Goal: Task Accomplishment & Management: Use online tool/utility

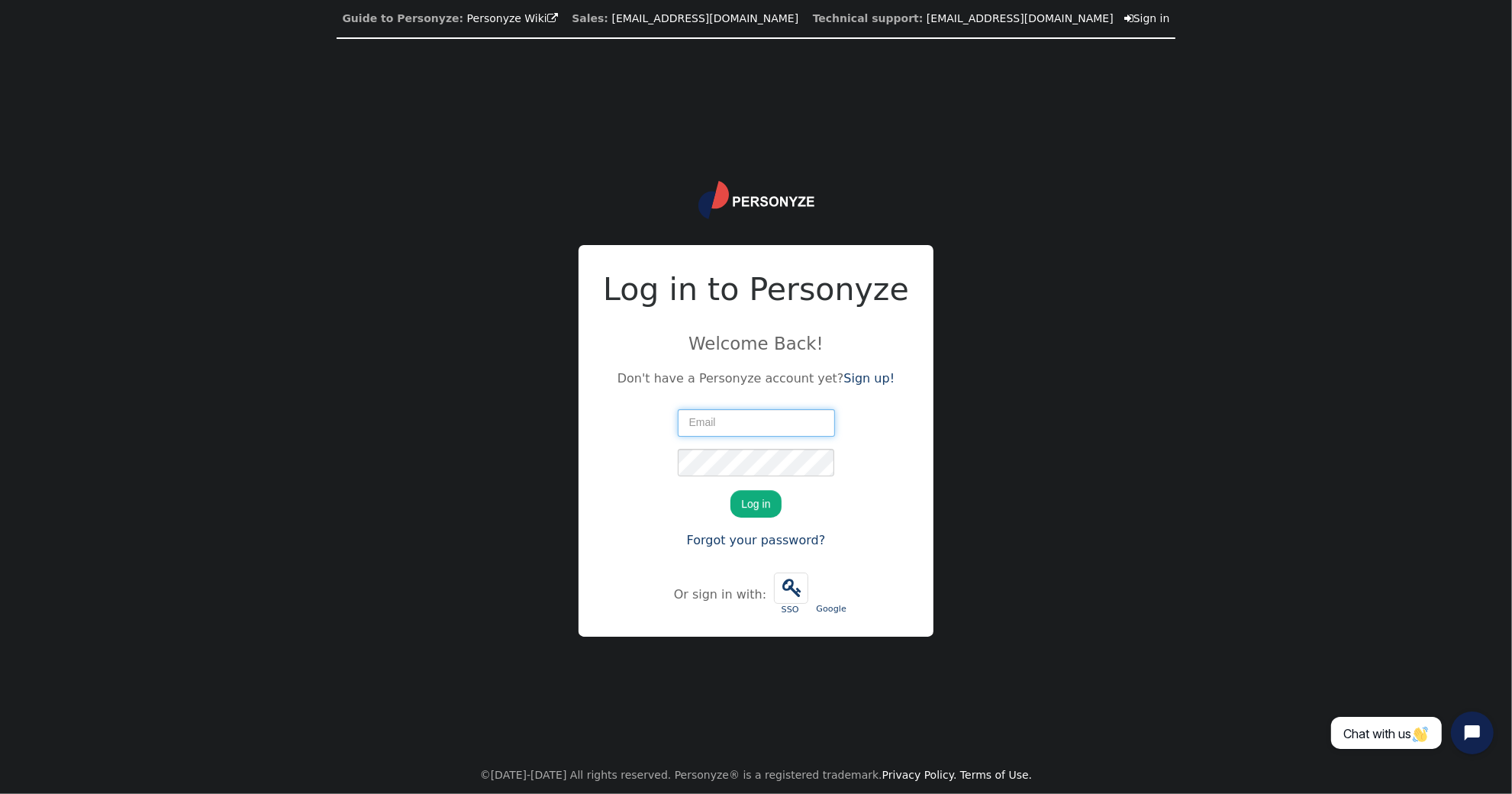
type input "[PERSON_NAME][EMAIL_ADDRESS][PERSON_NAME][DOMAIN_NAME]"
click at [634, 493] on button "Log in" at bounding box center [756, 504] width 51 height 27
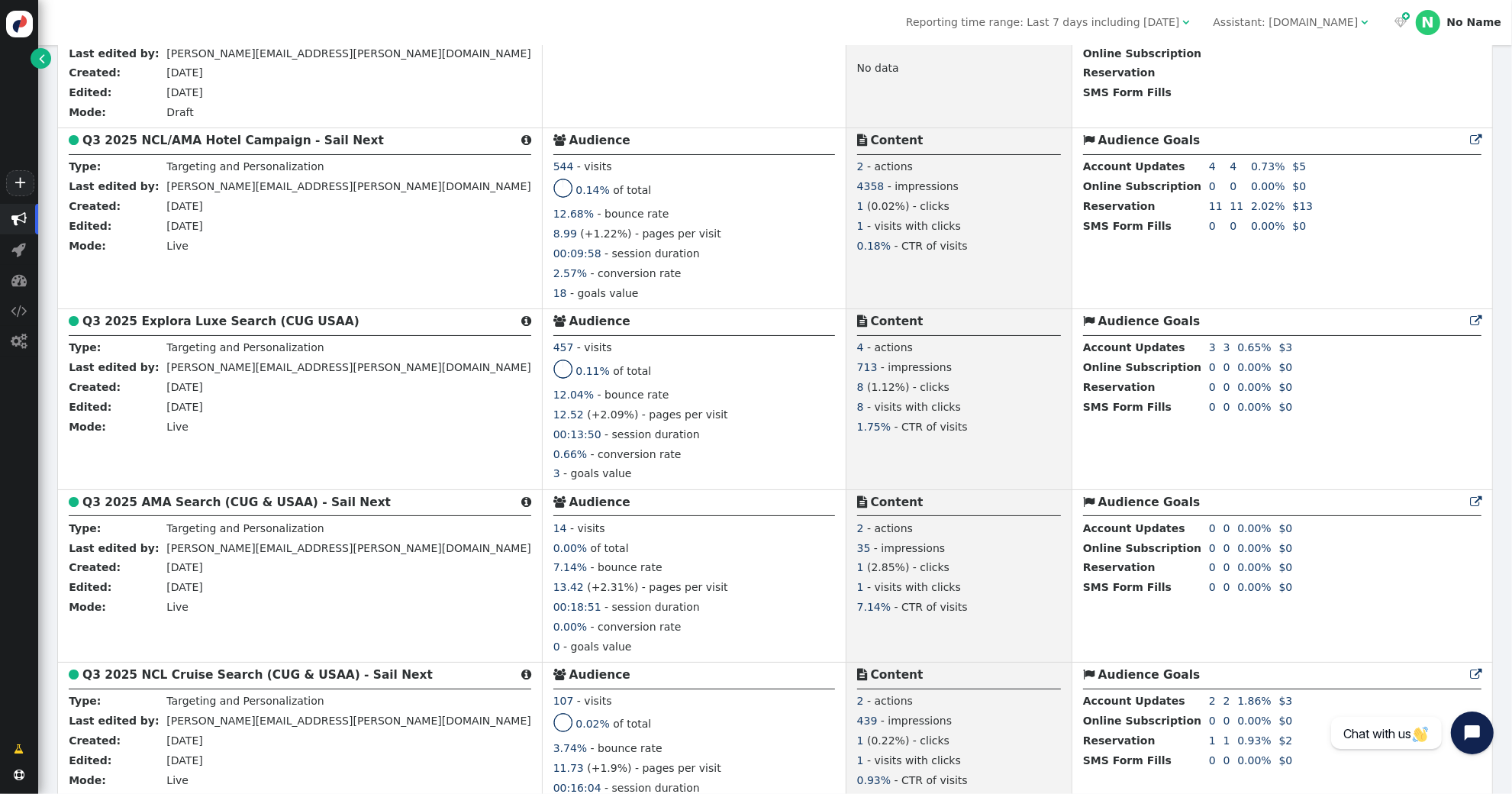
scroll to position [746, 0]
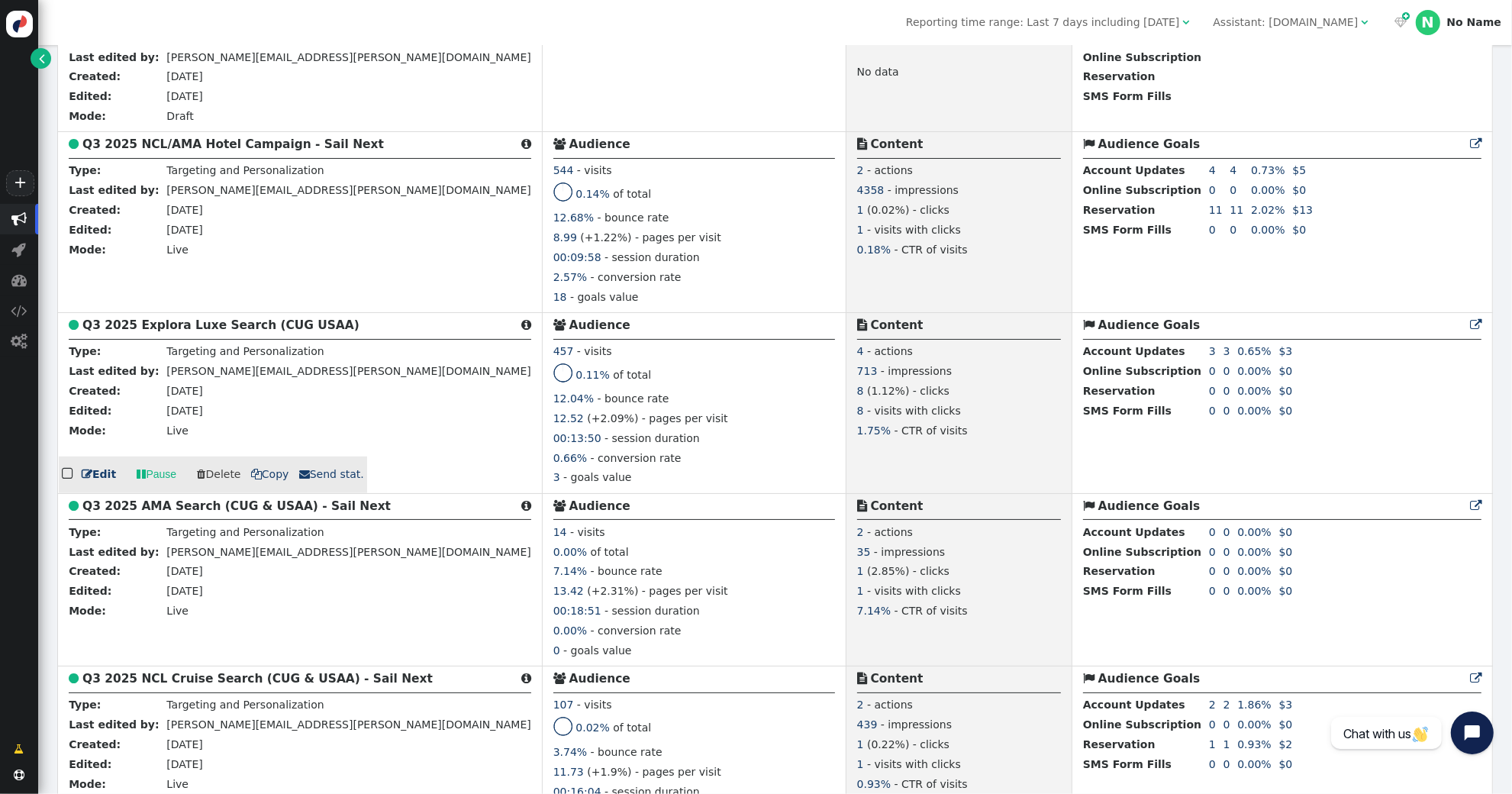
click at [191, 324] on b "Q3 2025 Explora Luxe Search (CUG USAA)" at bounding box center [221, 325] width 277 height 14
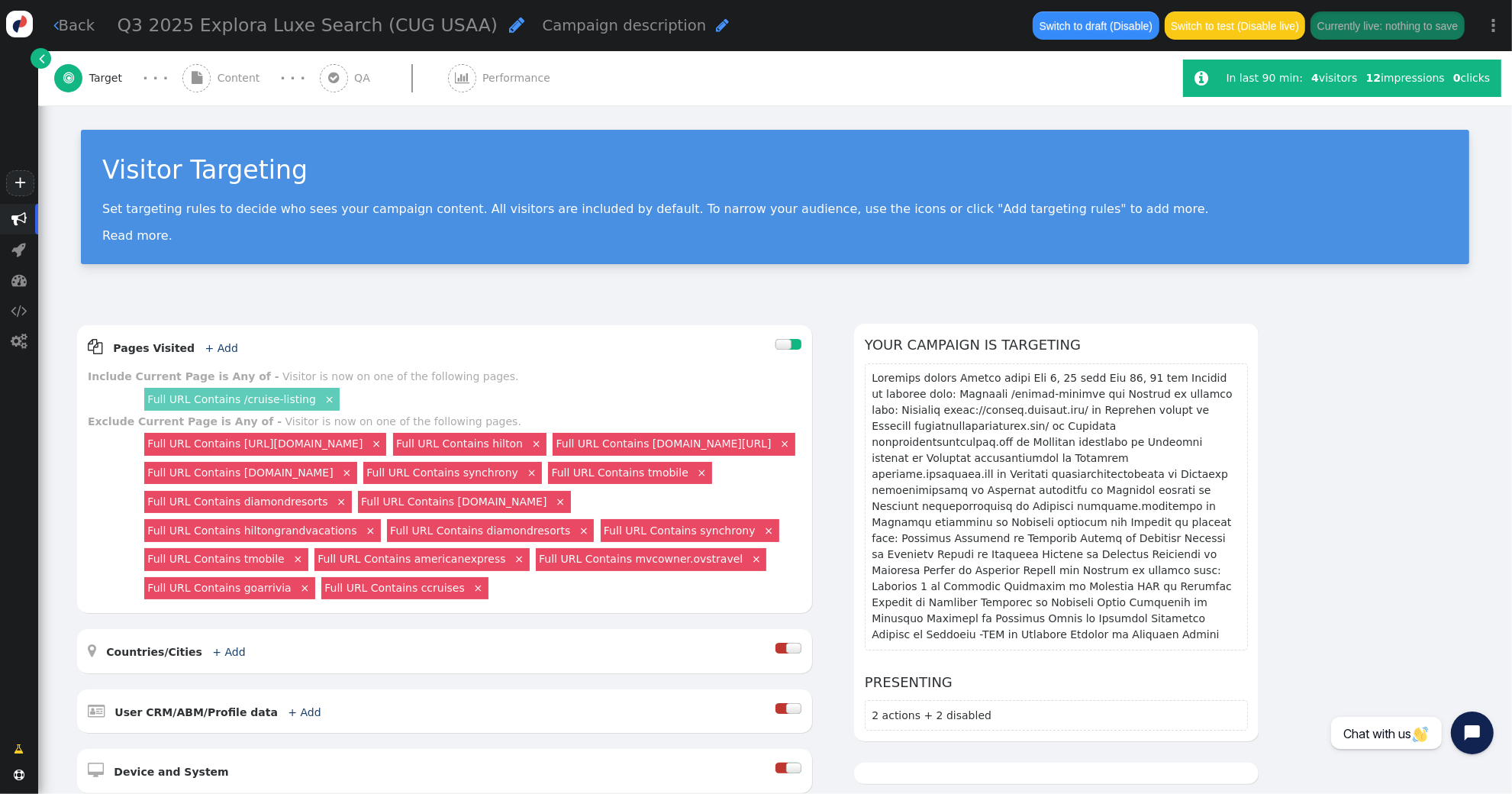
click at [213, 78] on div " Content" at bounding box center [224, 78] width 84 height 55
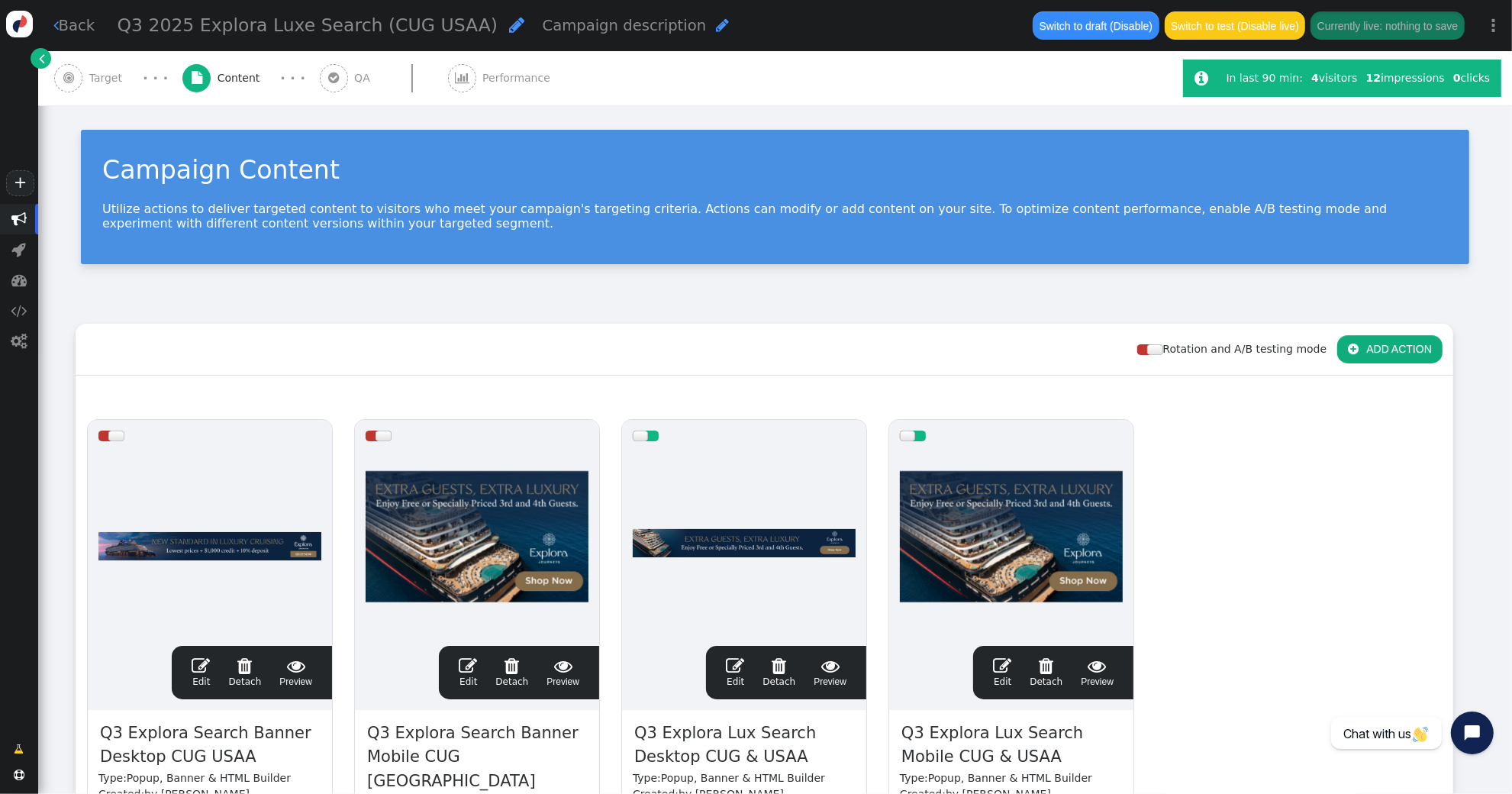
drag, startPoint x: 735, startPoint y: 666, endPoint x: 717, endPoint y: 658, distance: 19.7
click at [722, 661] on div " Edit  Detach  Preview" at bounding box center [786, 672] width 138 height 32
click at [734, 674] on span "" at bounding box center [735, 665] width 19 height 19
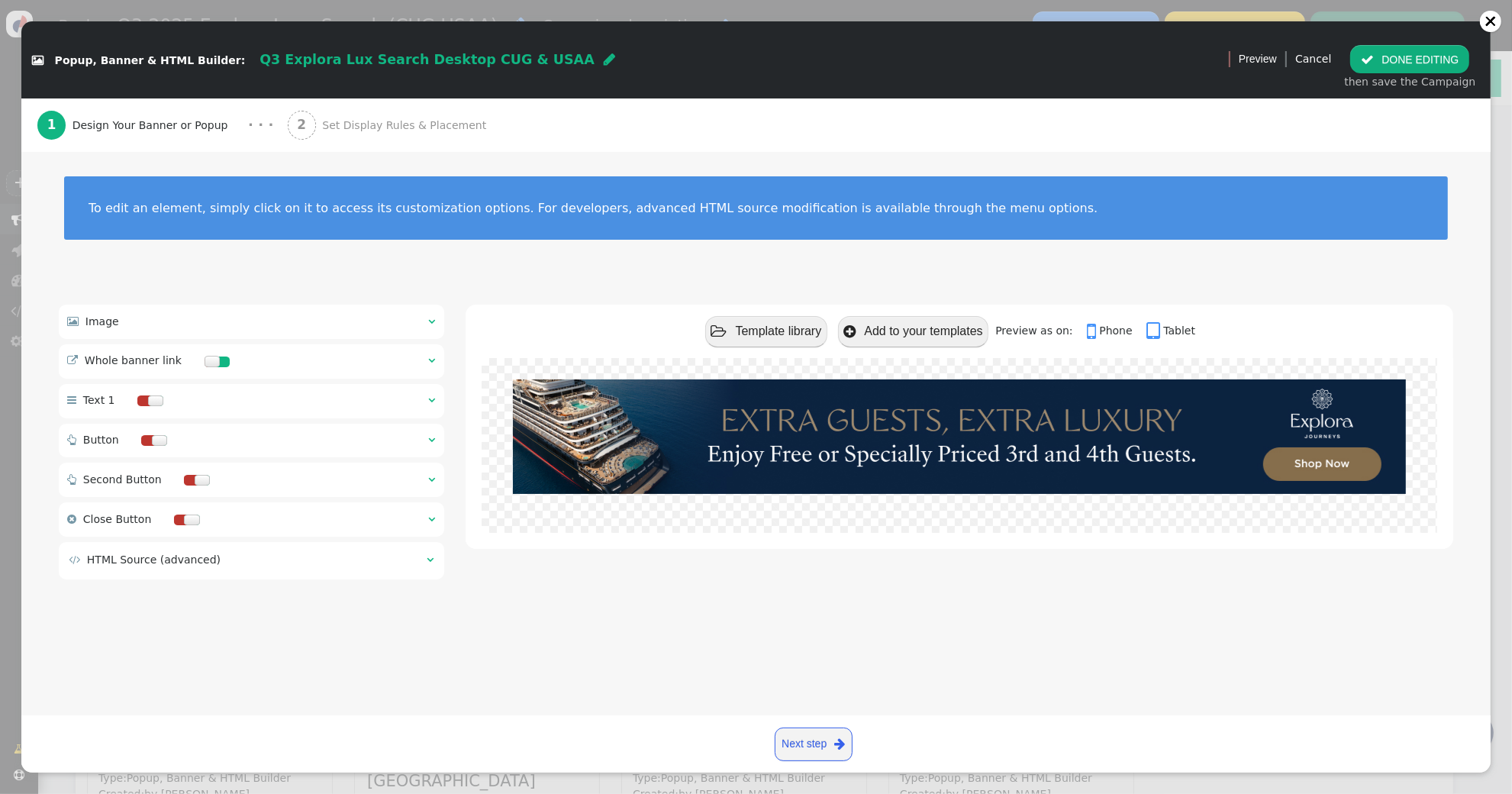
click at [361, 136] on div "2 Set Display Rules & Placement" at bounding box center [390, 126] width 206 height 55
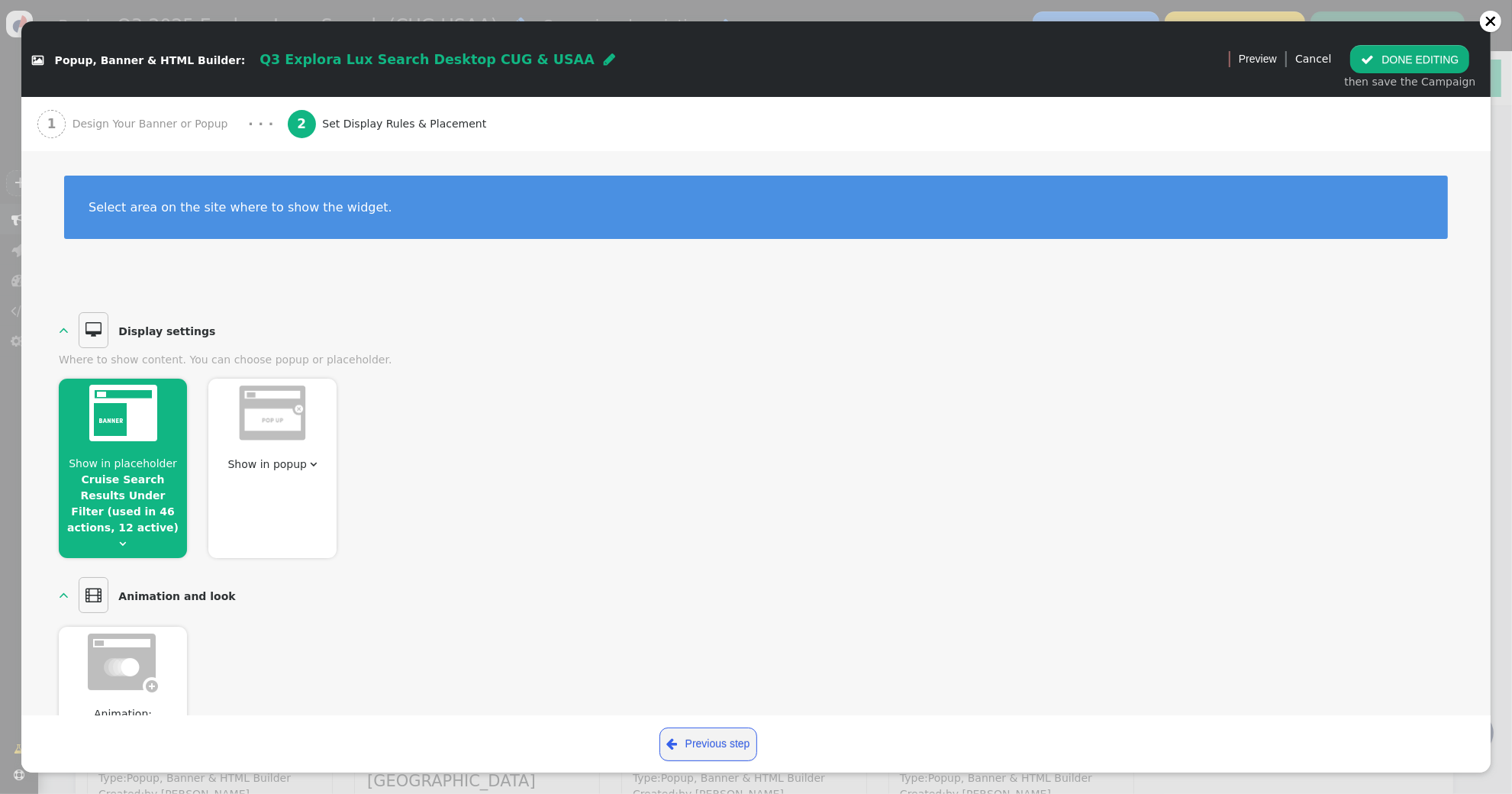
click at [109, 509] on link "Cruise Search Results Under Filter (used in 46 actions, 12 active)" at bounding box center [123, 503] width 111 height 60
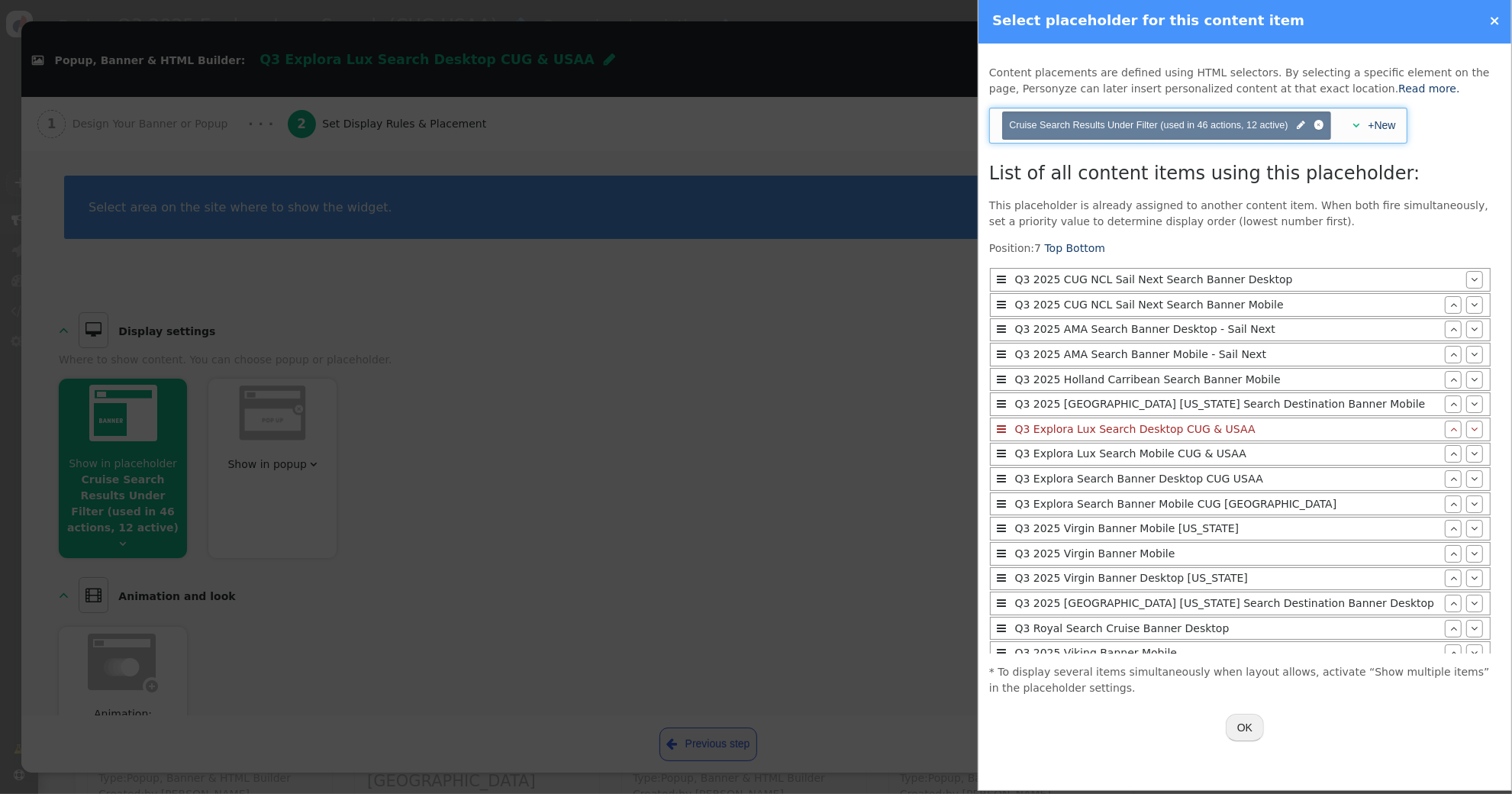
click at [1353, 127] on span "" at bounding box center [1355, 125] width 7 height 11
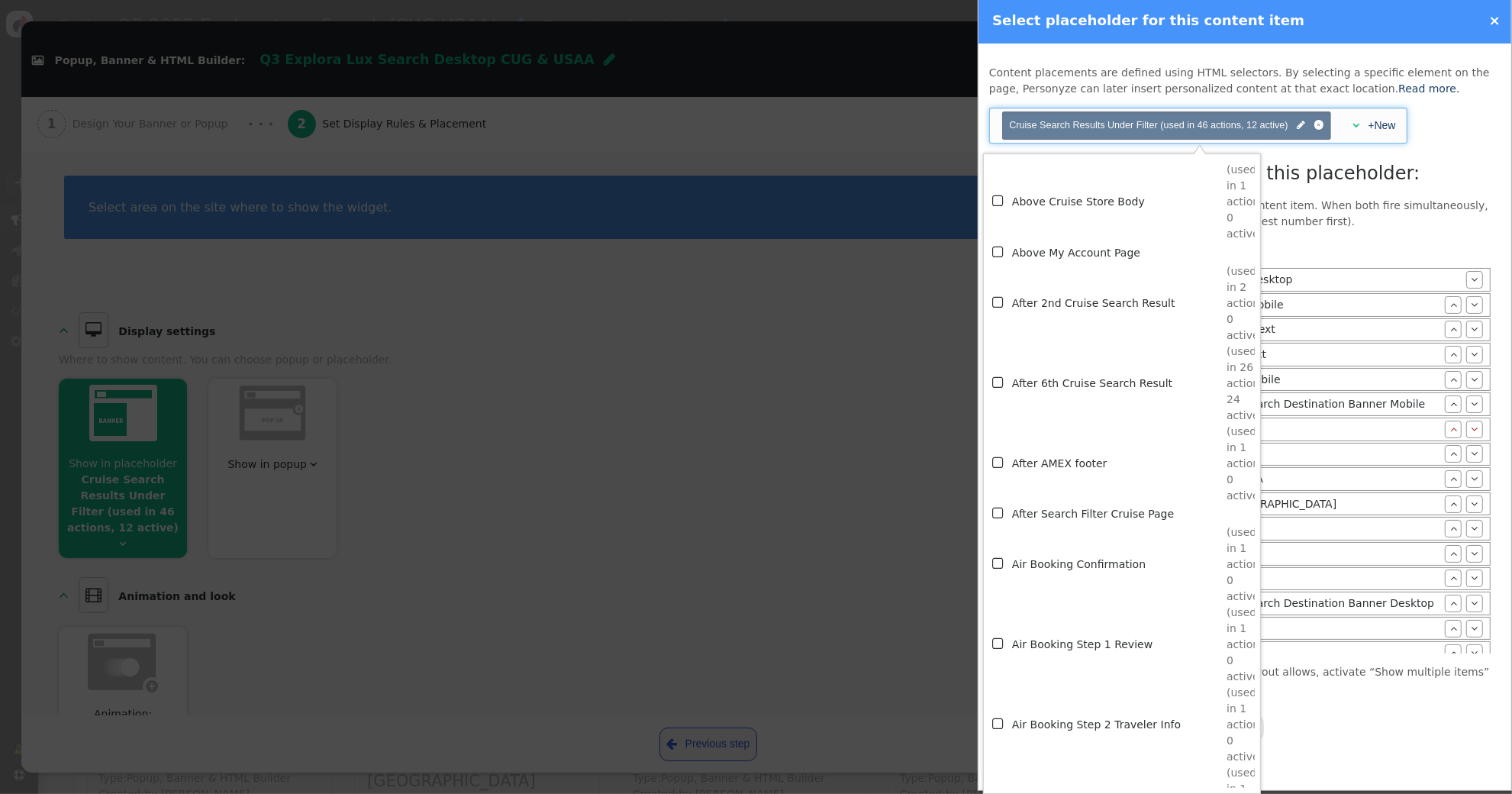
scroll to position [948, 0]
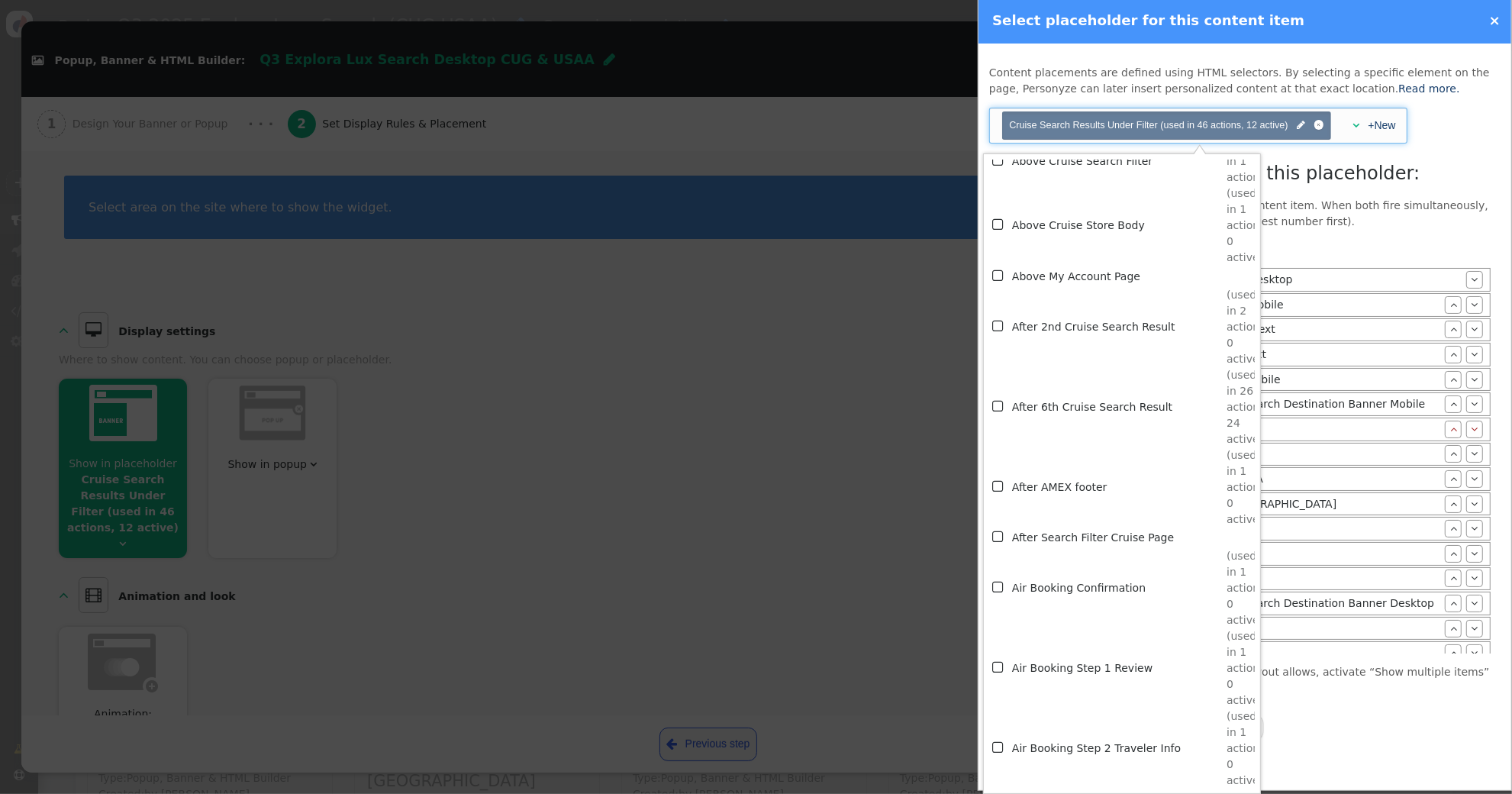
click at [999, 405] on span "" at bounding box center [1000, 406] width 14 height 20
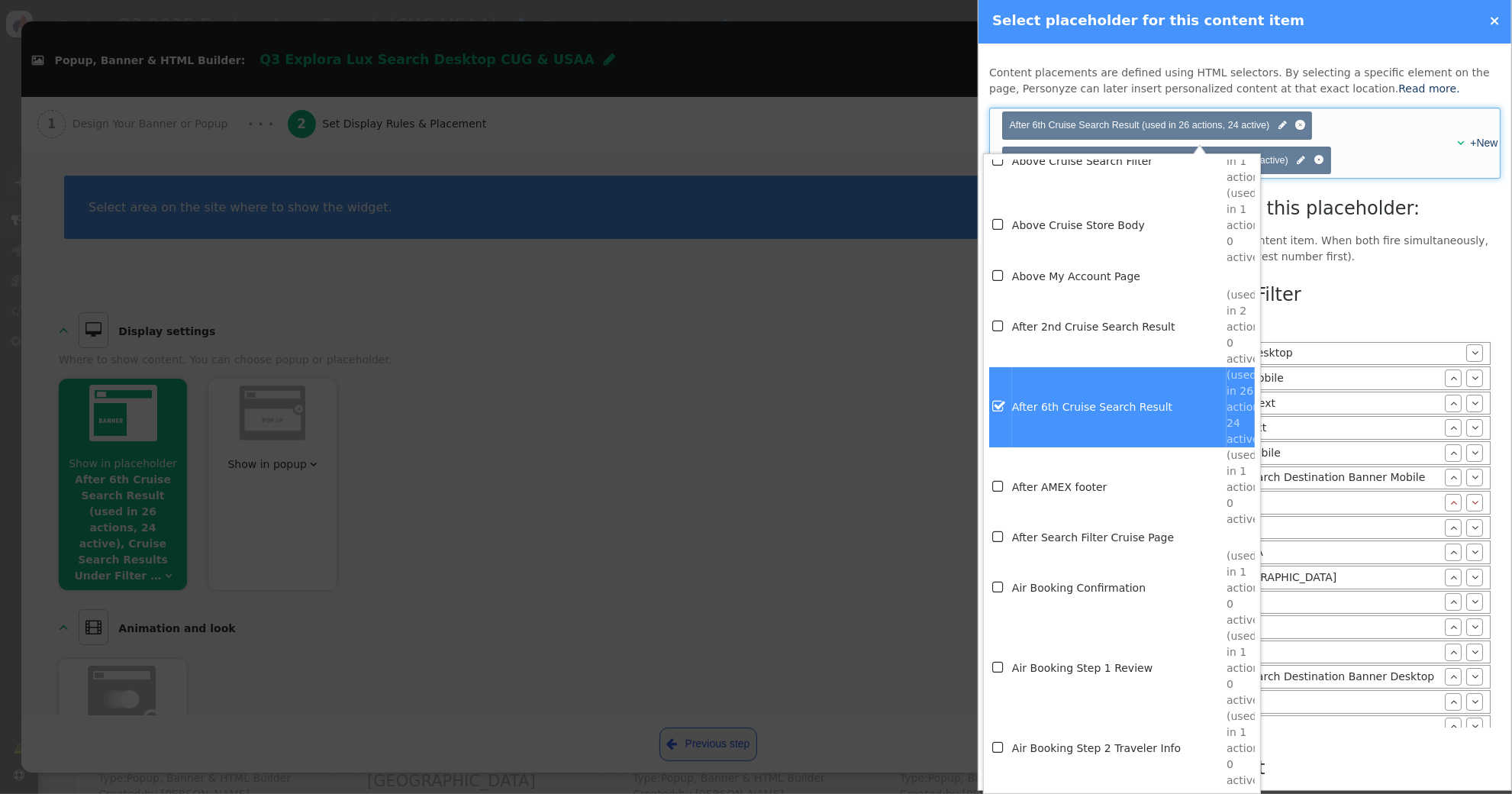
click at [1347, 244] on p "This placeholder is already assigned to another content item. When both fire si…" at bounding box center [1245, 249] width 512 height 32
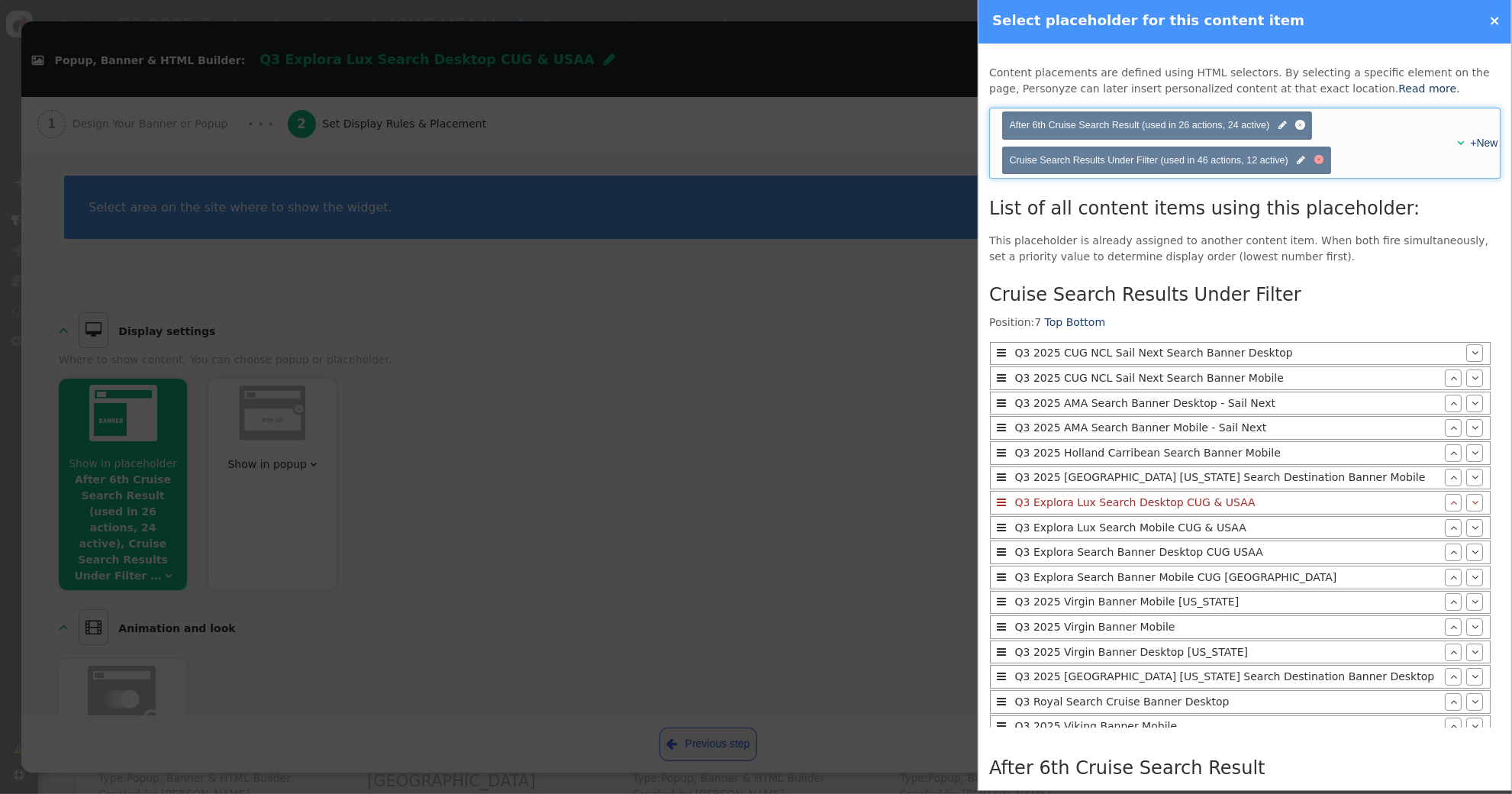
click at [1321, 159] on div at bounding box center [1319, 160] width 10 height 10
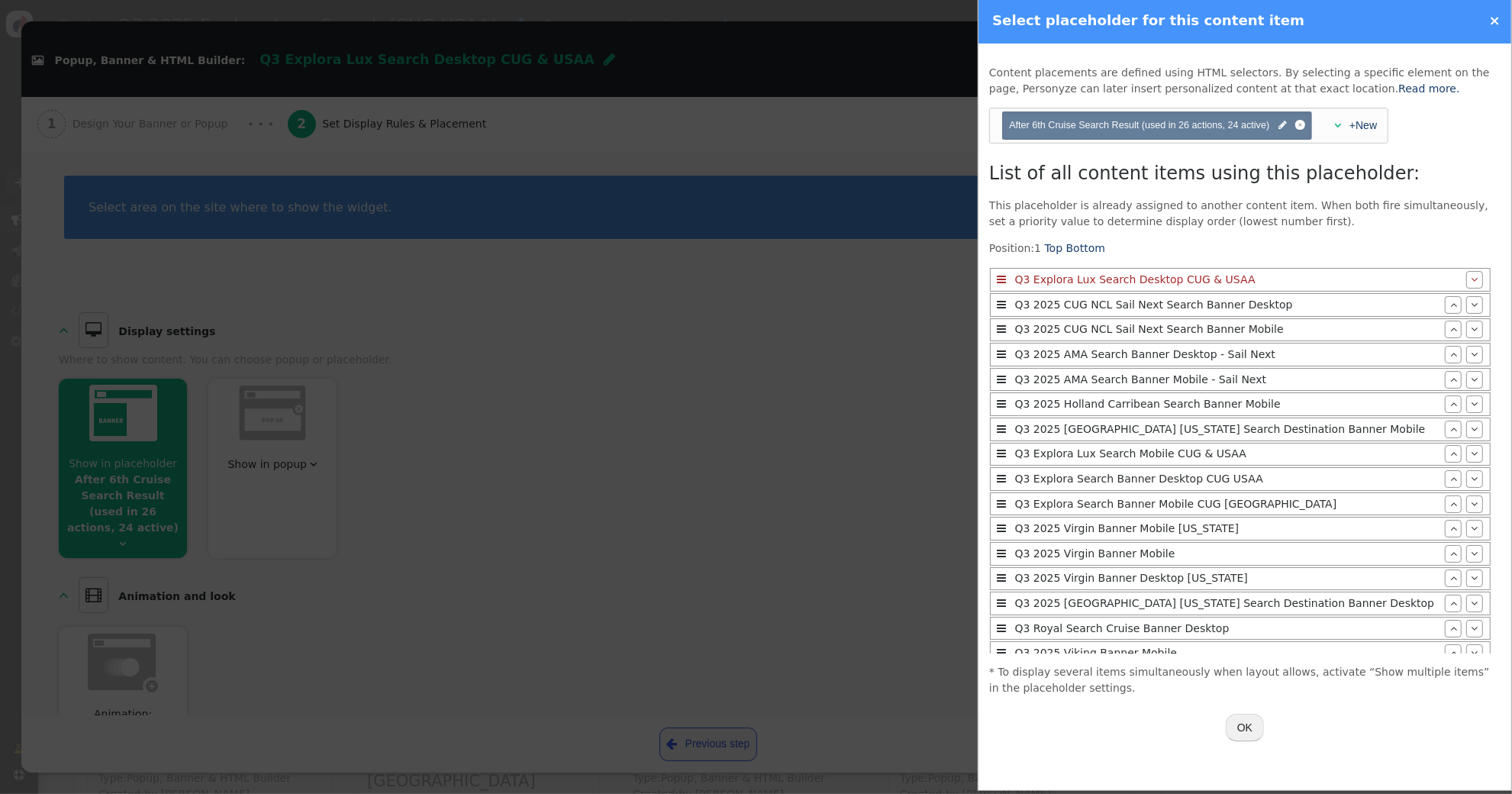
drag, startPoint x: 1231, startPoint y: 716, endPoint x: 1239, endPoint y: 722, distance: 10.0
click at [1231, 716] on button "OK" at bounding box center [1244, 728] width 38 height 27
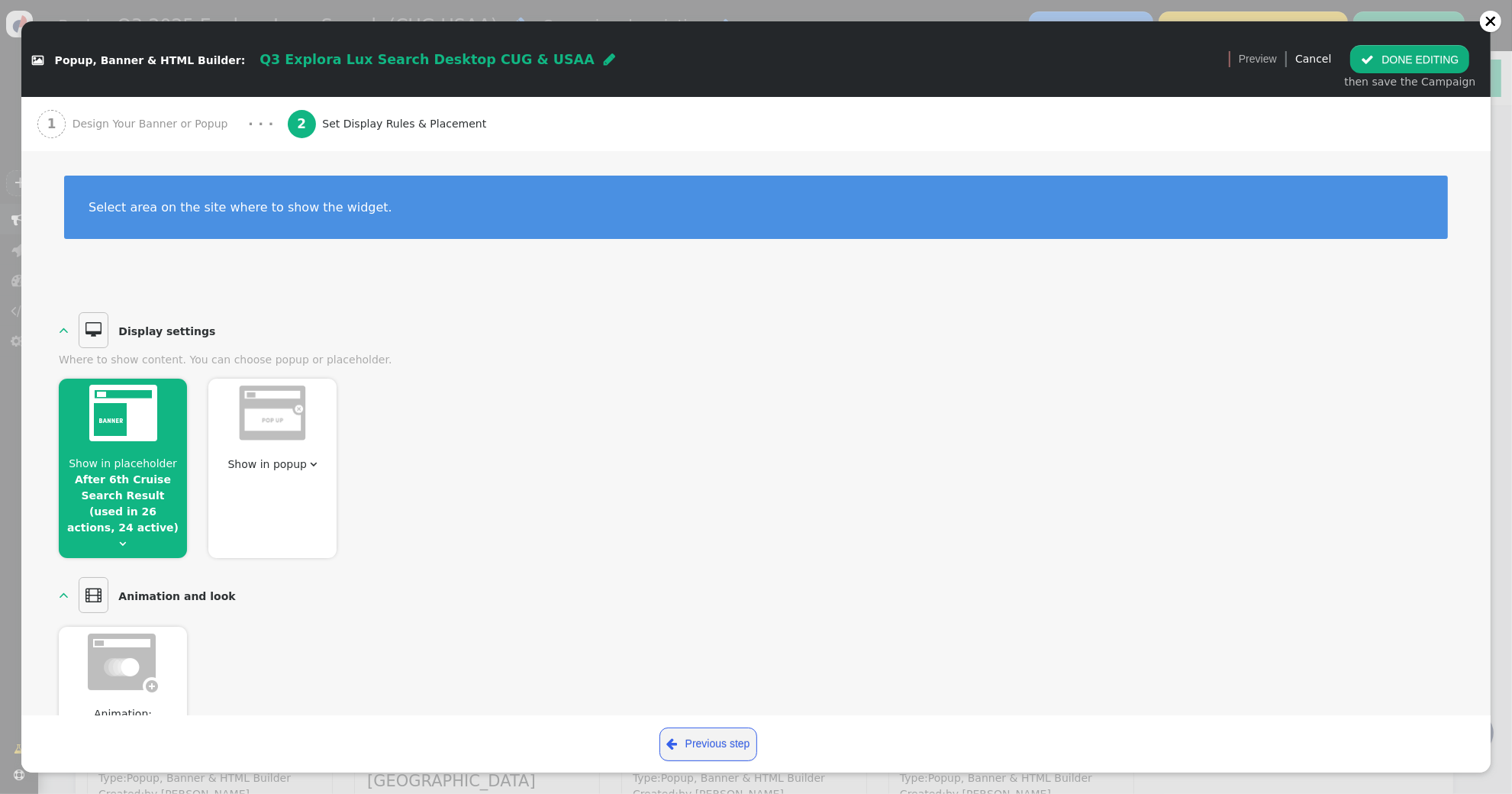
click at [1398, 63] on button " DONE EDITING" at bounding box center [1410, 59] width 119 height 27
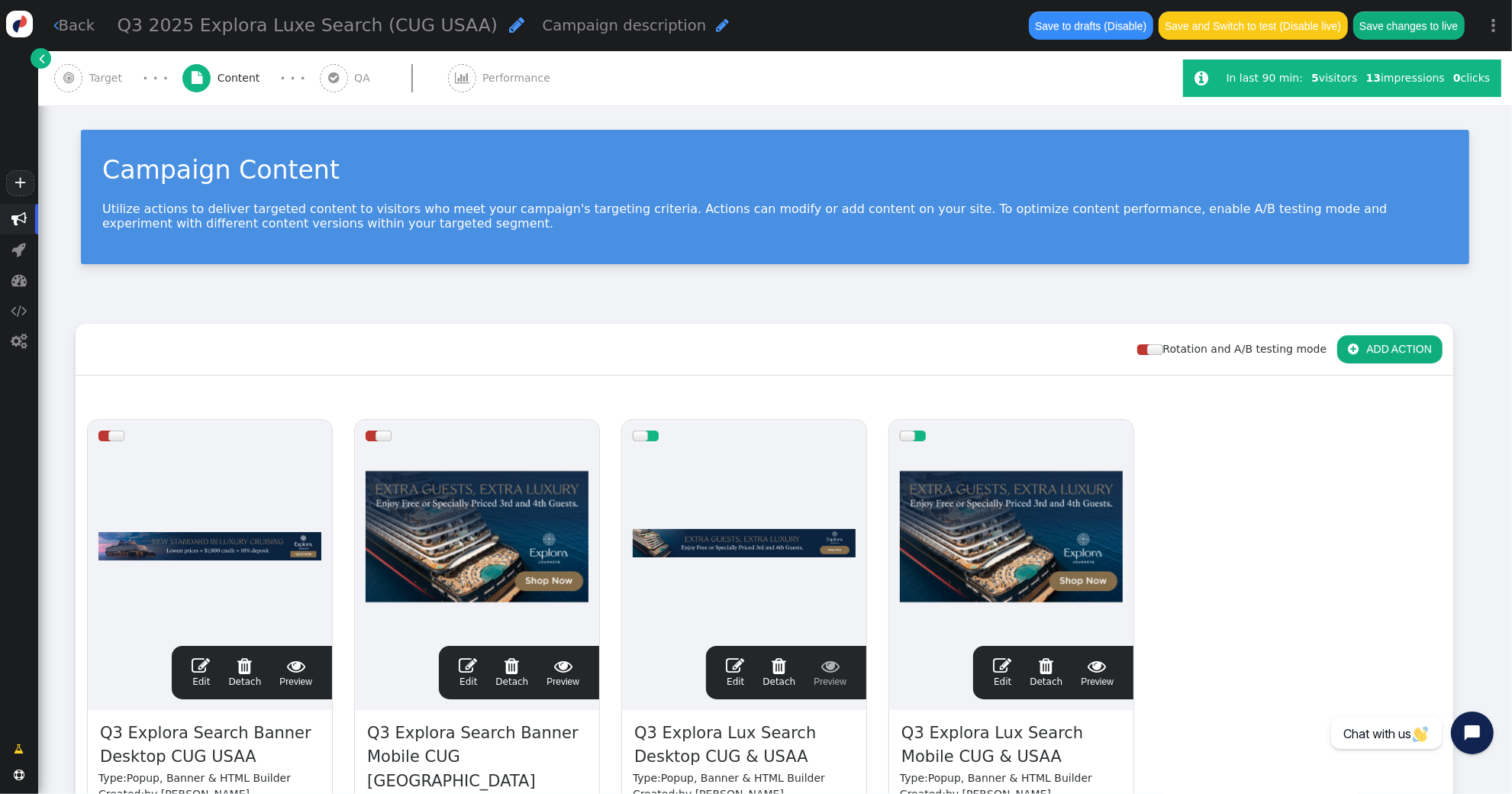
click at [1002, 658] on span "" at bounding box center [1002, 665] width 19 height 19
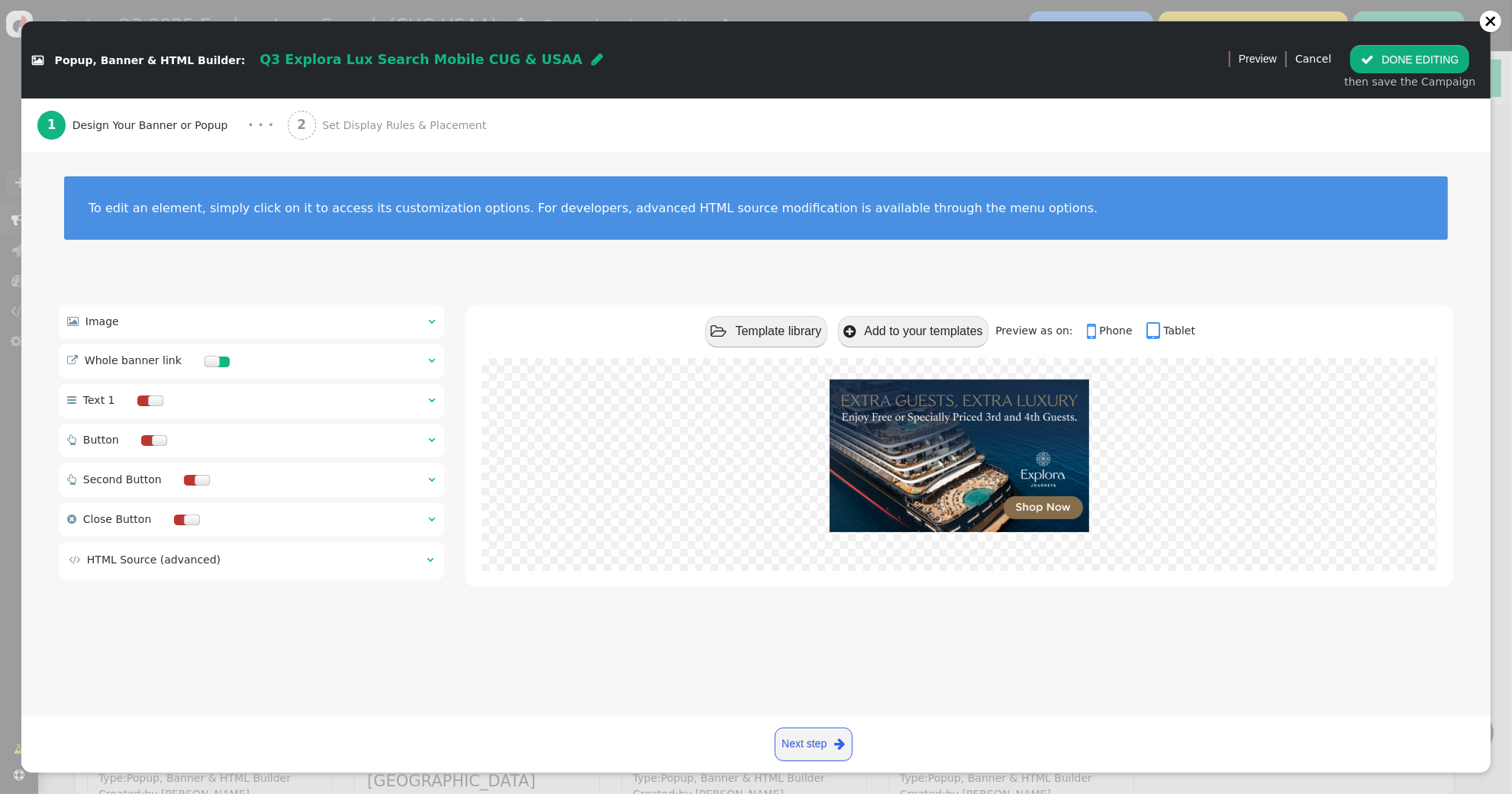
click at [372, 119] on span "Set Display Rules & Placement" at bounding box center [407, 126] width 171 height 16
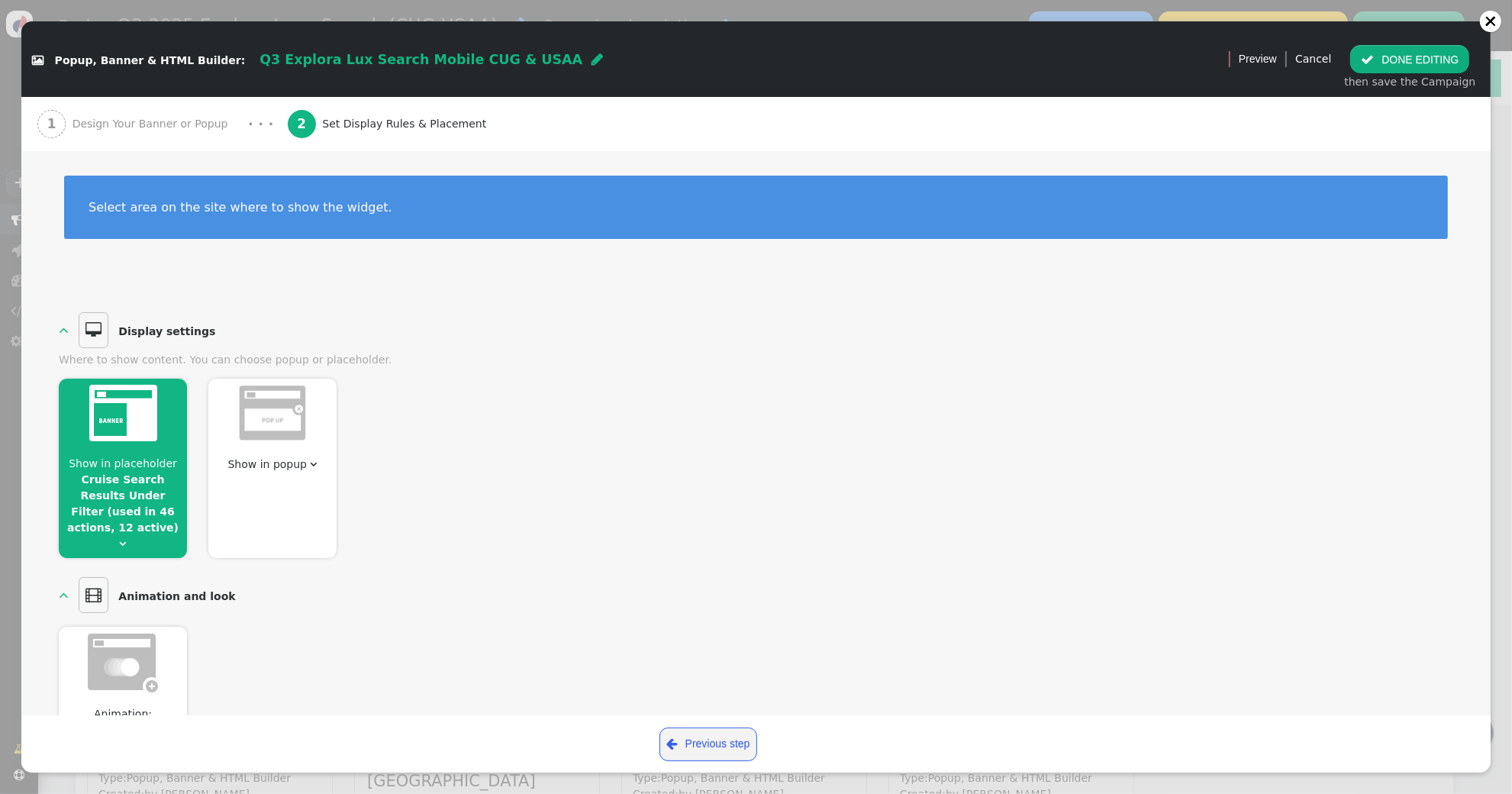
click at [130, 477] on link "Cruise Search Results Under Filter (used in 46 actions, 12 active)" at bounding box center [123, 503] width 111 height 60
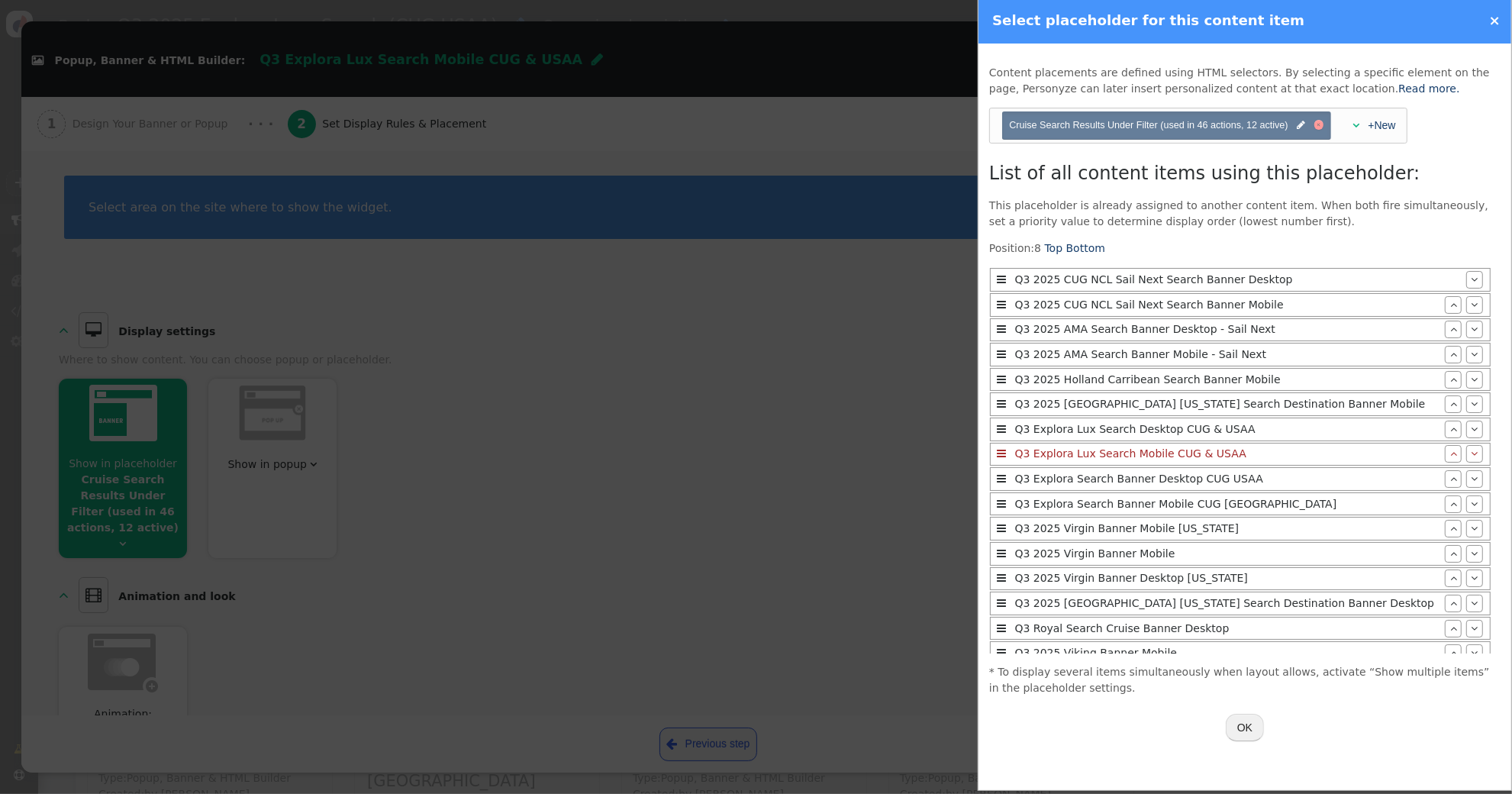
click at [1321, 123] on div at bounding box center [1319, 125] width 10 height 10
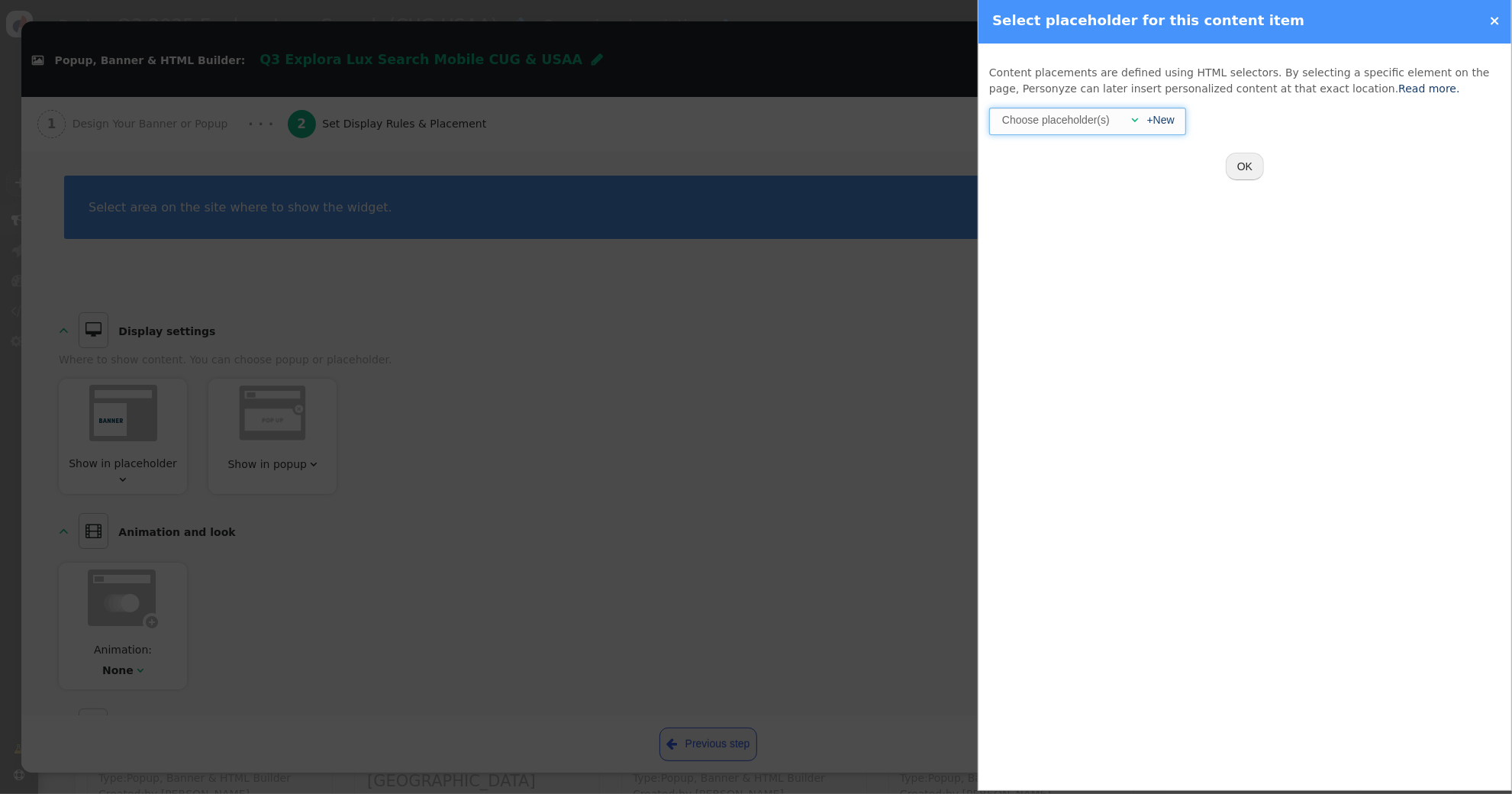
click at [1137, 118] on span "" at bounding box center [1134, 119] width 7 height 11
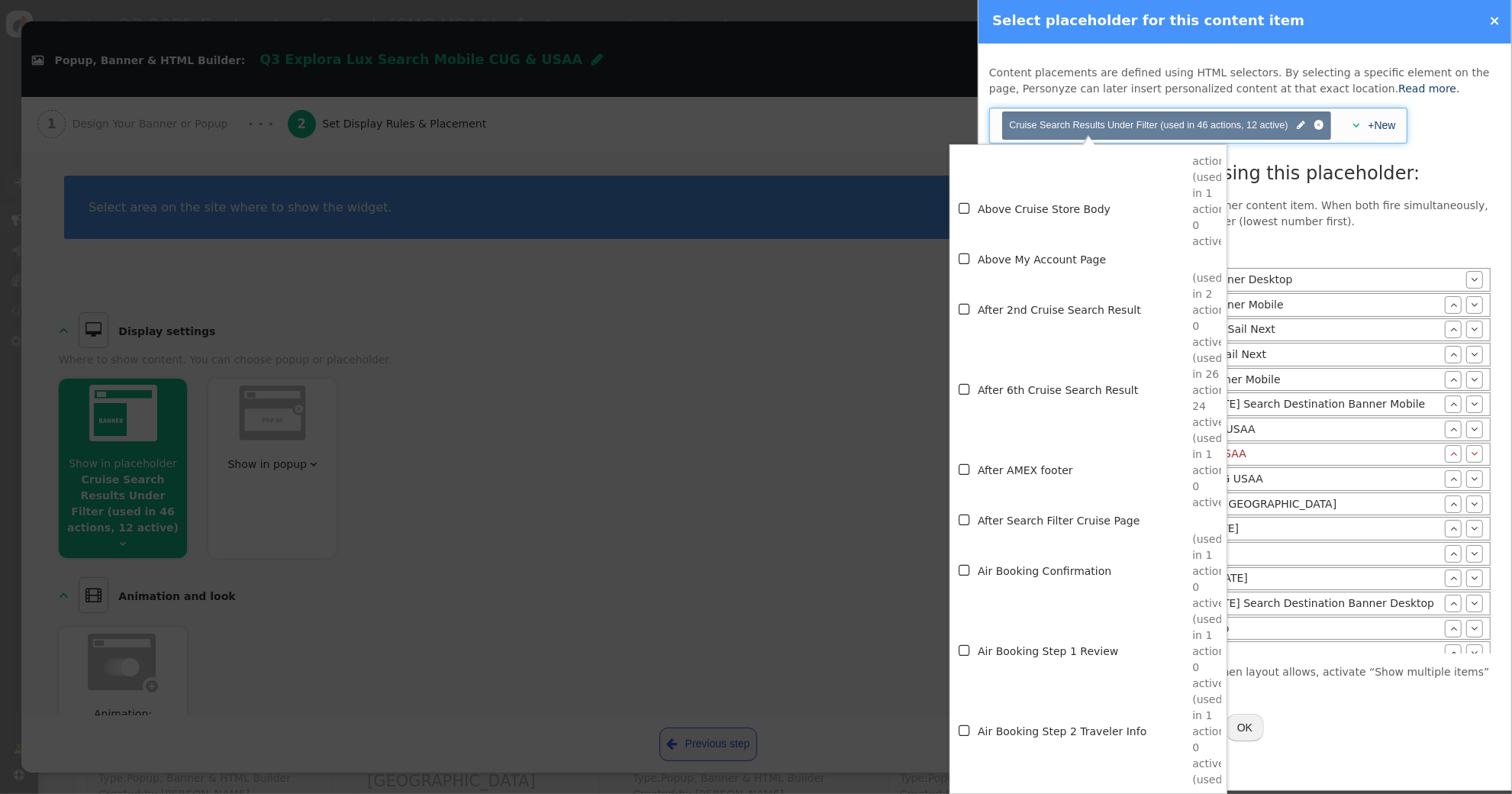
scroll to position [960, 0]
click at [960, 378] on span "" at bounding box center [965, 384] width 14 height 20
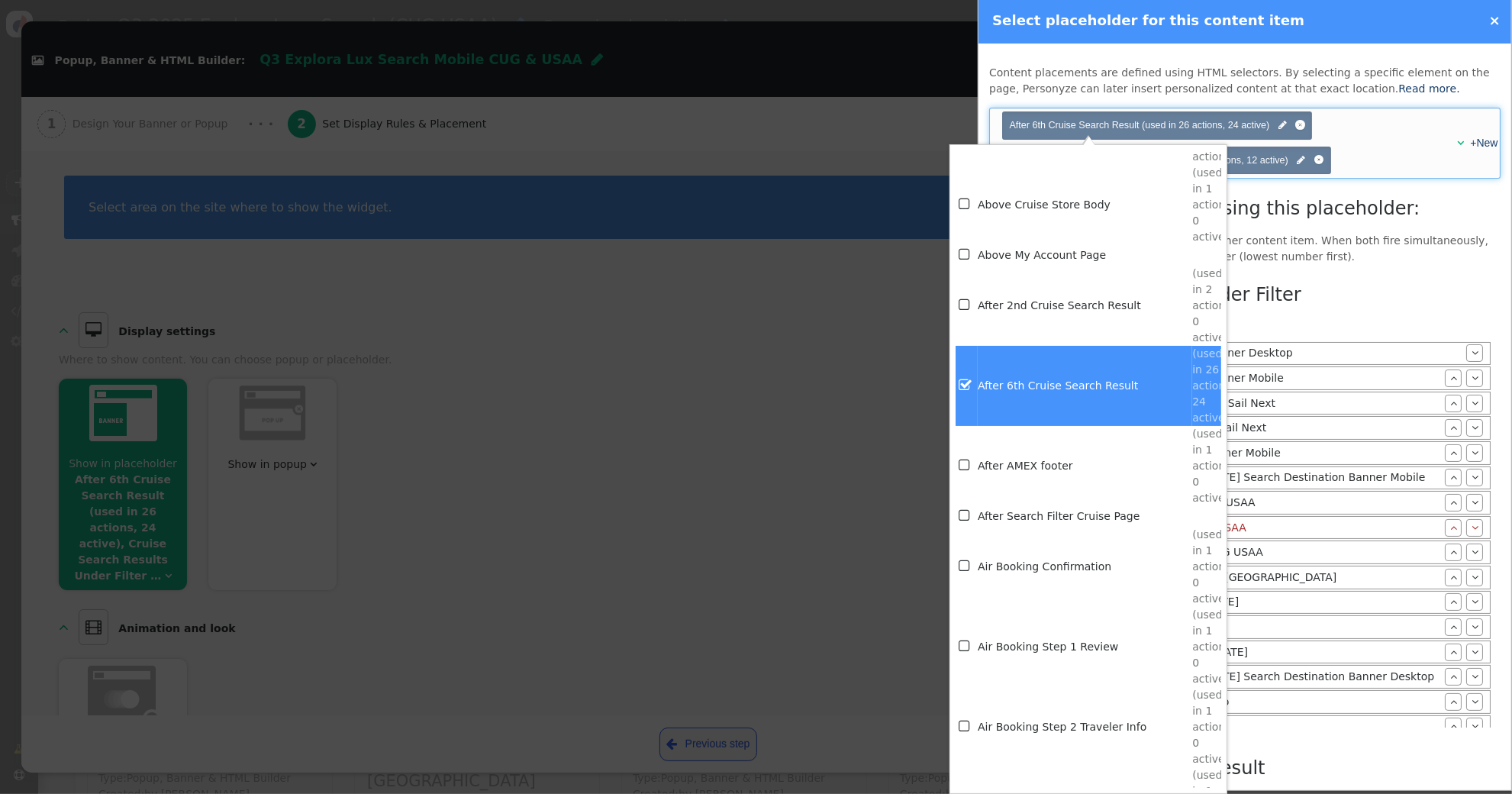
click at [1438, 230] on div "List of all content items using this placeholder: This placeholder is already a…" at bounding box center [1245, 532] width 512 height 673
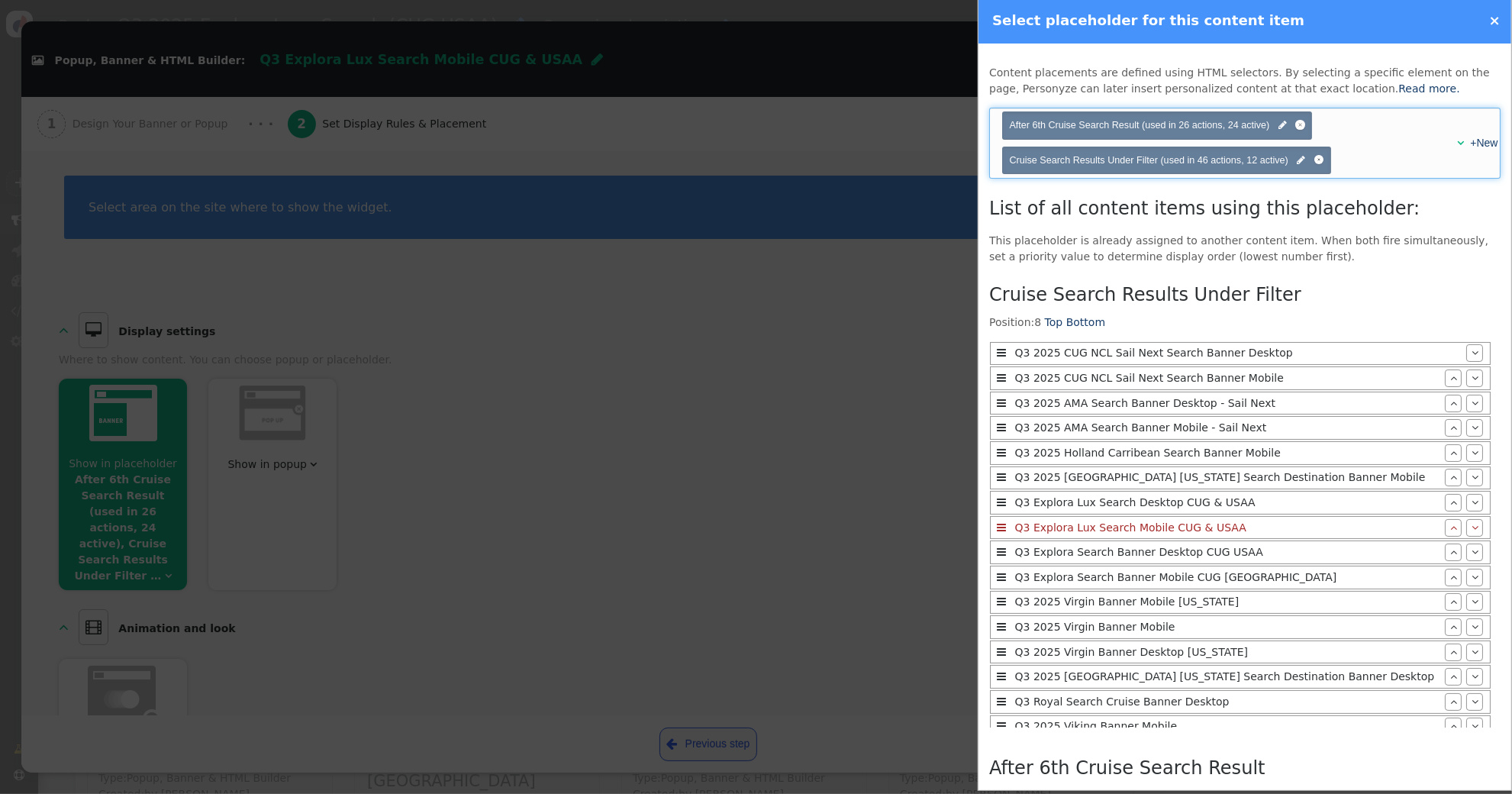
click at [1323, 153] on span "Cruise Search Results Under Filter (used in 46 actions, 12 active) " at bounding box center [1166, 160] width 315 height 15
click at [1321, 157] on div at bounding box center [1319, 160] width 10 height 10
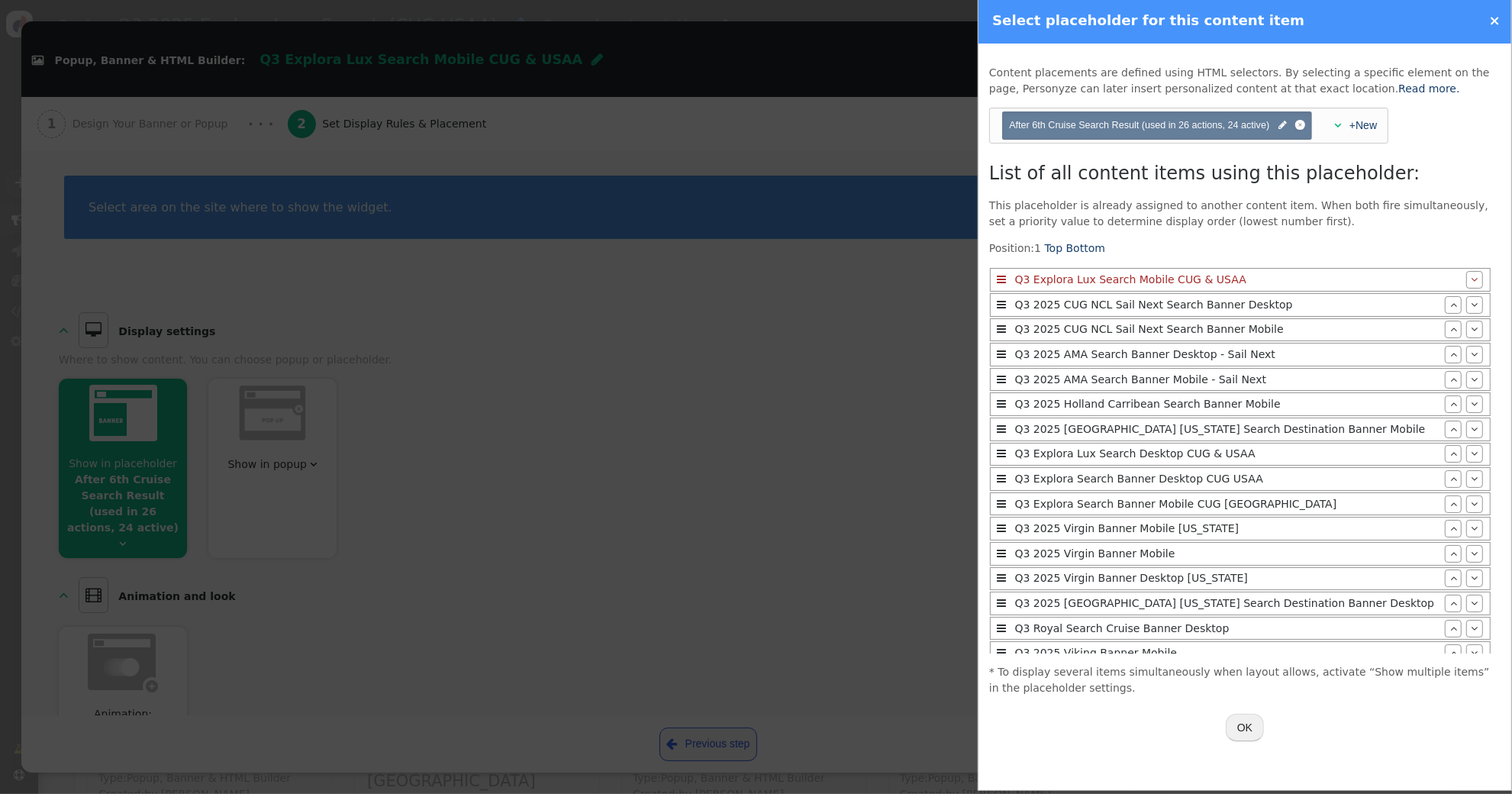
drag, startPoint x: 1252, startPoint y: 725, endPoint x: 1252, endPoint y: 715, distance: 10.0
click at [1250, 723] on button "OK" at bounding box center [1244, 728] width 38 height 27
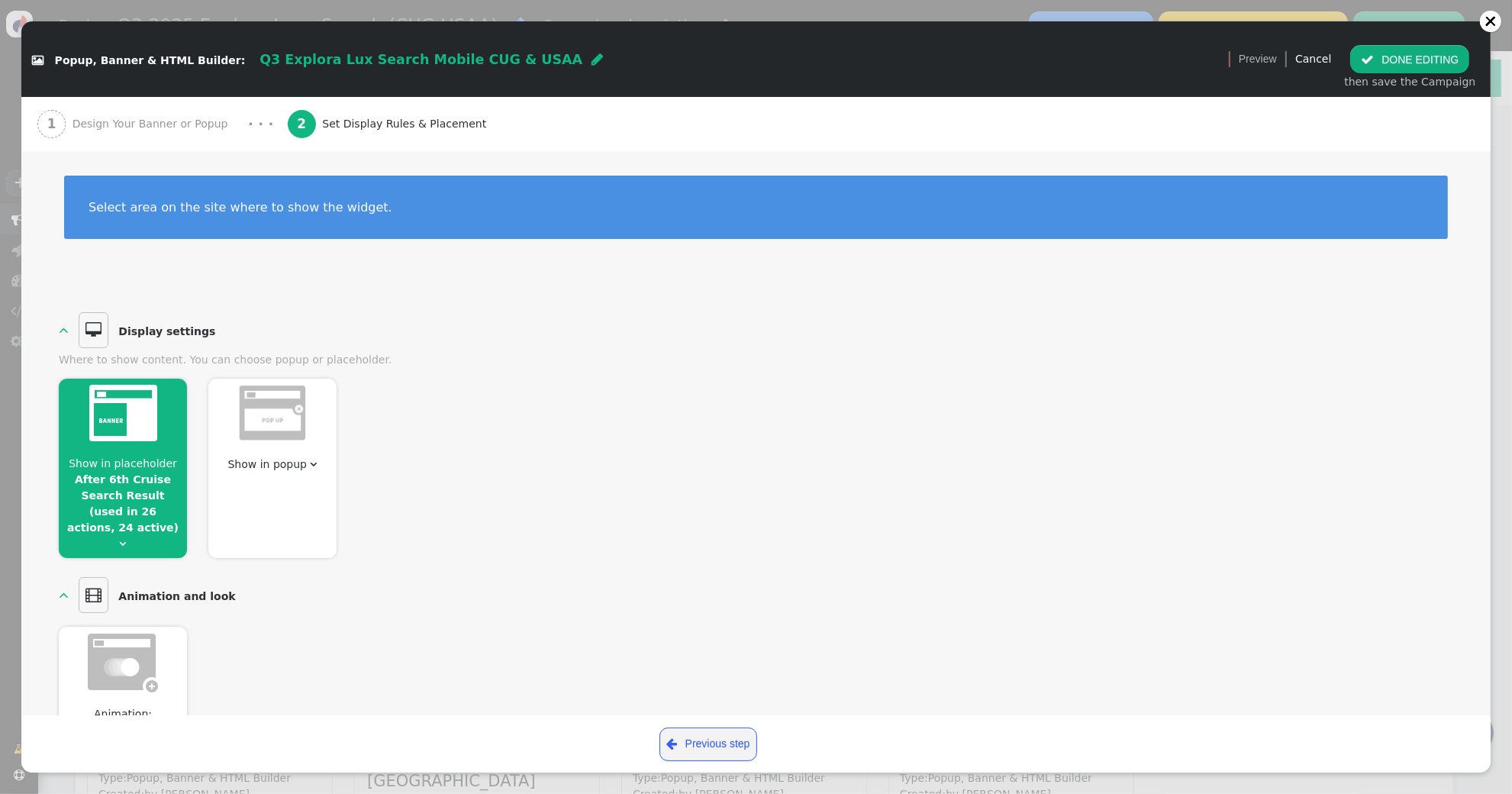
click at [1440, 59] on button " DONE EDITING" at bounding box center [1410, 59] width 119 height 27
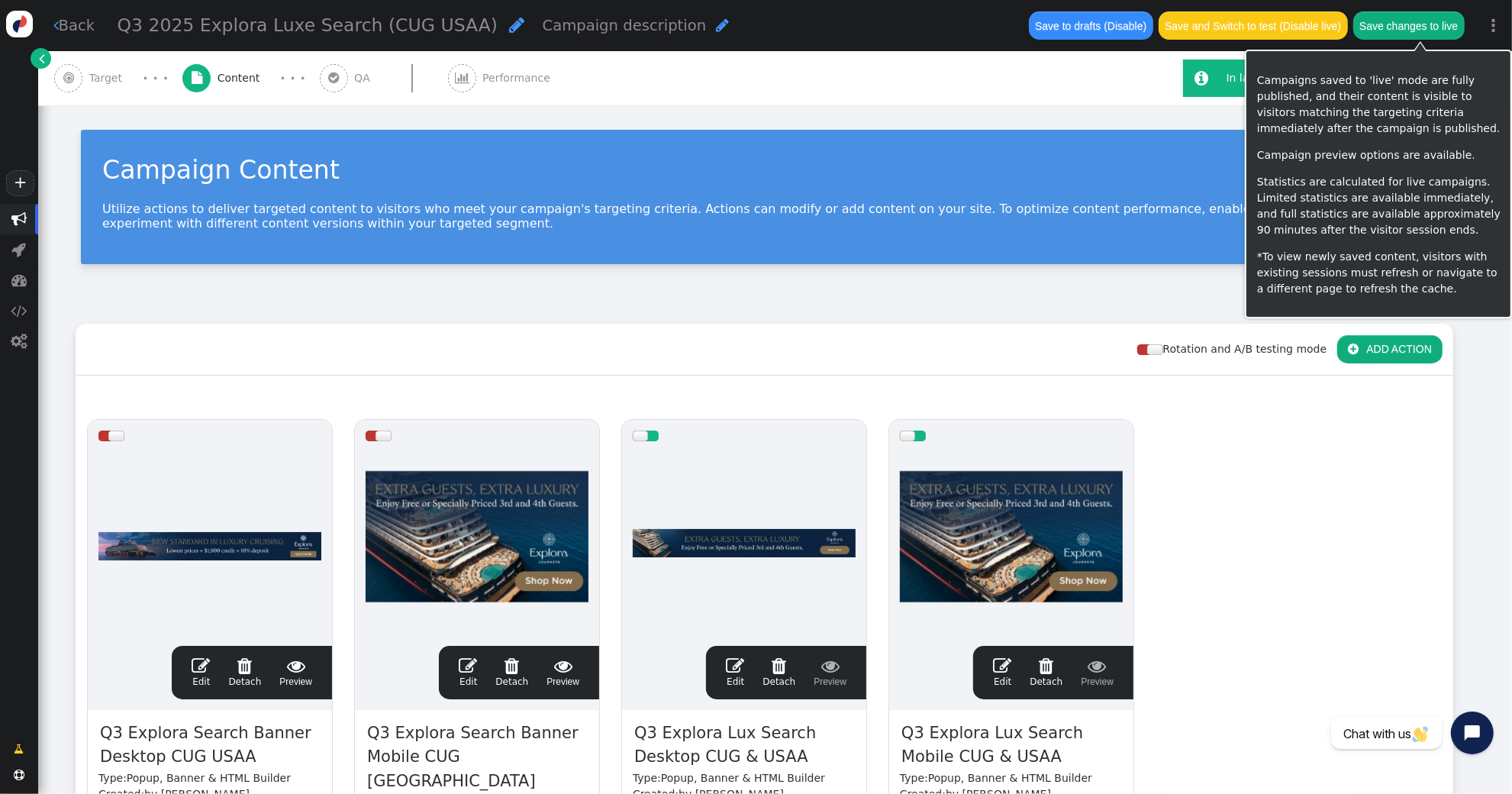
click at [1426, 29] on button "Save changes to live" at bounding box center [1409, 25] width 111 height 27
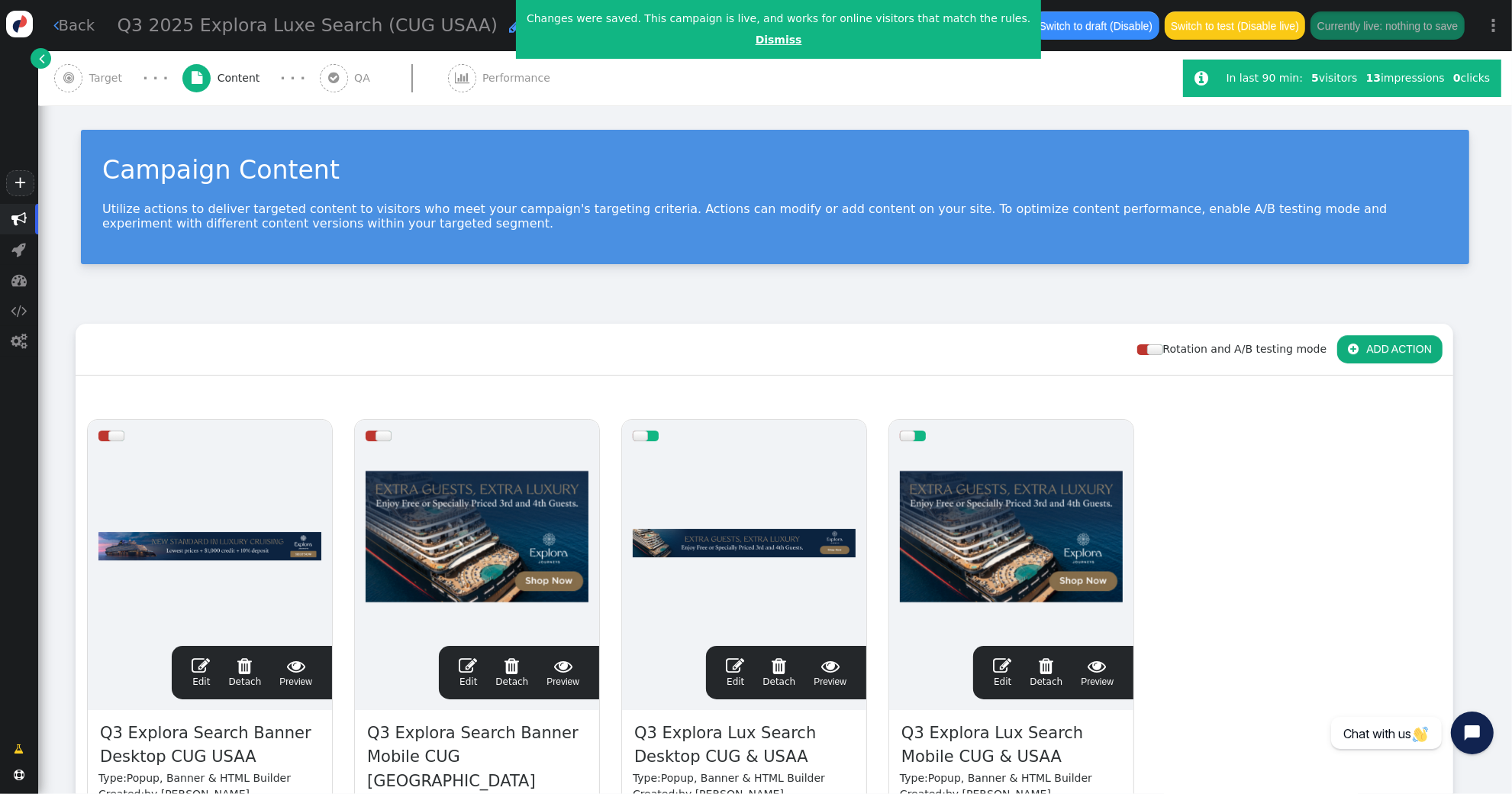
click at [767, 45] on center "Dismiss" at bounding box center [778, 40] width 504 height 16
click at [760, 41] on link "Dismiss" at bounding box center [779, 39] width 47 height 13
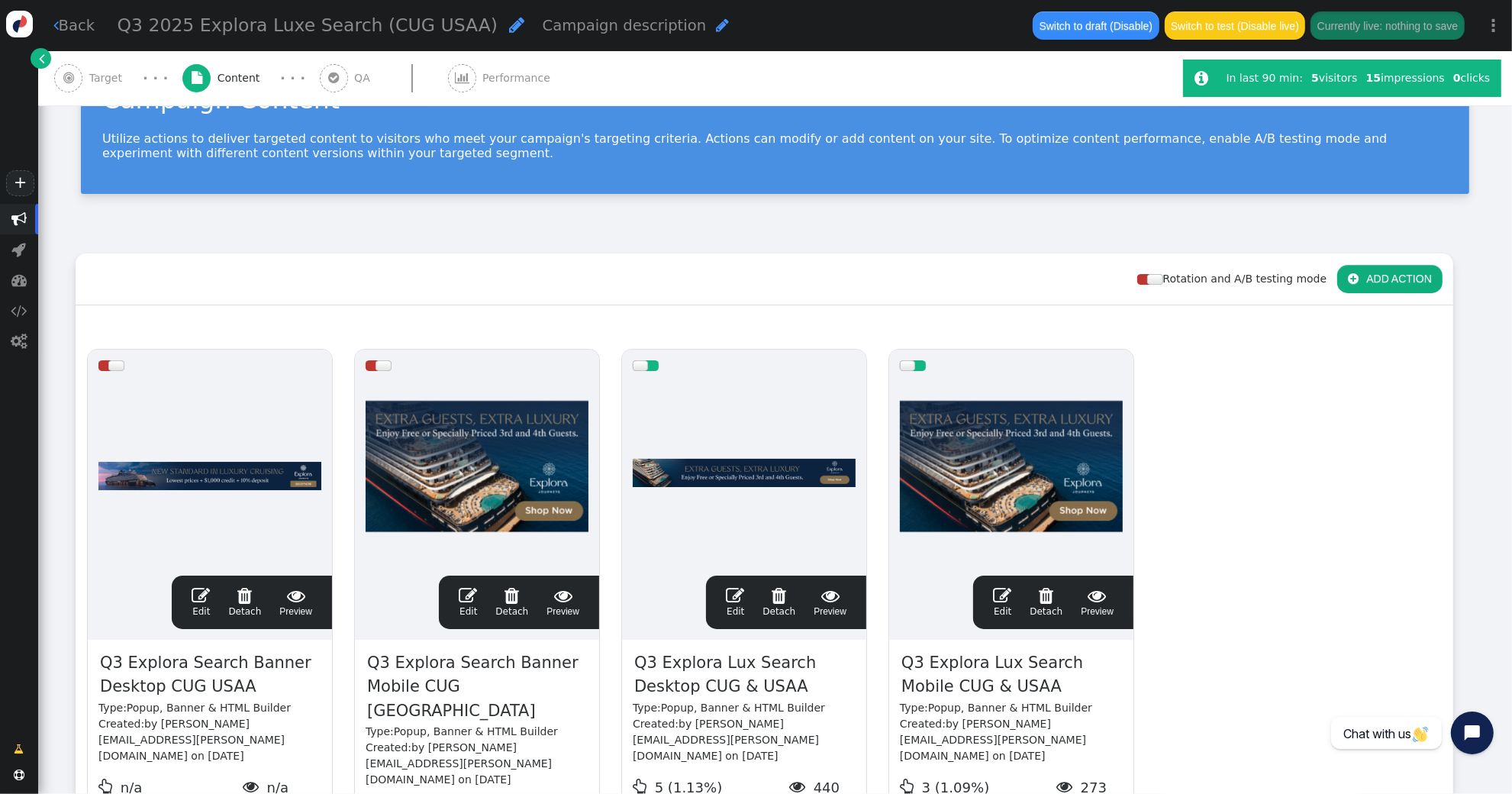
scroll to position [88, 0]
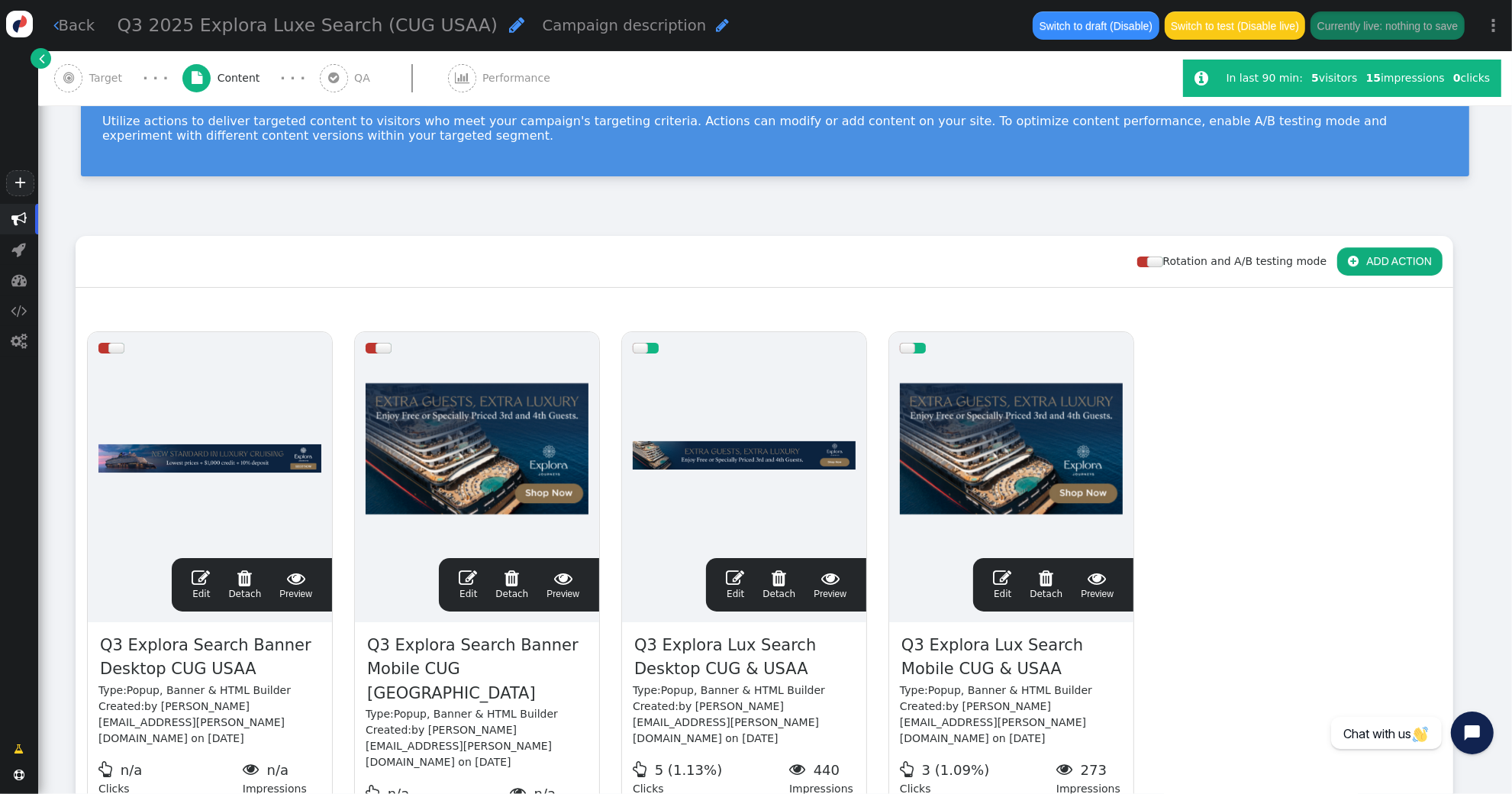
click at [742, 579] on span "" at bounding box center [735, 577] width 19 height 19
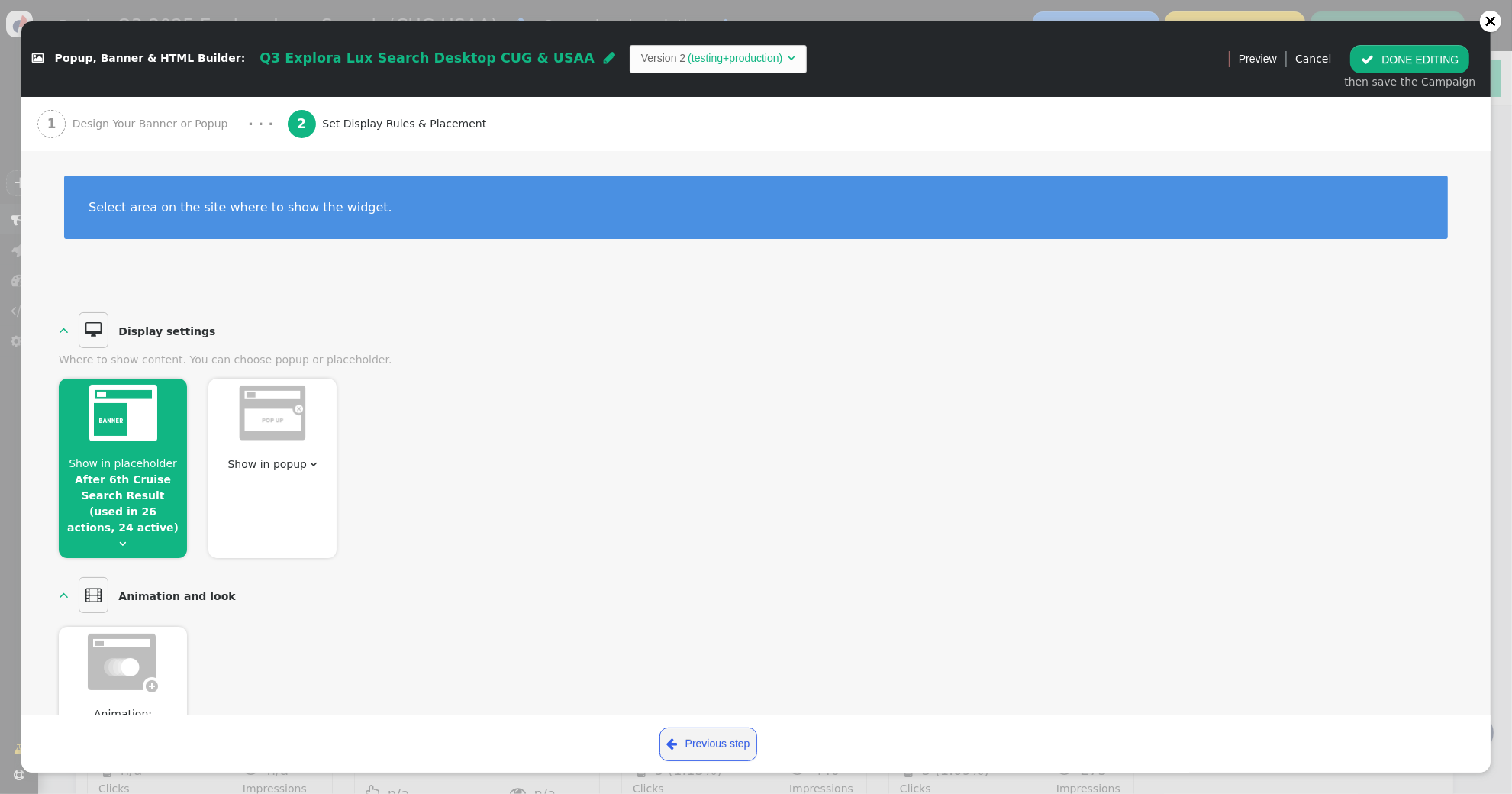
scroll to position [2, 0]
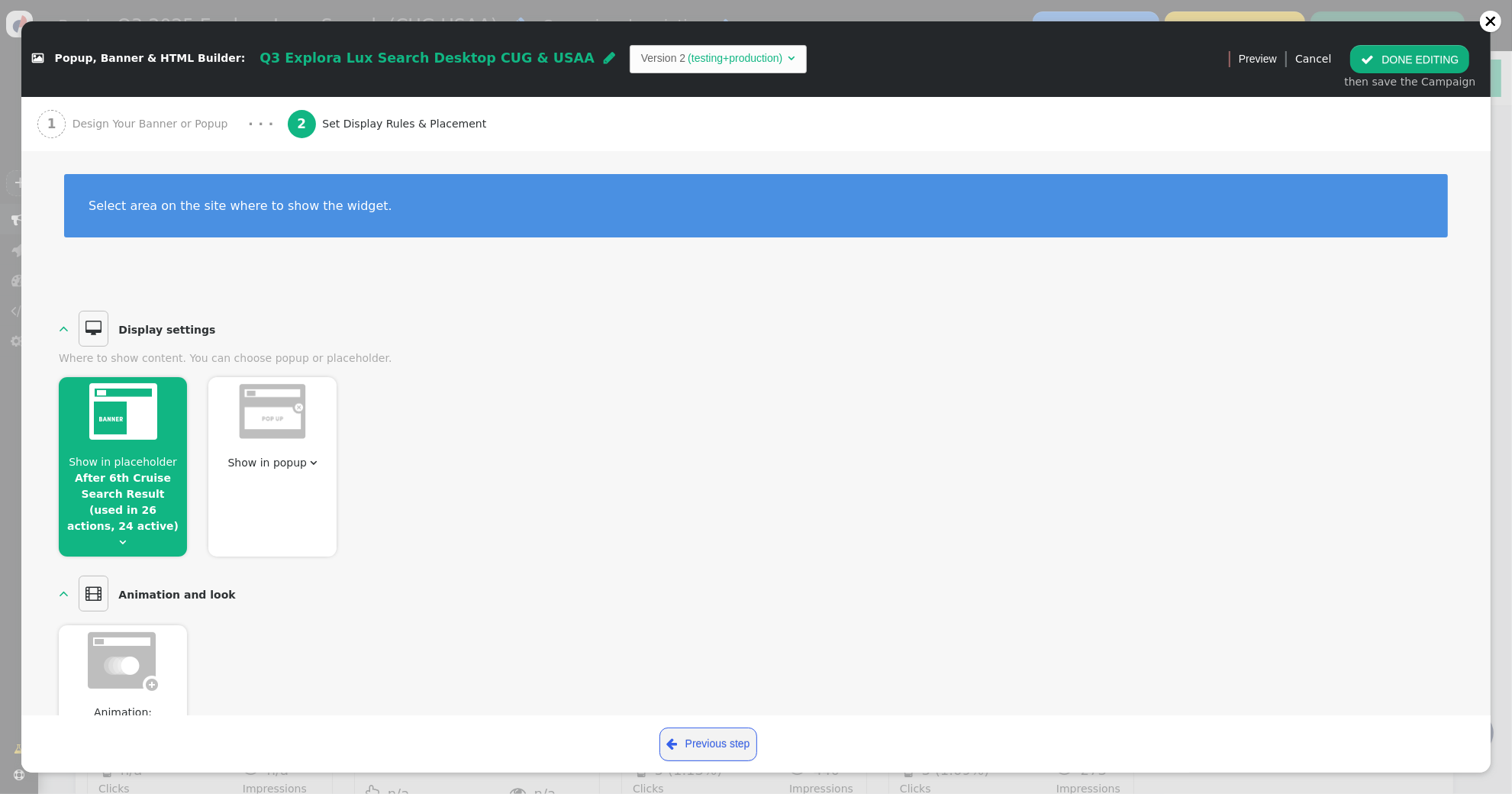
click at [152, 507] on link "After 6th Cruise Search Result (used in 26 actions, 24 active)" at bounding box center [123, 502] width 111 height 60
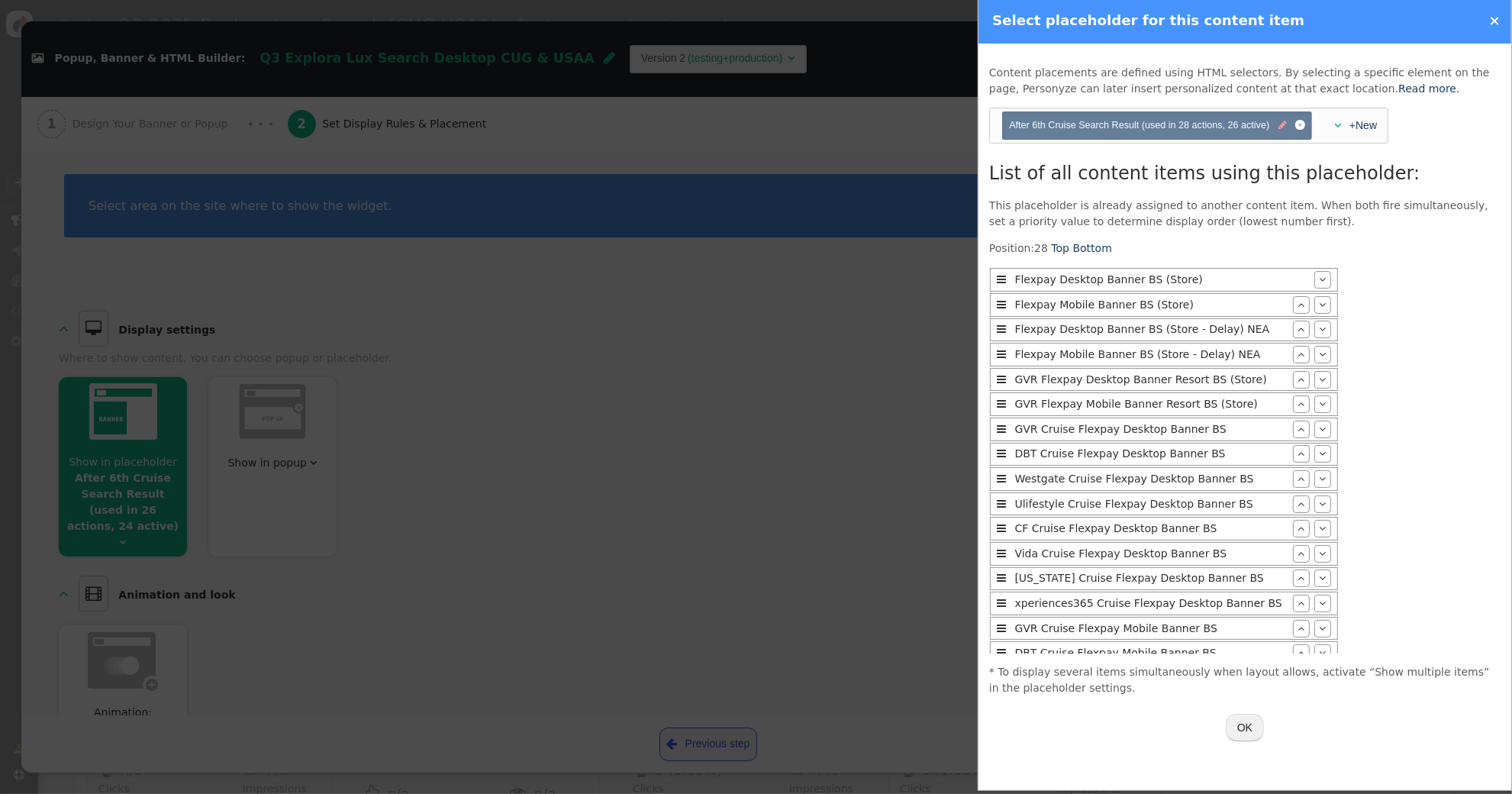
click at [1280, 126] on span "" at bounding box center [1282, 125] width 9 height 15
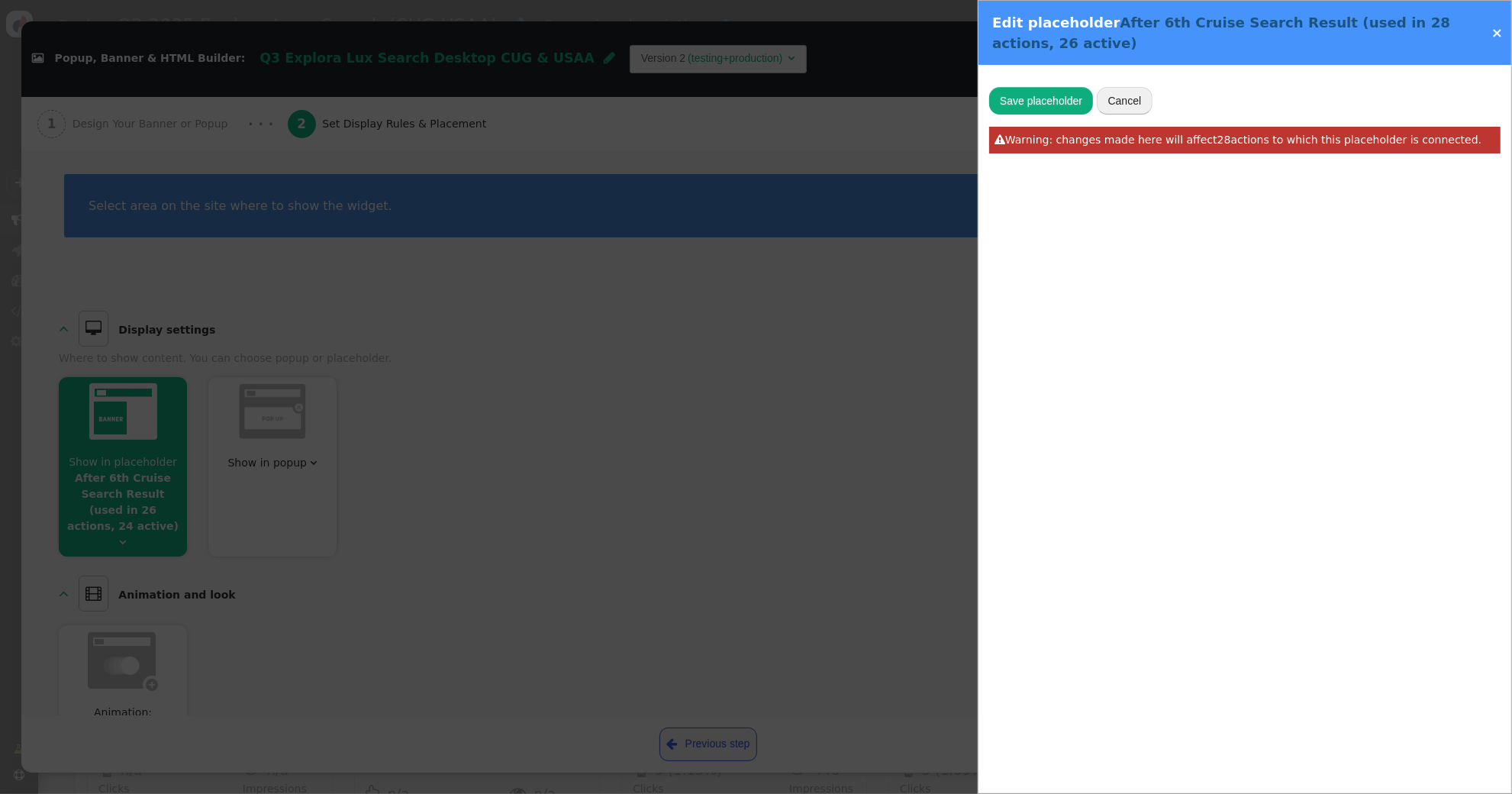
type input "After 6th Cruise Search Result"
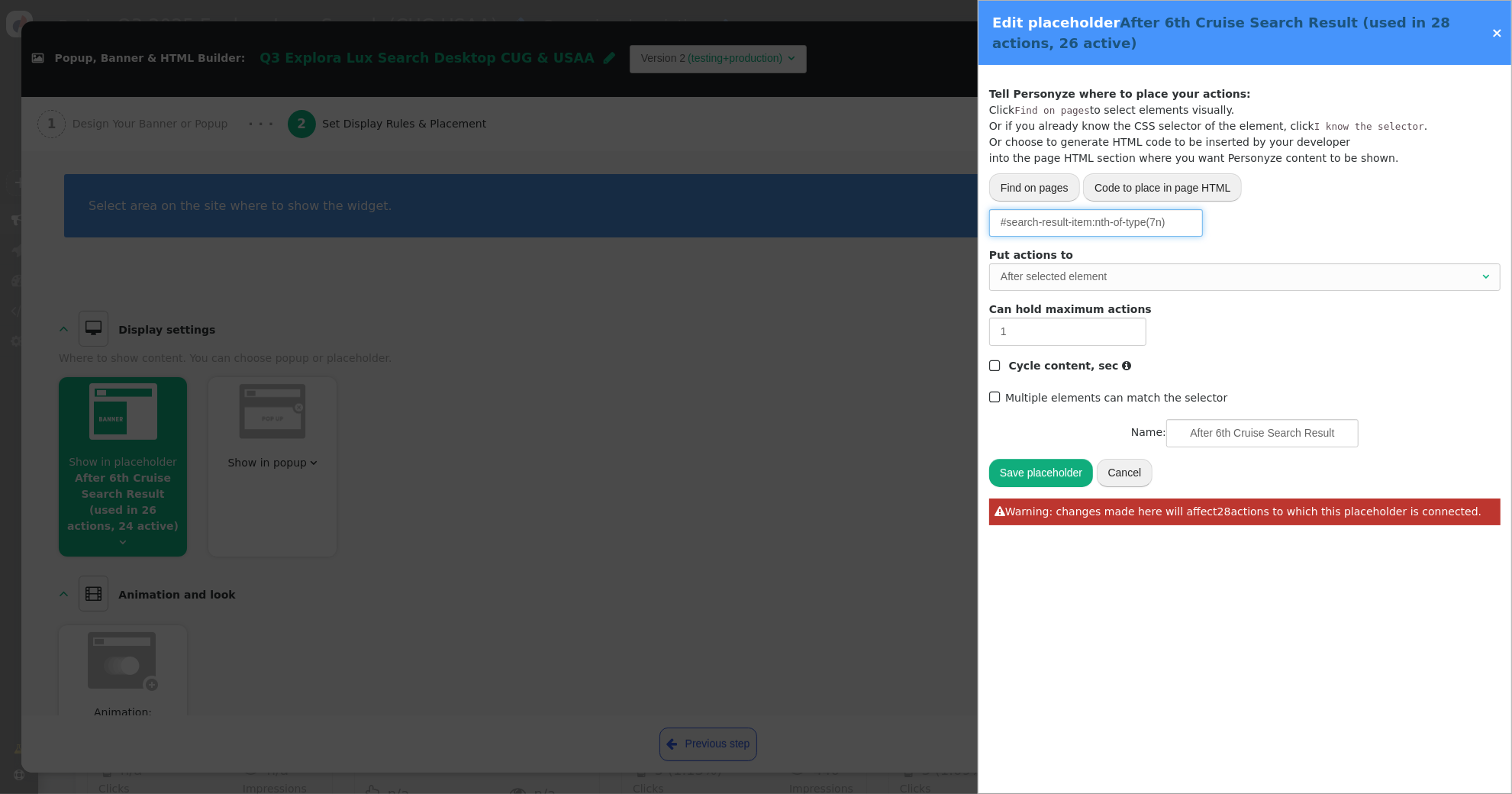
click at [1155, 223] on input "#search-result-item:nth-of-type(7n)" at bounding box center [1096, 223] width 213 height 27
type input "#search-result-item:nth-of-type(5n)"
drag, startPoint x: 1220, startPoint y: 431, endPoint x: 1240, endPoint y: 422, distance: 21.9
click at [1223, 429] on input "After 6th Cruise Search Result" at bounding box center [1261, 433] width 192 height 27
type input "After 5th Cruise Search Result"
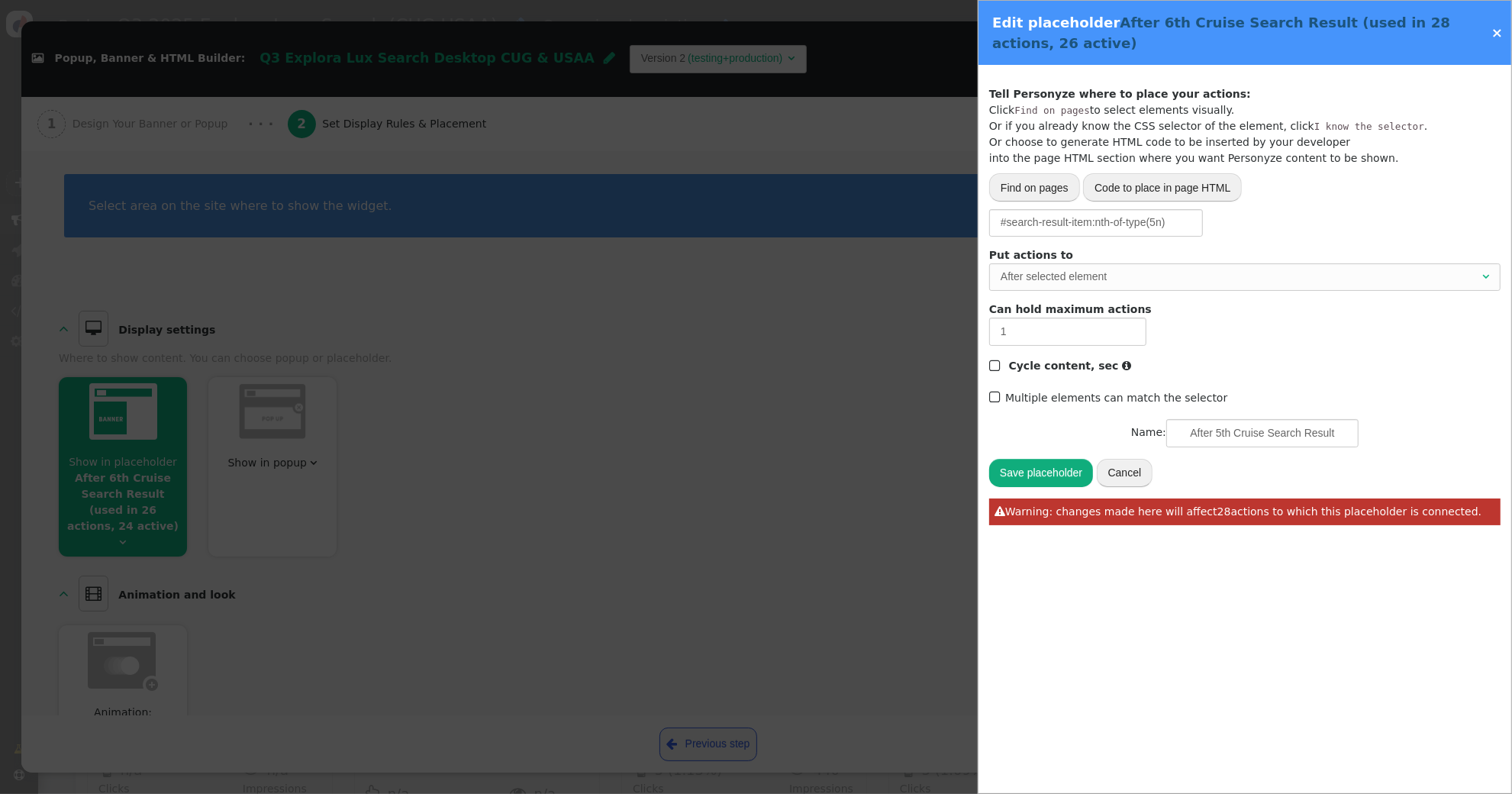
click at [1035, 461] on button "Save placeholder" at bounding box center [1041, 473] width 103 height 27
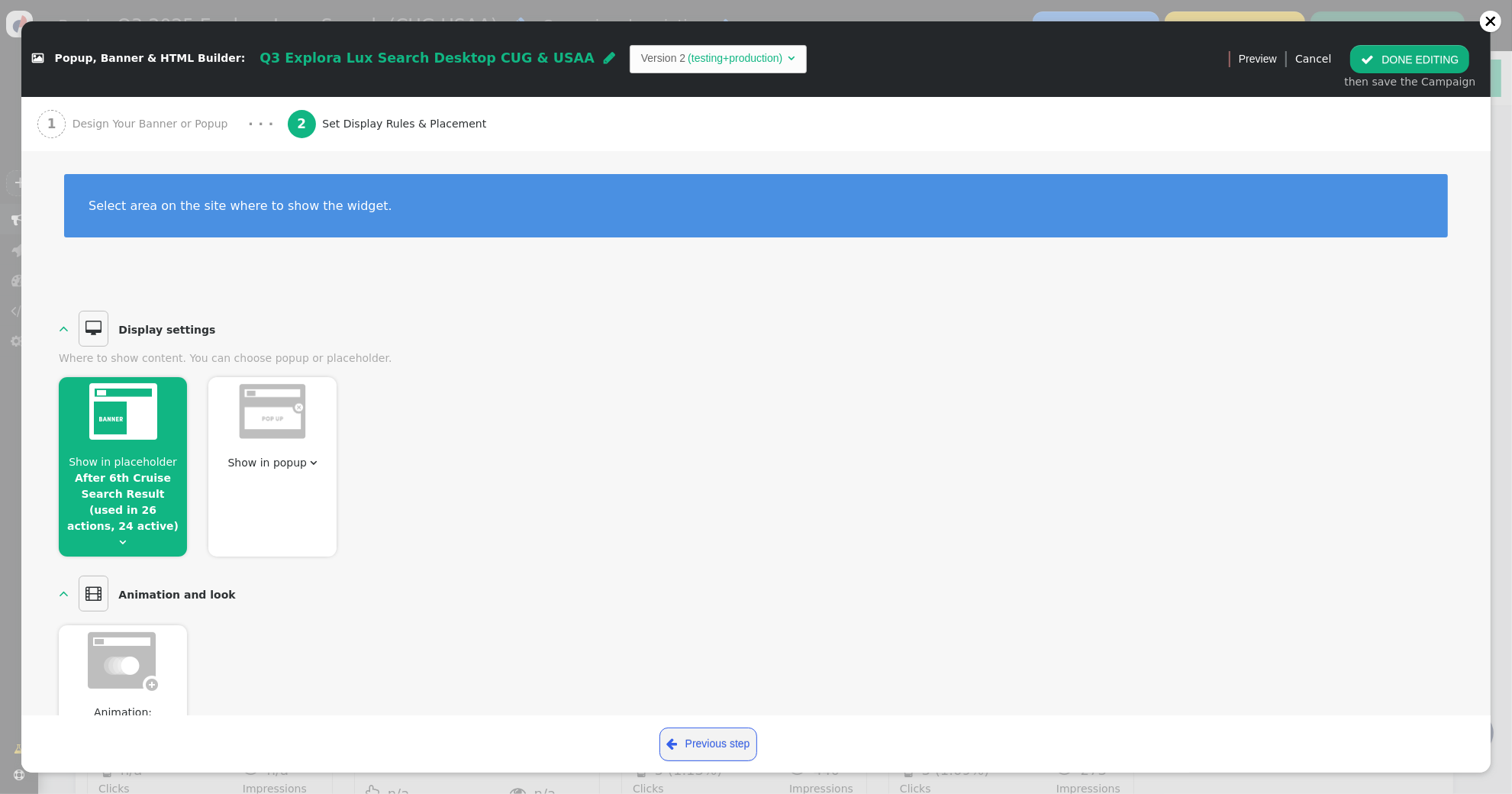
drag, startPoint x: 1433, startPoint y: 63, endPoint x: 1420, endPoint y: 61, distance: 13.2
click at [1430, 61] on button " DONE EDITING" at bounding box center [1410, 59] width 119 height 27
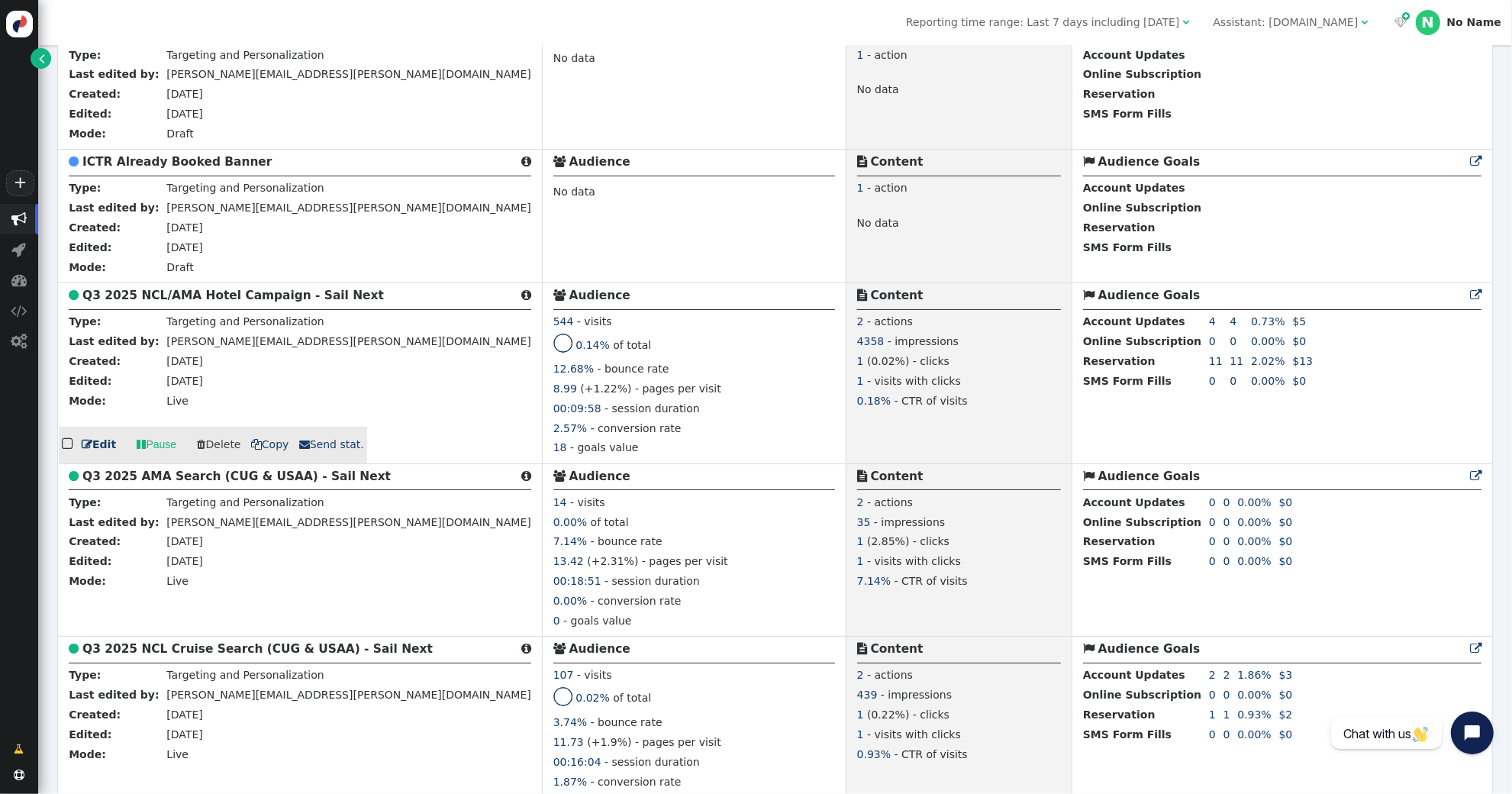
scroll to position [776, 0]
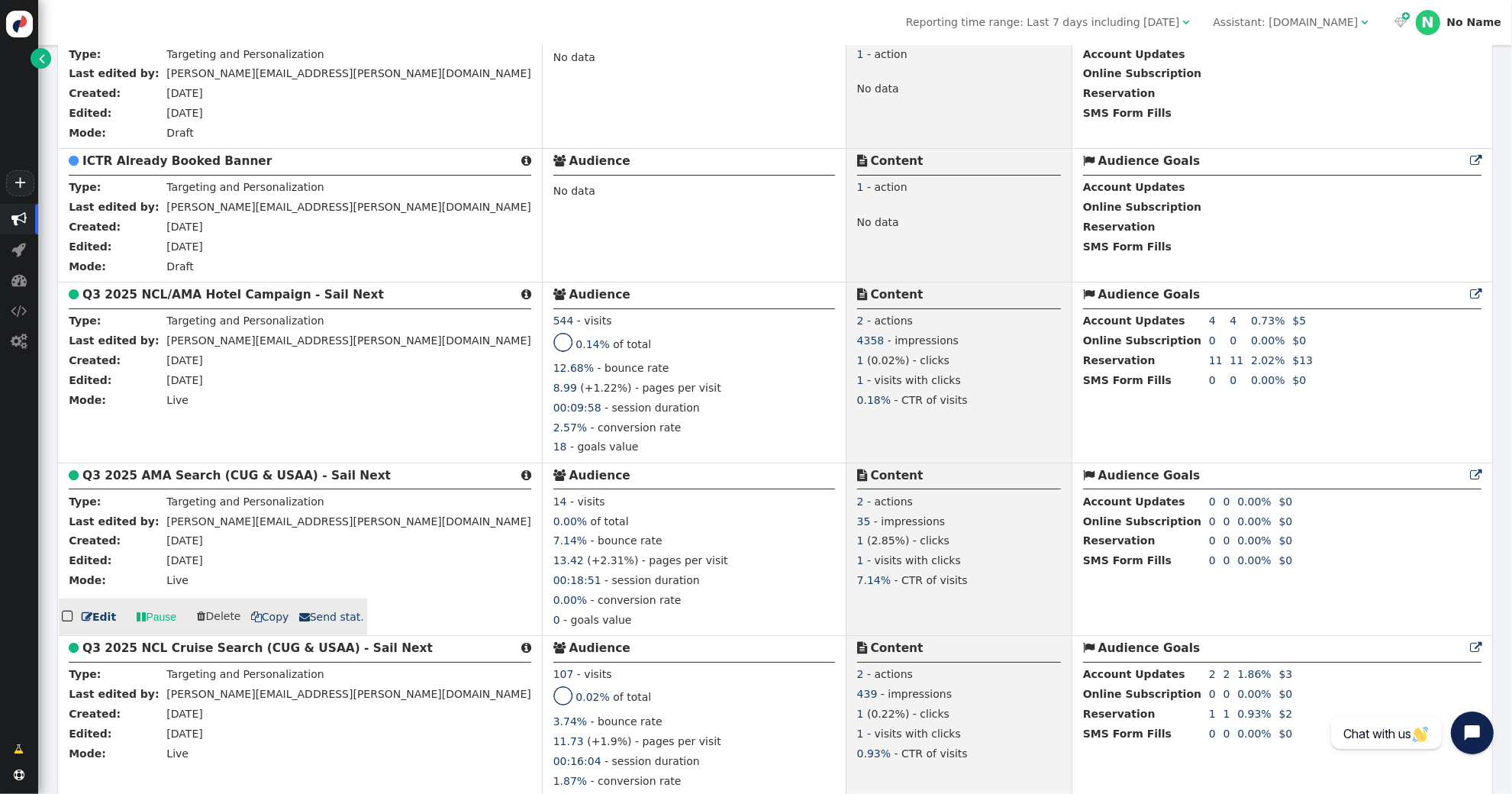
click at [180, 473] on b "Q3 2025 AMA Search (CUG & USAA) - Sail Next" at bounding box center [237, 476] width 308 height 14
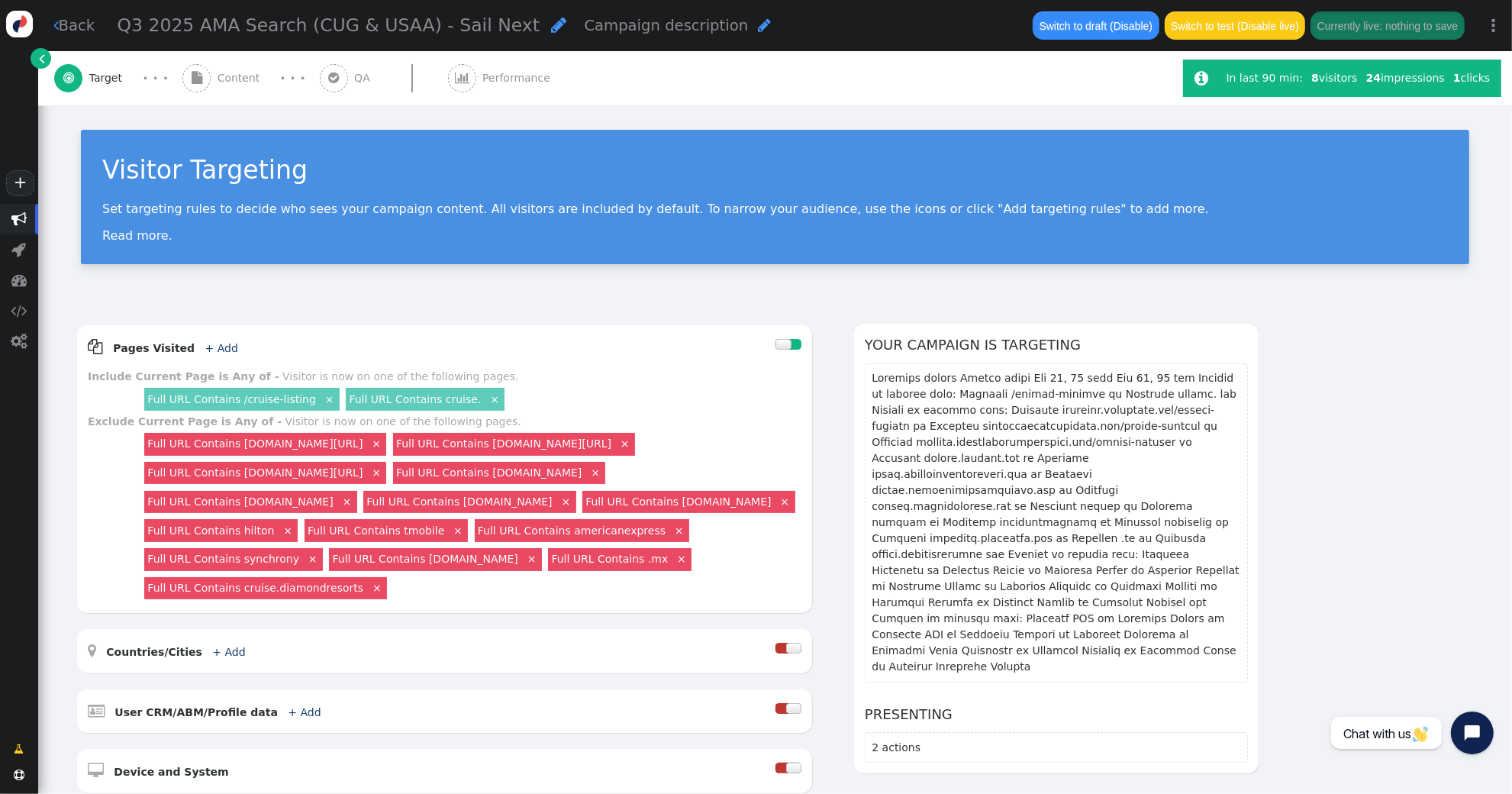
click at [213, 85] on div " Content" at bounding box center [224, 78] width 84 height 55
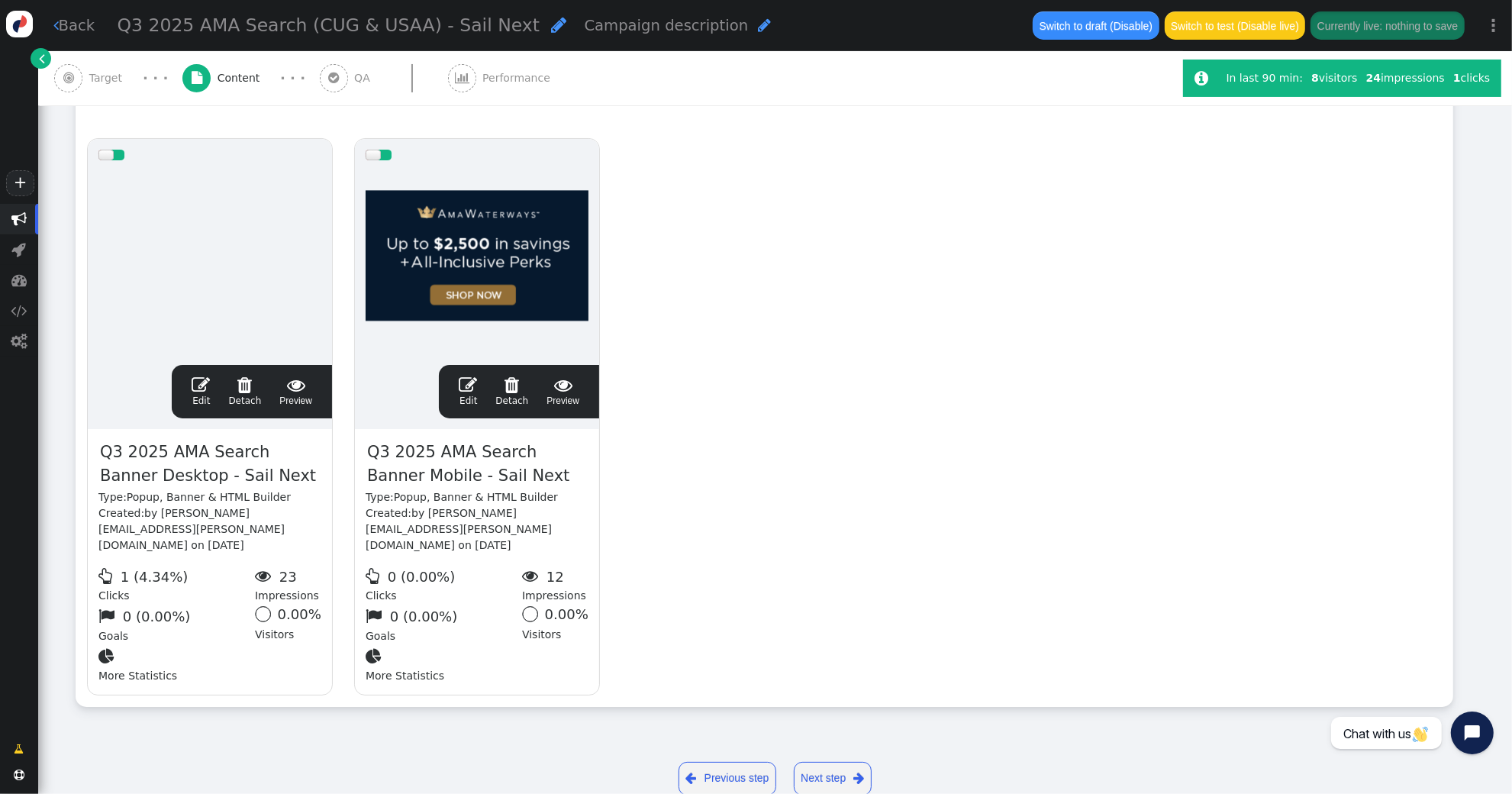
scroll to position [301, 0]
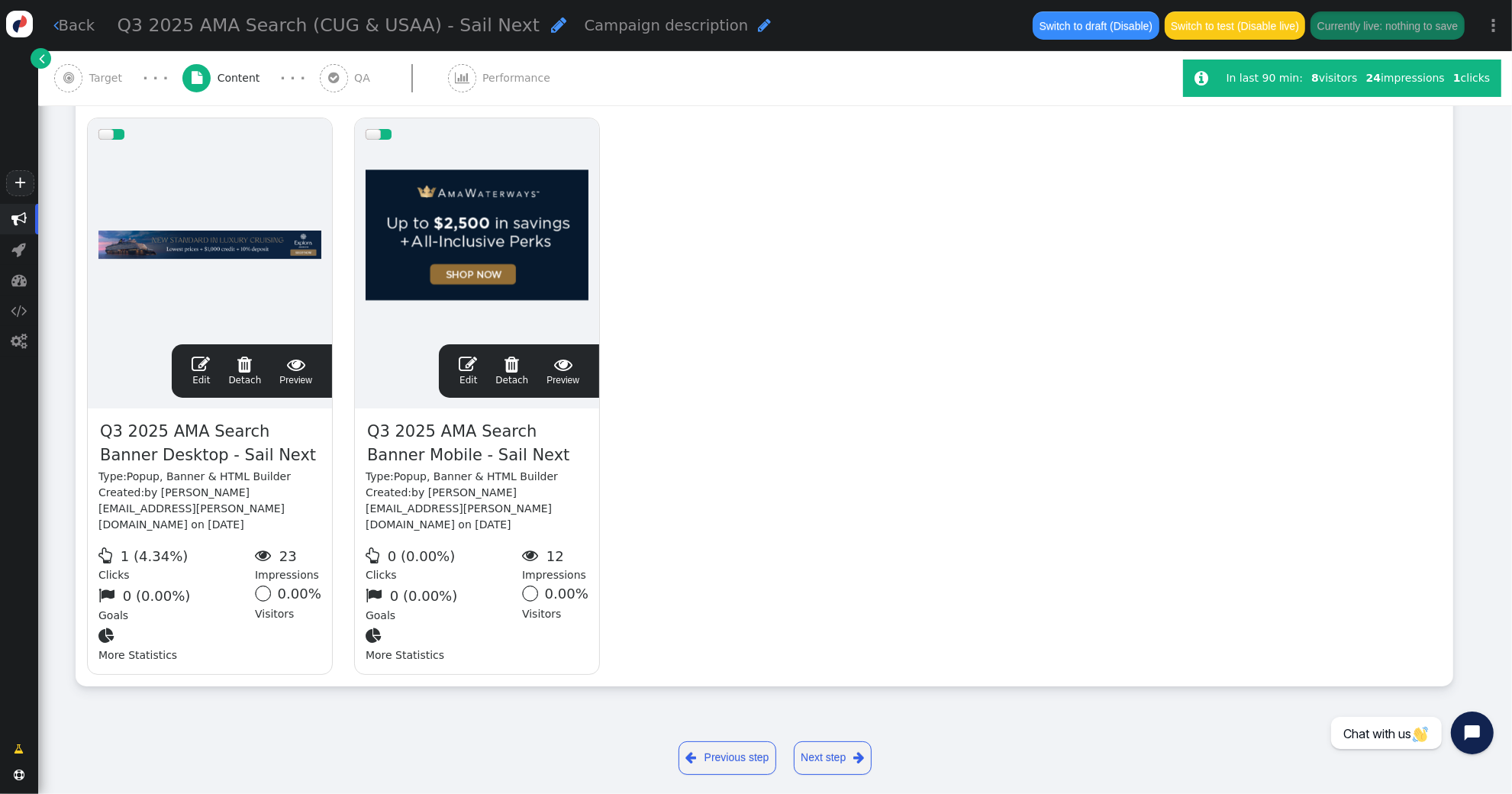
click at [194, 362] on span "" at bounding box center [201, 364] width 19 height 19
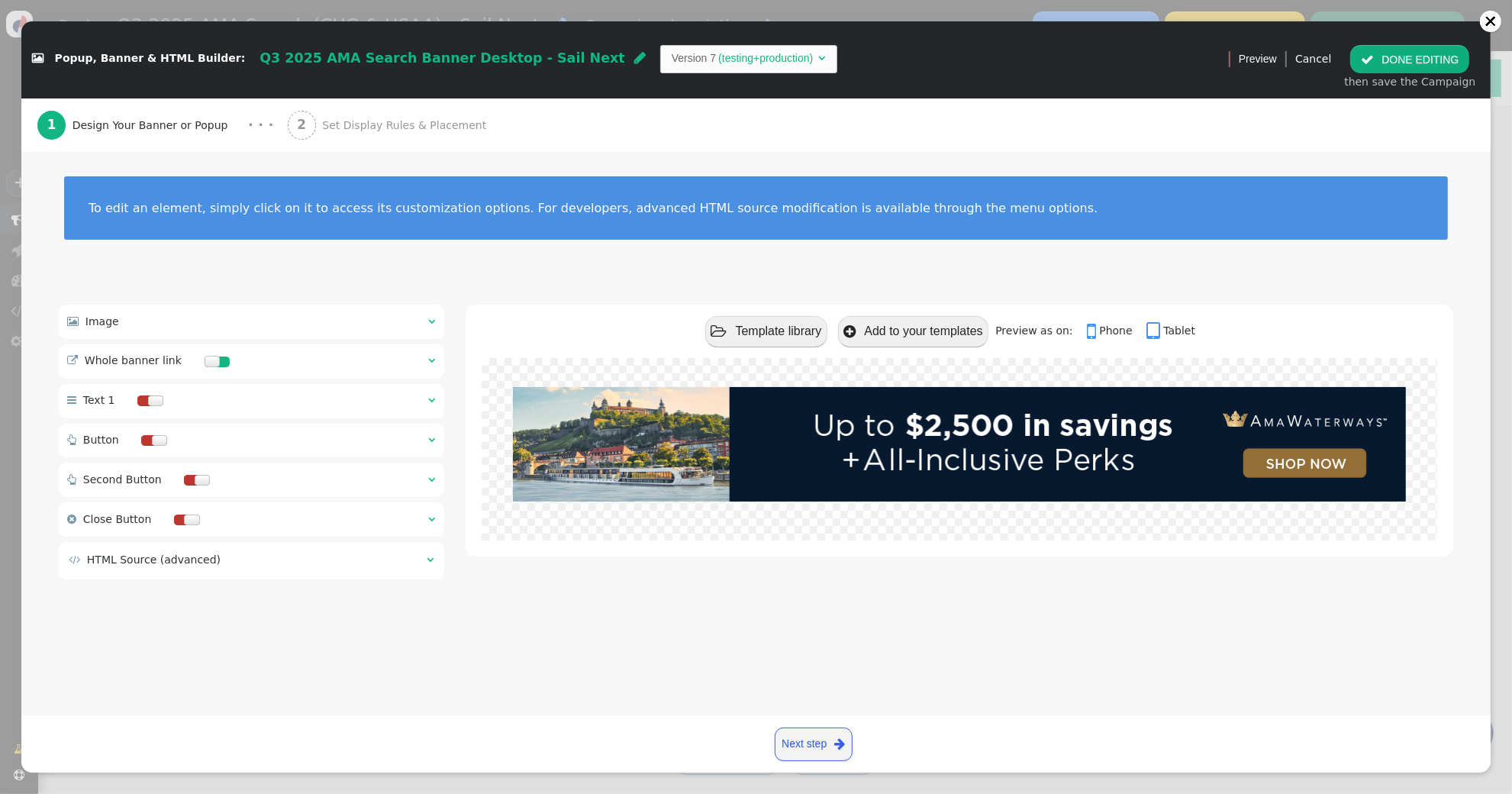
click at [389, 132] on span "Set Display Rules & Placement" at bounding box center [407, 126] width 171 height 16
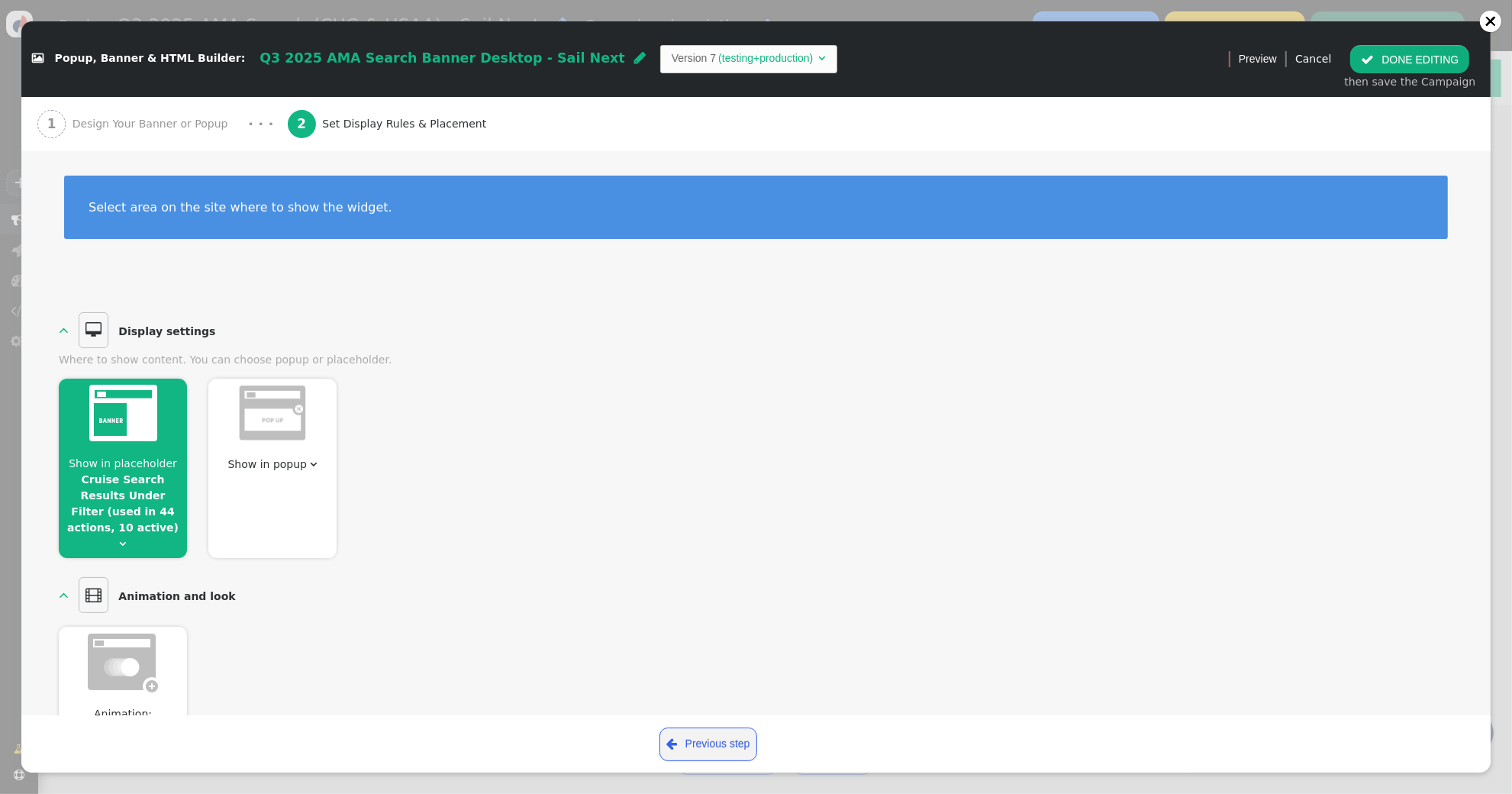
click at [125, 445] on div at bounding box center [123, 416] width 129 height 74
click at [150, 489] on link "Cruise Search Results Under Filter (used in 44 actions, 10 active)" at bounding box center [123, 503] width 111 height 60
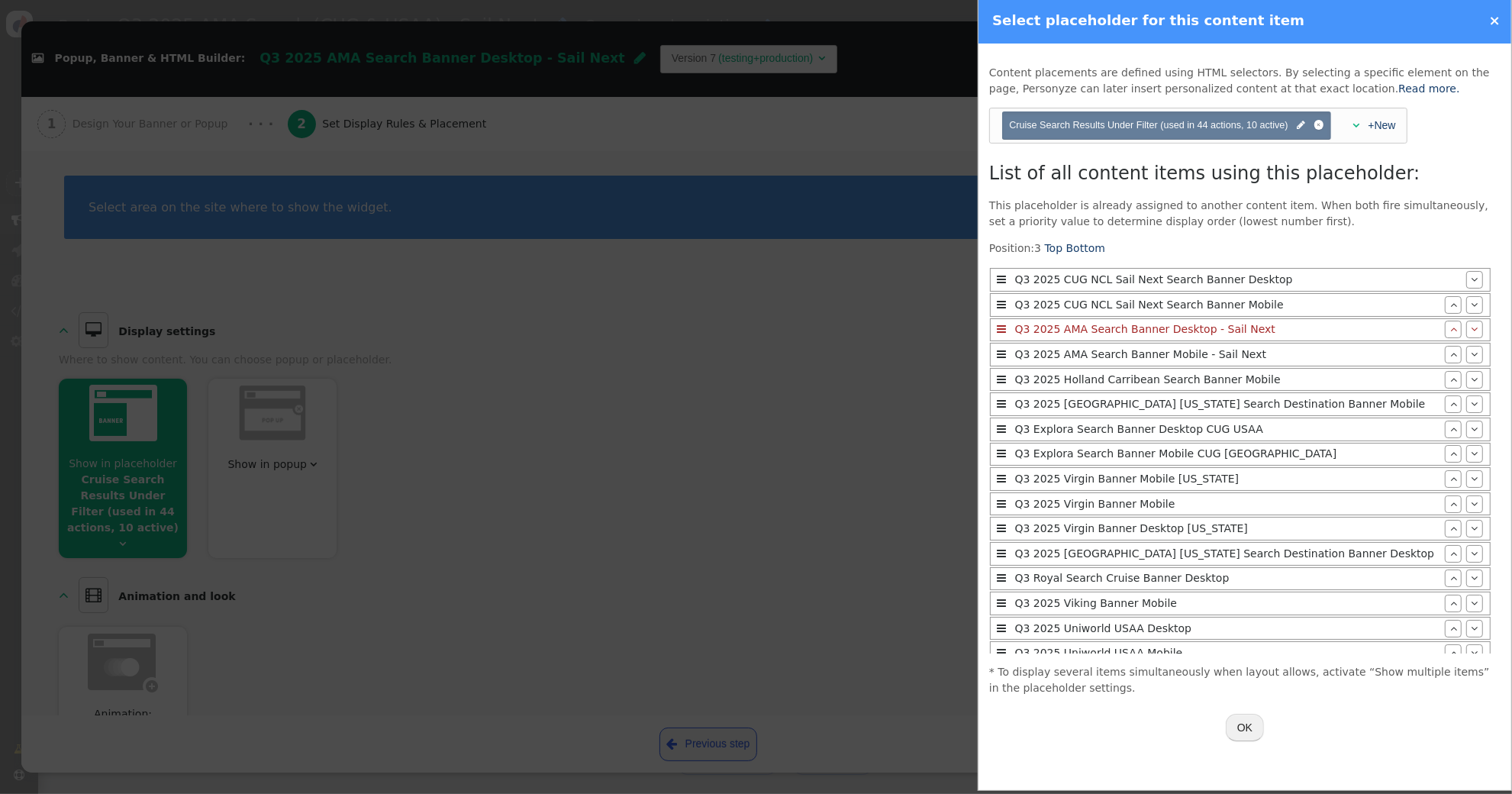
click at [1246, 720] on button "OK" at bounding box center [1244, 728] width 38 height 27
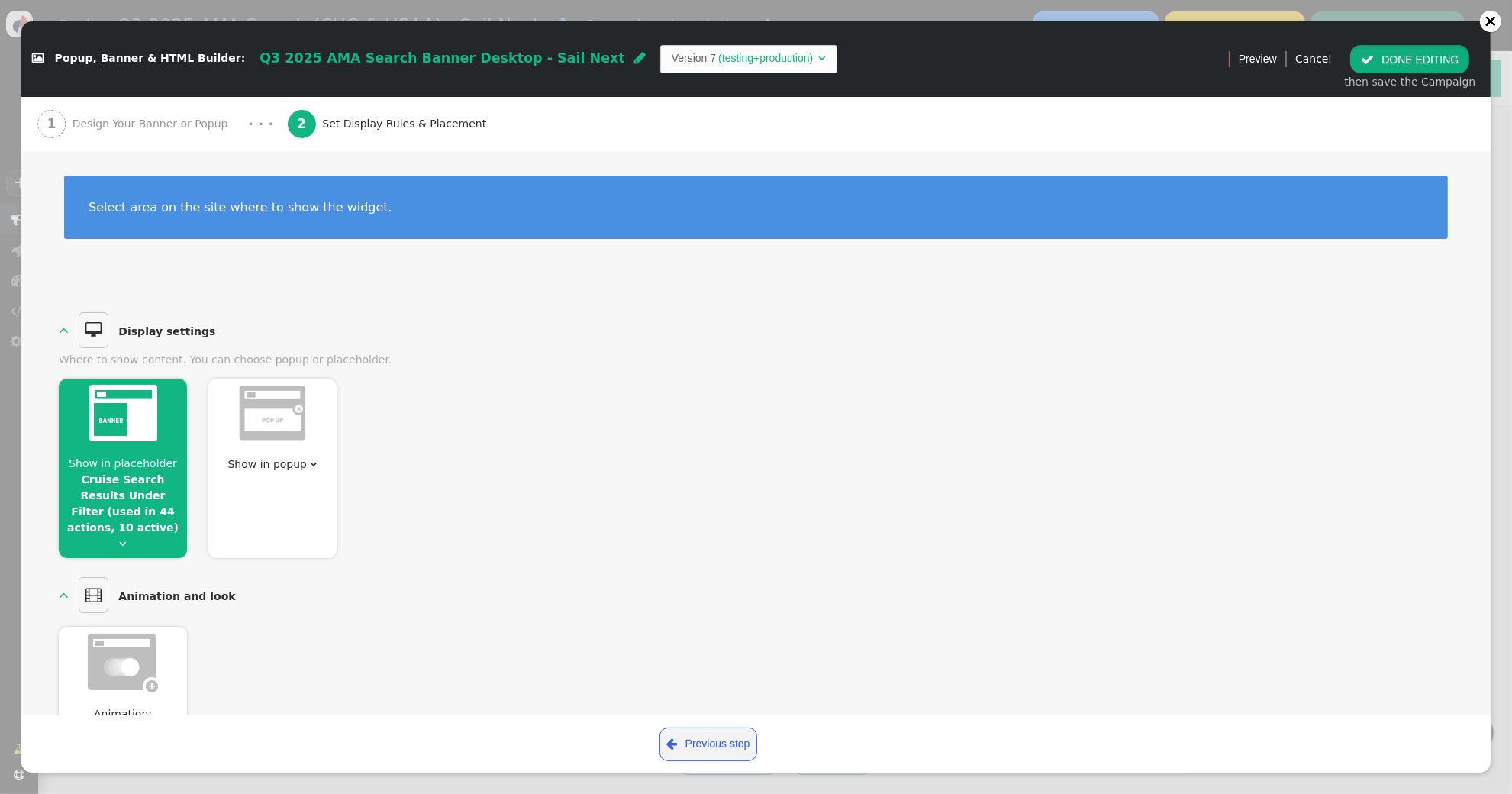
click at [1412, 59] on button " DONE EDITING" at bounding box center [1410, 59] width 119 height 27
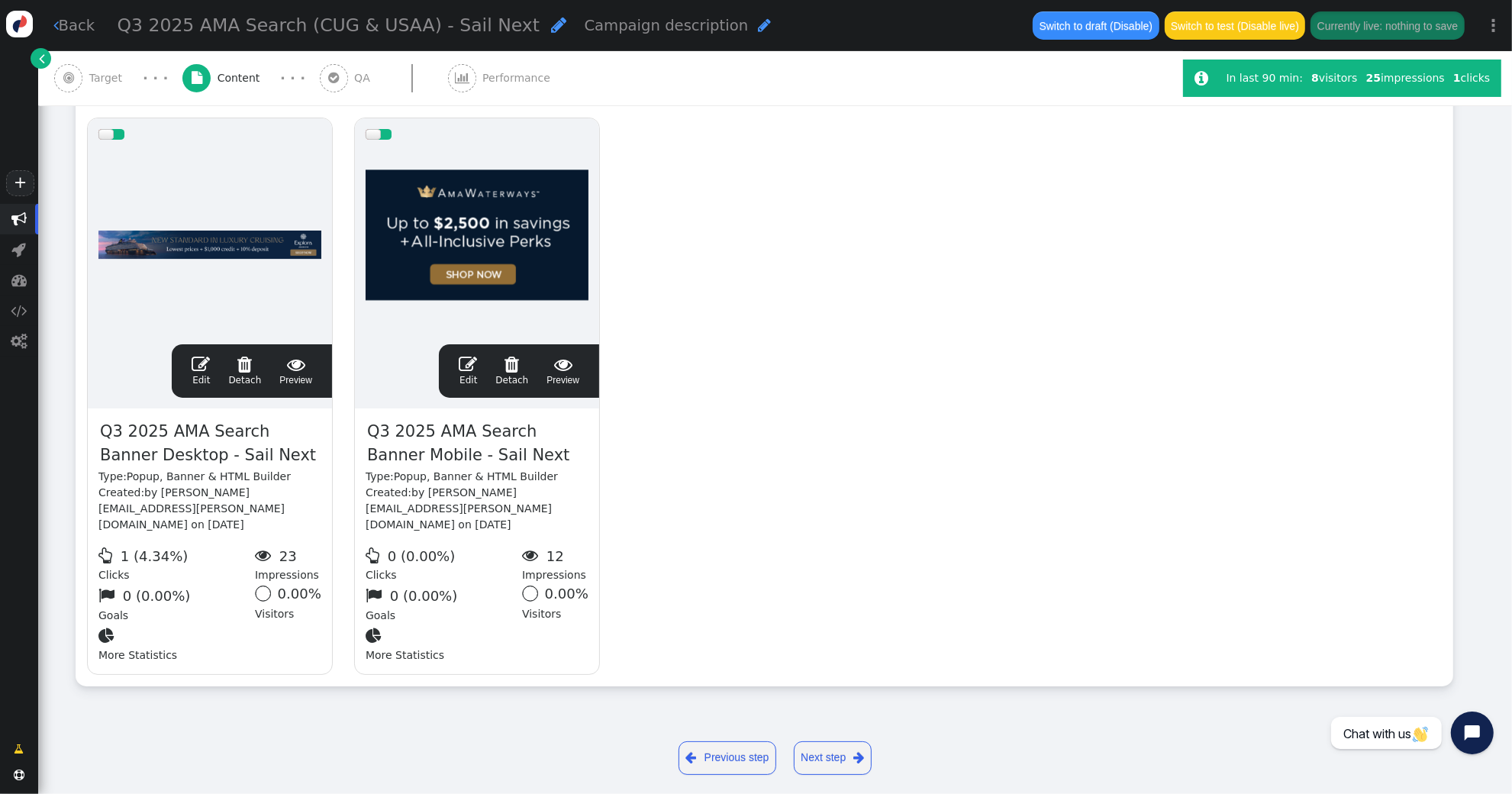
click at [94, 86] on span "Target" at bounding box center [109, 78] width 40 height 16
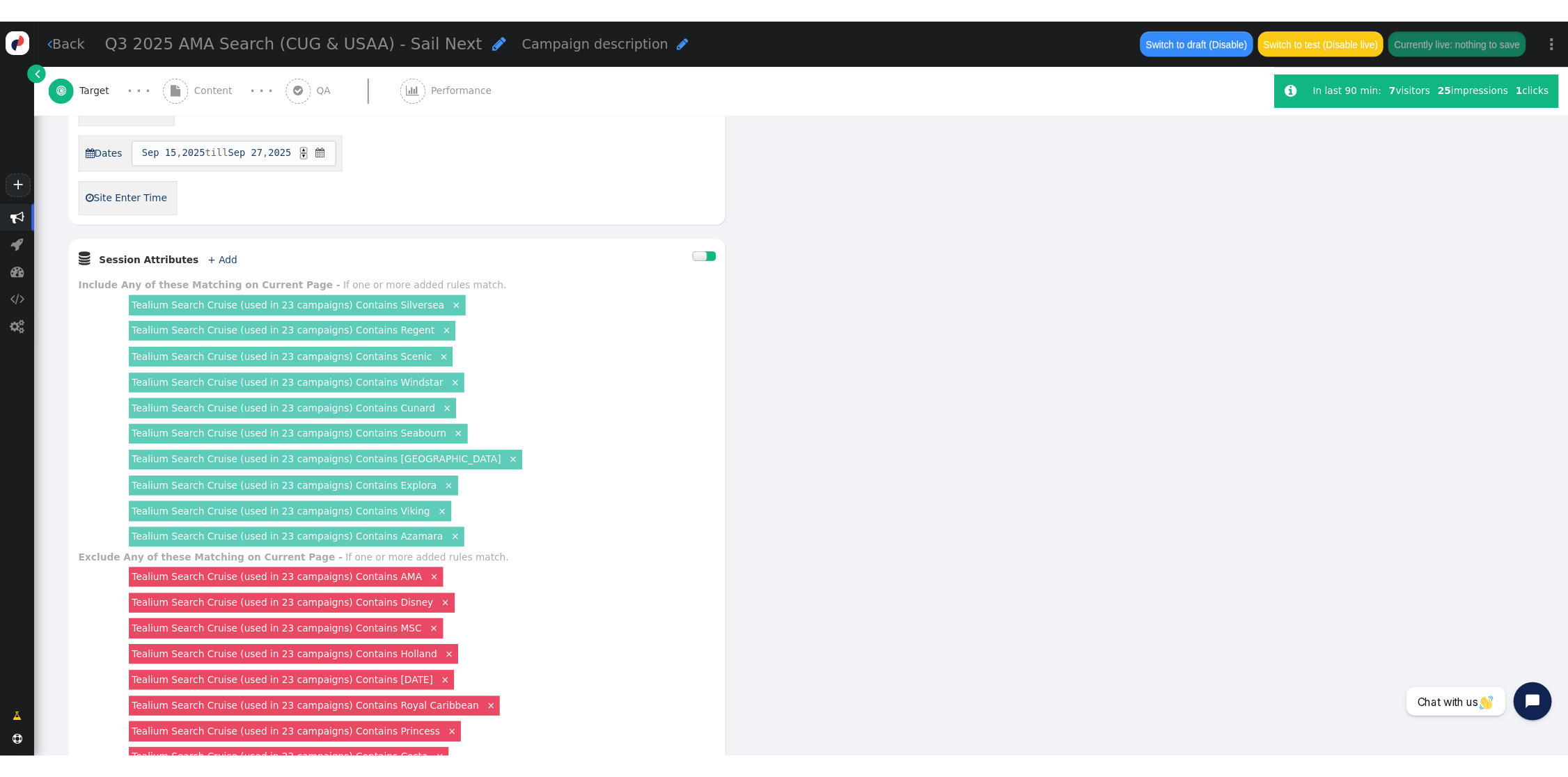
scroll to position [845, 0]
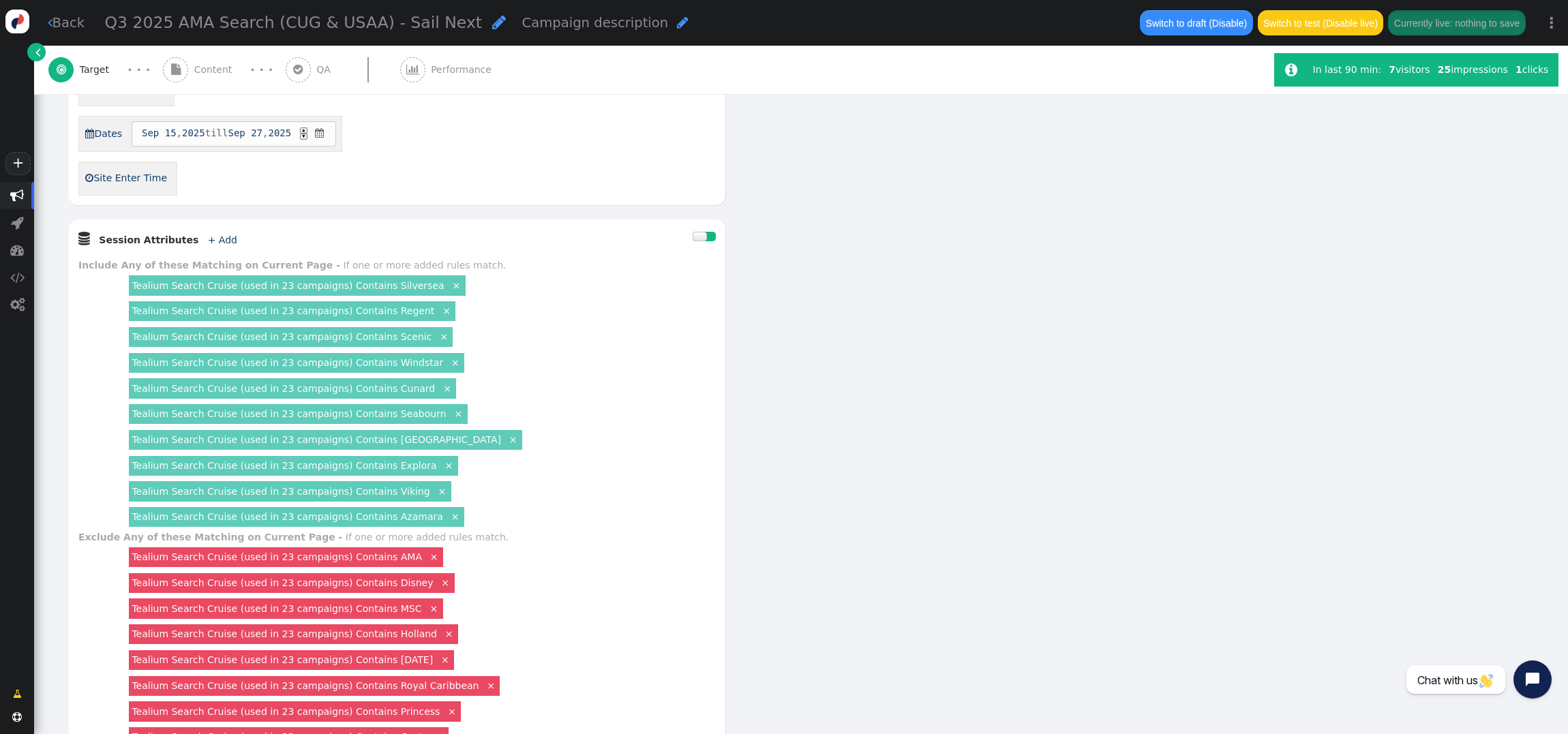
click at [381, 526] on div "Tealium Search Cruise (used in 23 campaigns) Contains Azamara ×" at bounding box center [296, 516] width 335 height 20
click at [381, 522] on link "Tealium Search Cruise (used in 23 campaigns) Contains Azamara" at bounding box center [286, 516] width 311 height 11
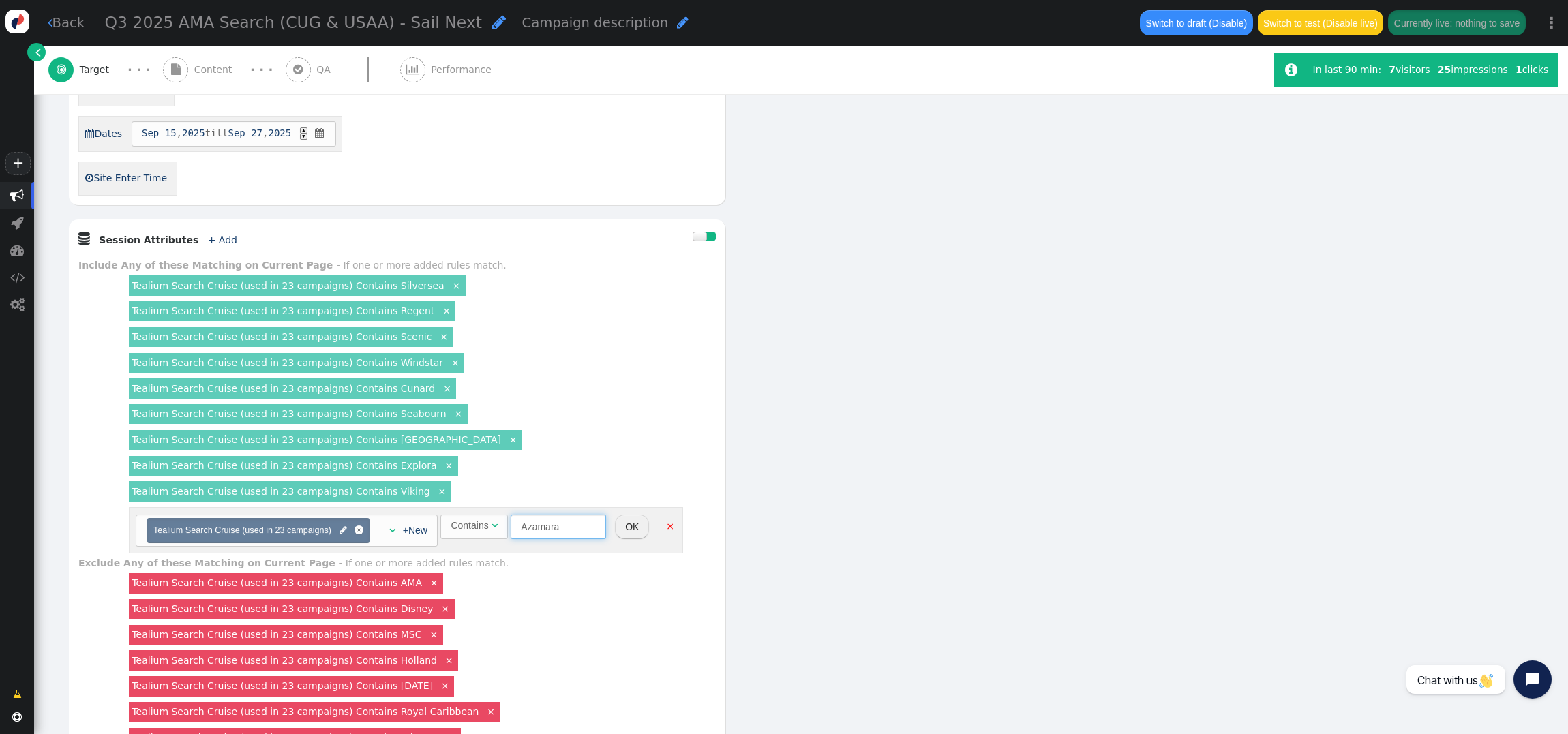
drag, startPoint x: 566, startPoint y: 525, endPoint x: 623, endPoint y: 532, distance: 57.4
click at [566, 525] on input "Azamara" at bounding box center [558, 527] width 96 height 24
click at [629, 532] on button "OK" at bounding box center [631, 527] width 34 height 24
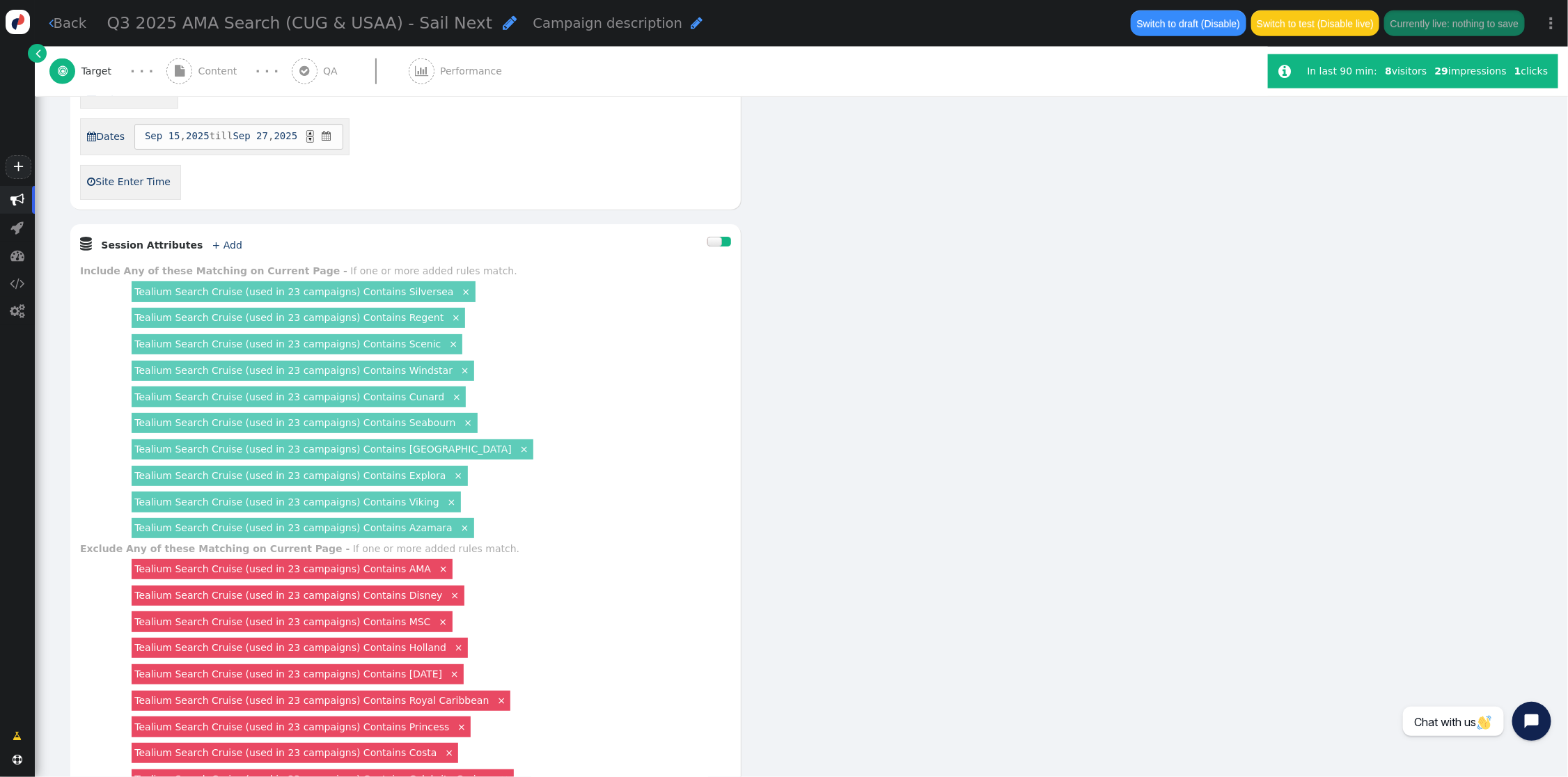
scroll to position [0, 0]
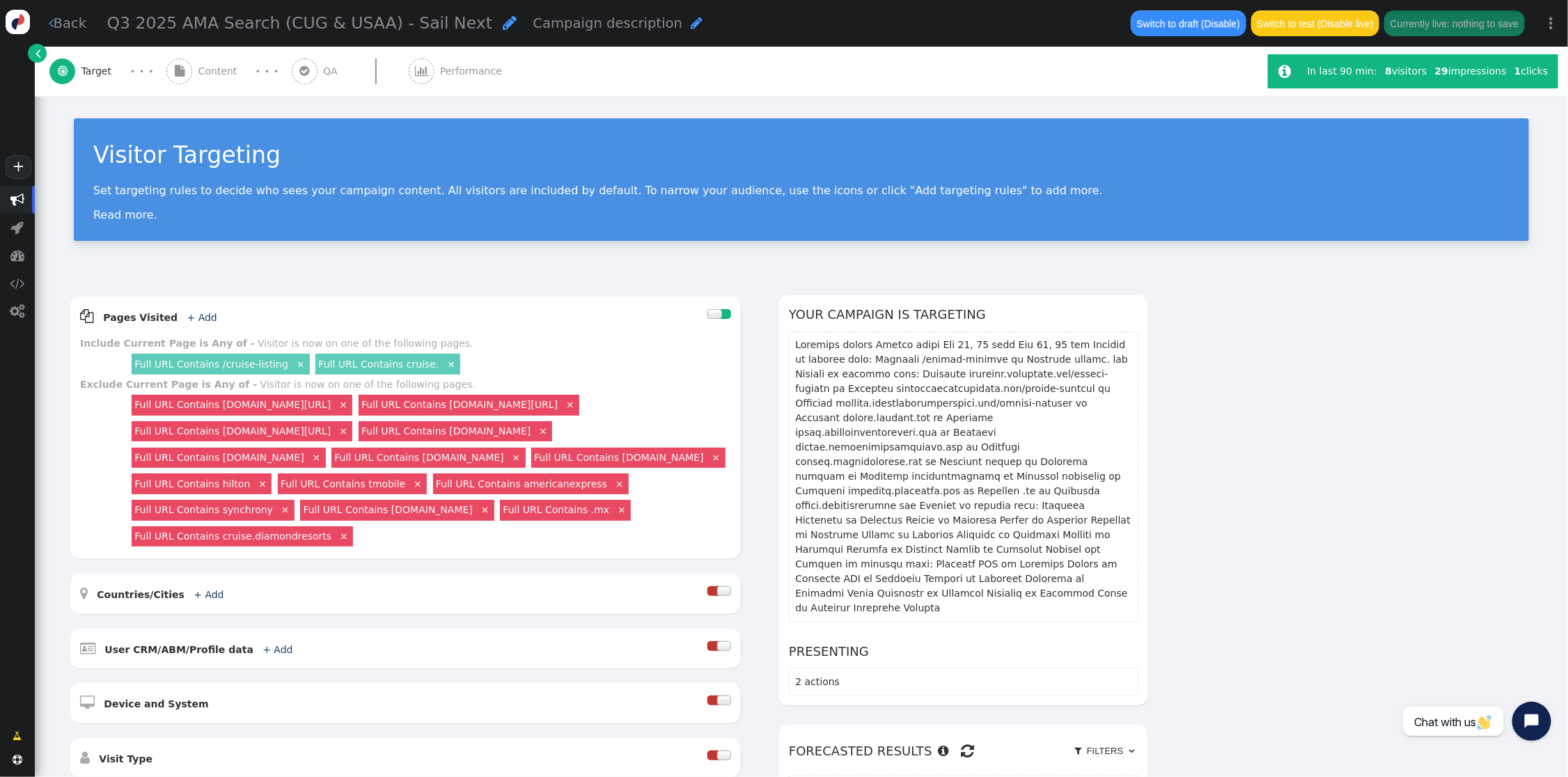
click at [232, 70] on span "Content" at bounding box center [221, 71] width 44 height 14
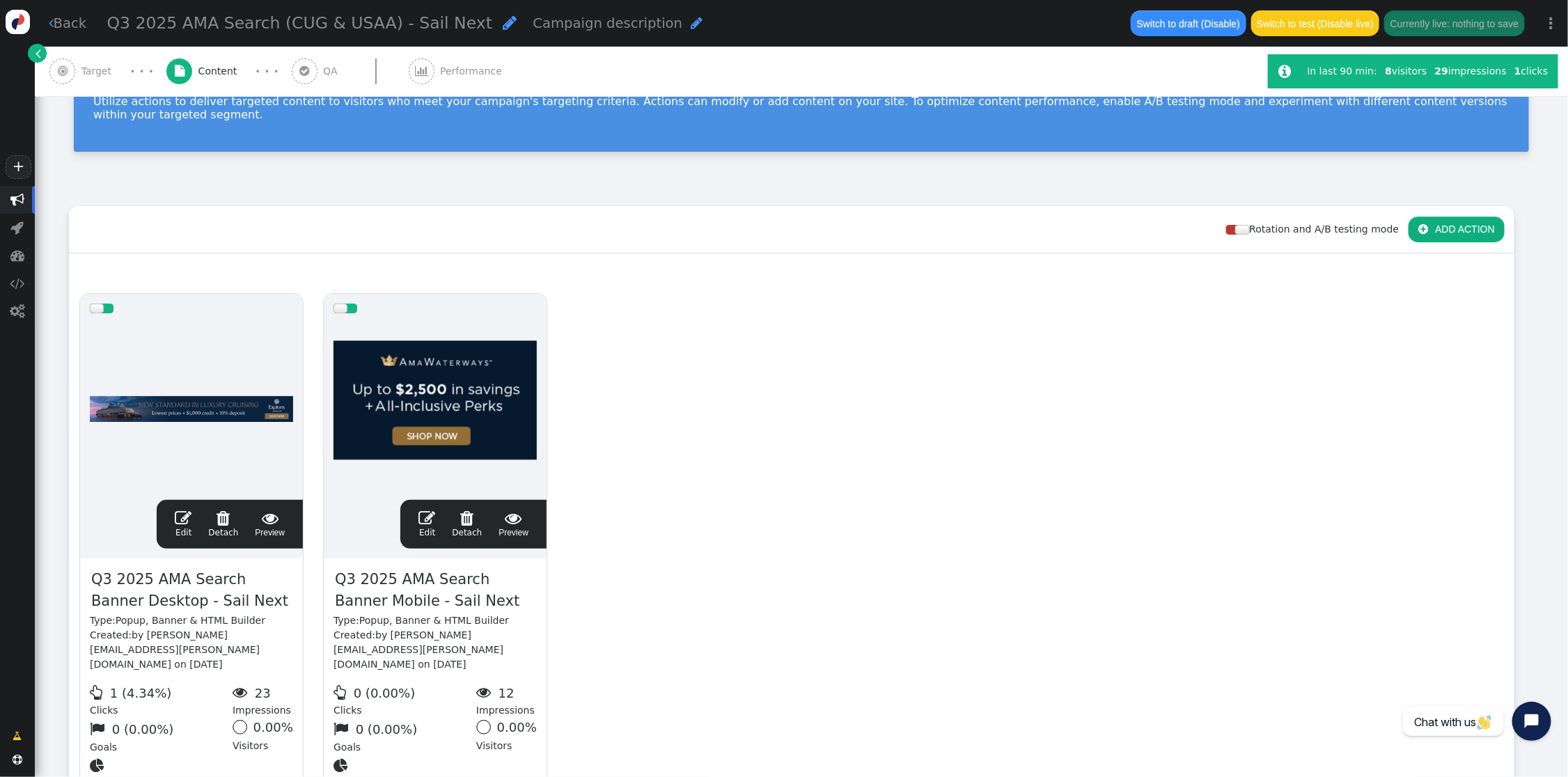
scroll to position [165, 0]
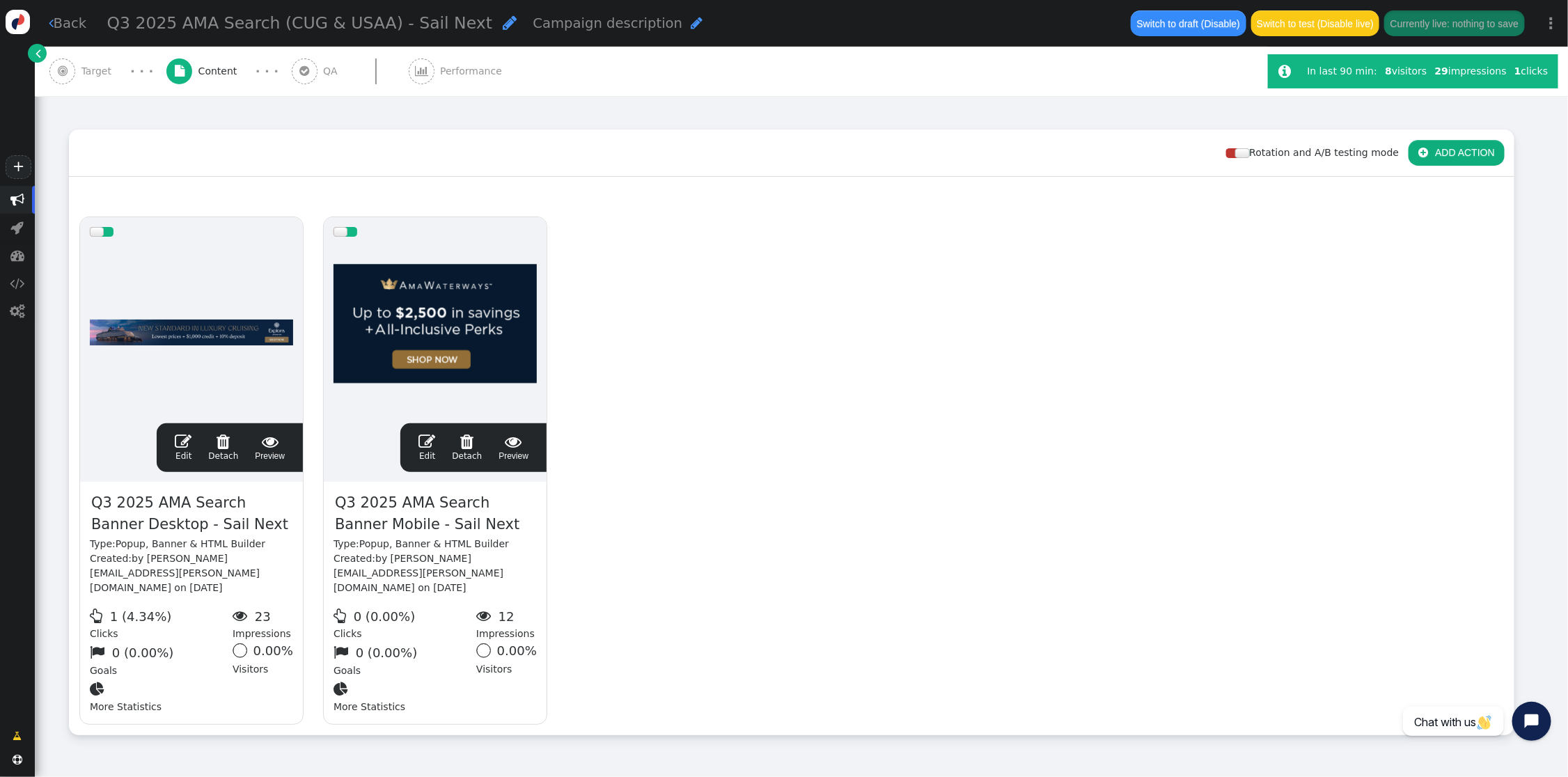
click at [182, 433] on span "" at bounding box center [183, 441] width 17 height 17
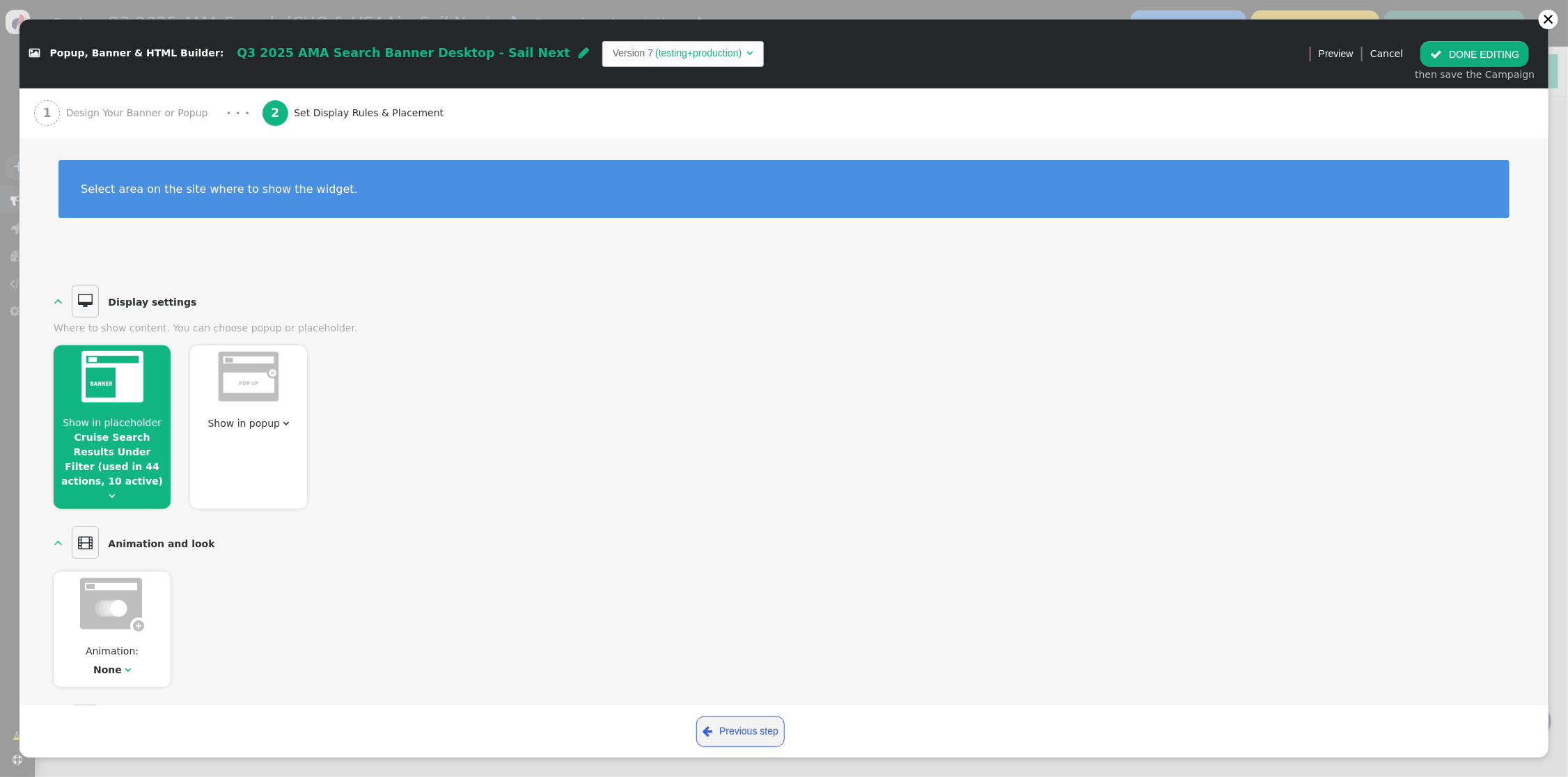
click at [1379, 57] on button " DONE EDITING" at bounding box center [1475, 53] width 109 height 25
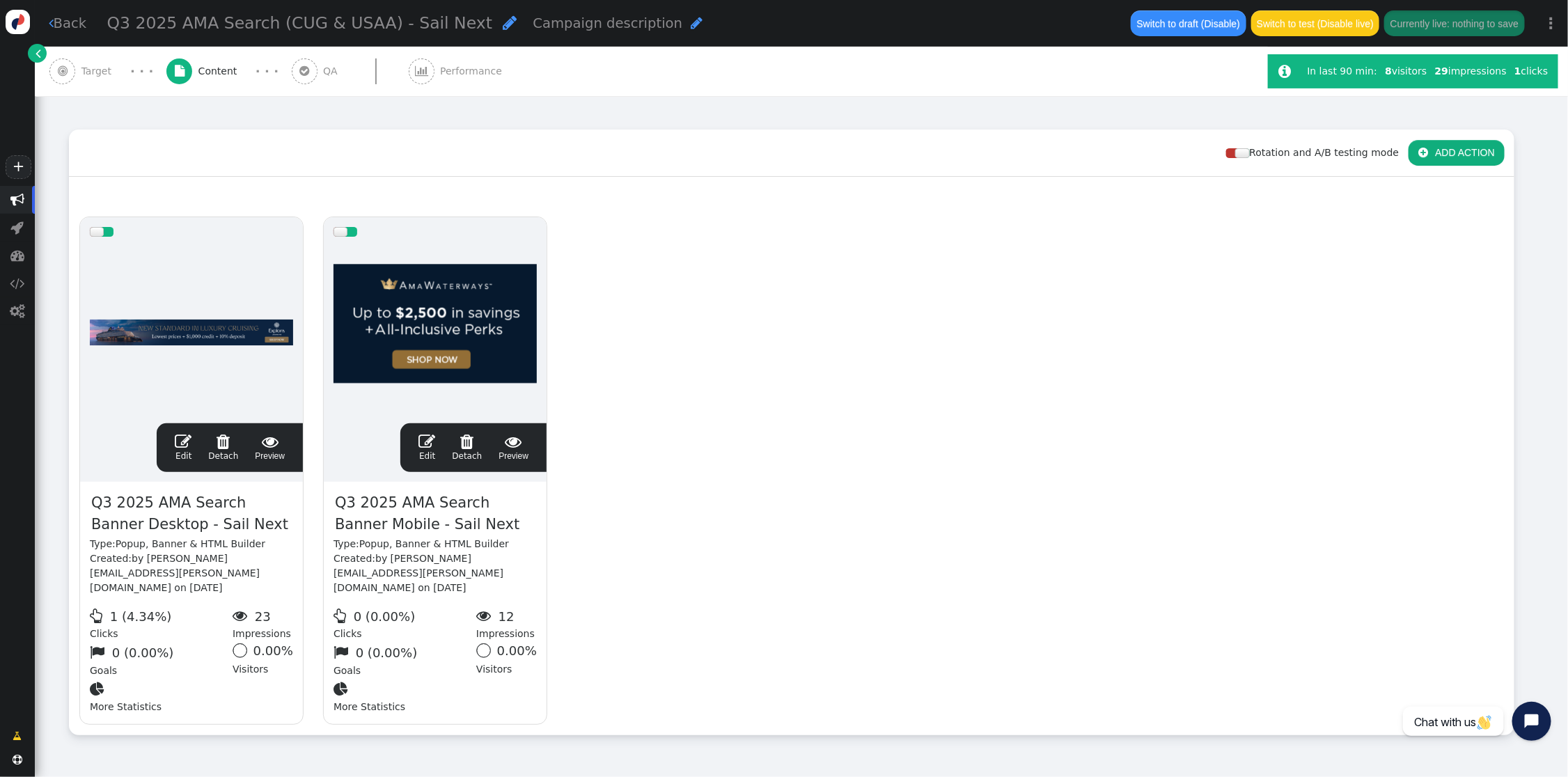
click at [12, 200] on span "" at bounding box center [18, 200] width 14 height 14
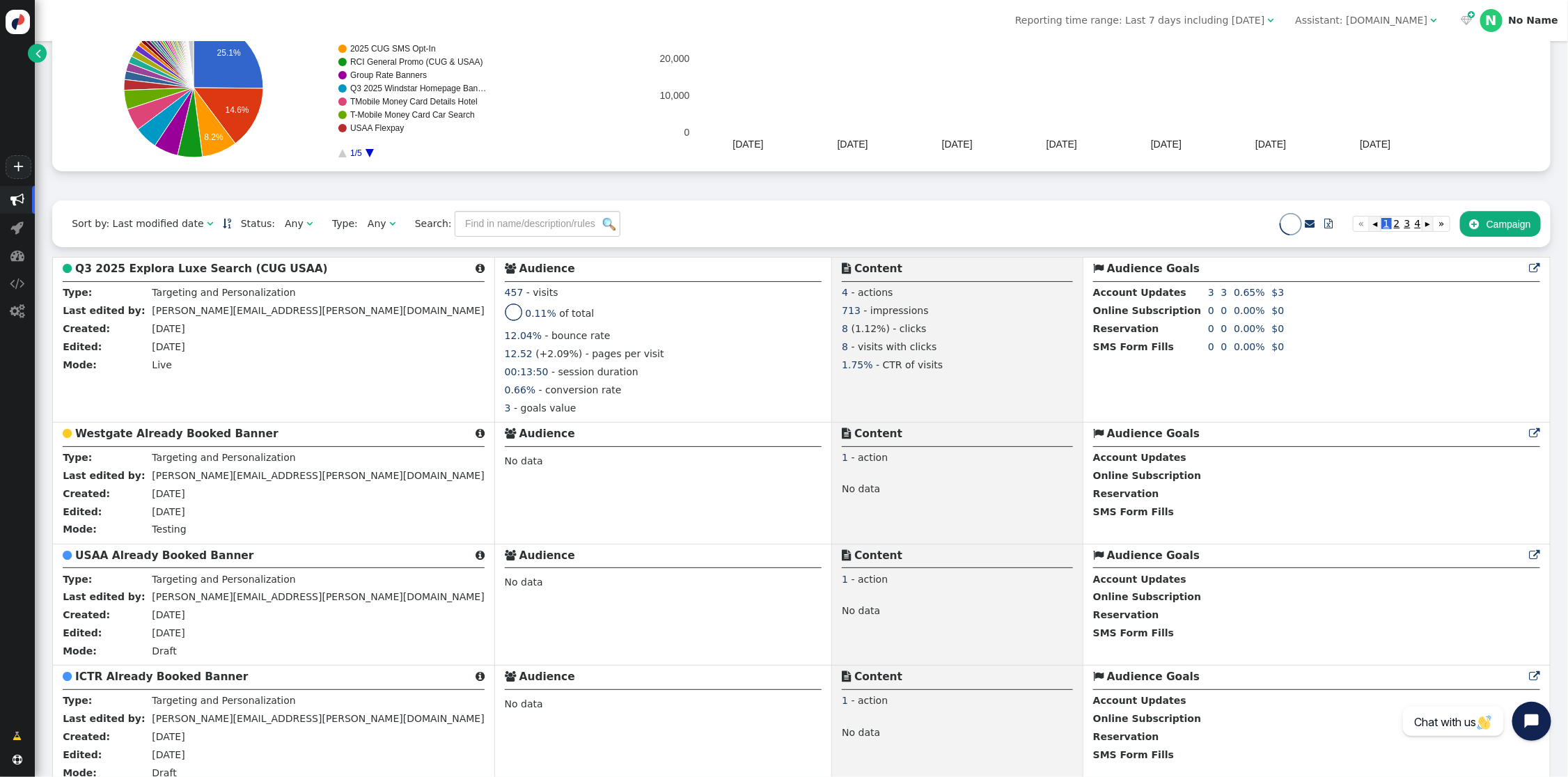
scroll to position [188, 0]
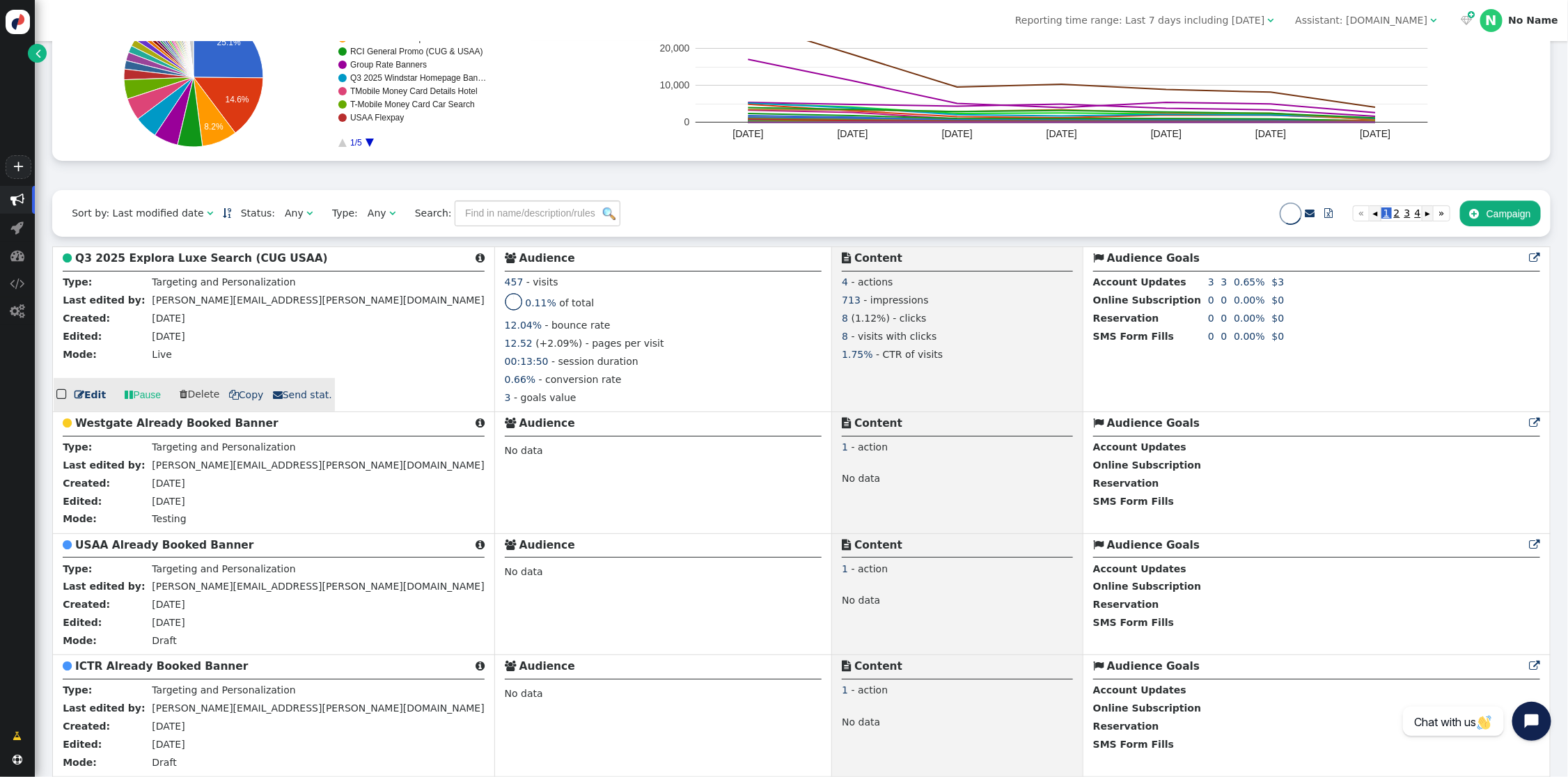
click at [209, 259] on b "Q3 2025 Explora Luxe Search (CUG USAA)" at bounding box center [202, 258] width 253 height 12
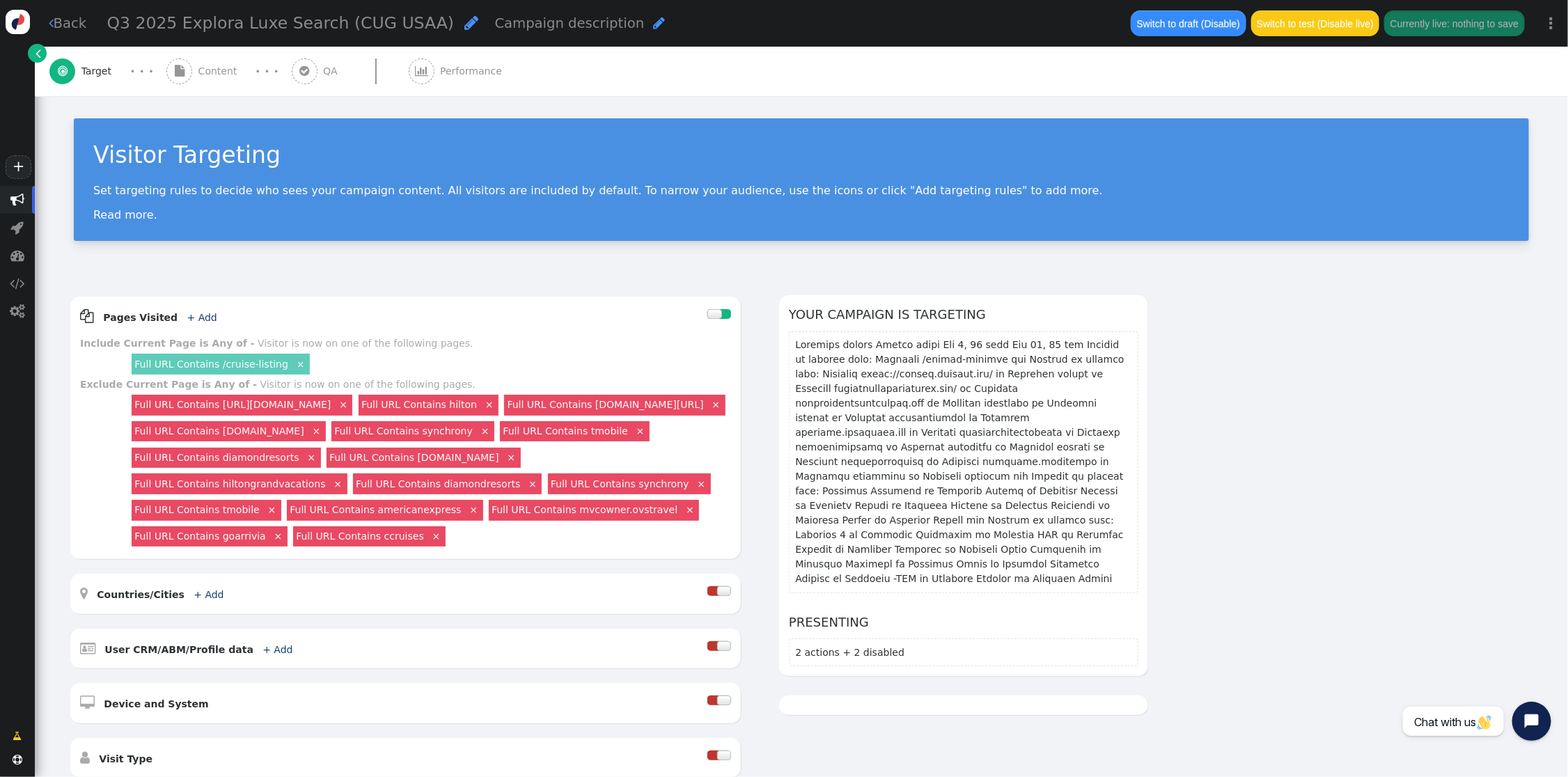
click at [215, 69] on span "Content" at bounding box center [221, 71] width 44 height 14
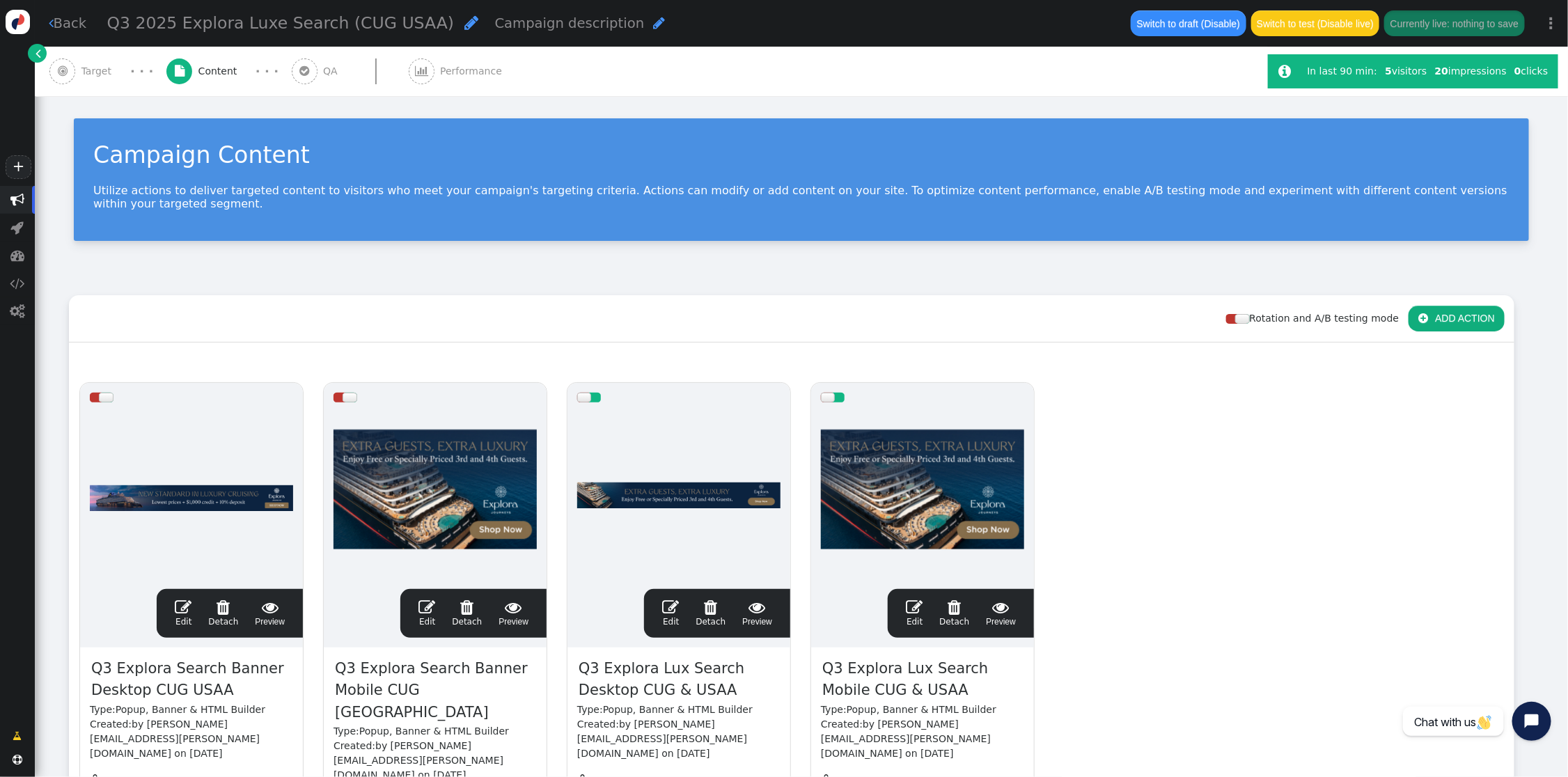
click at [671, 598] on span "" at bounding box center [671, 606] width 17 height 17
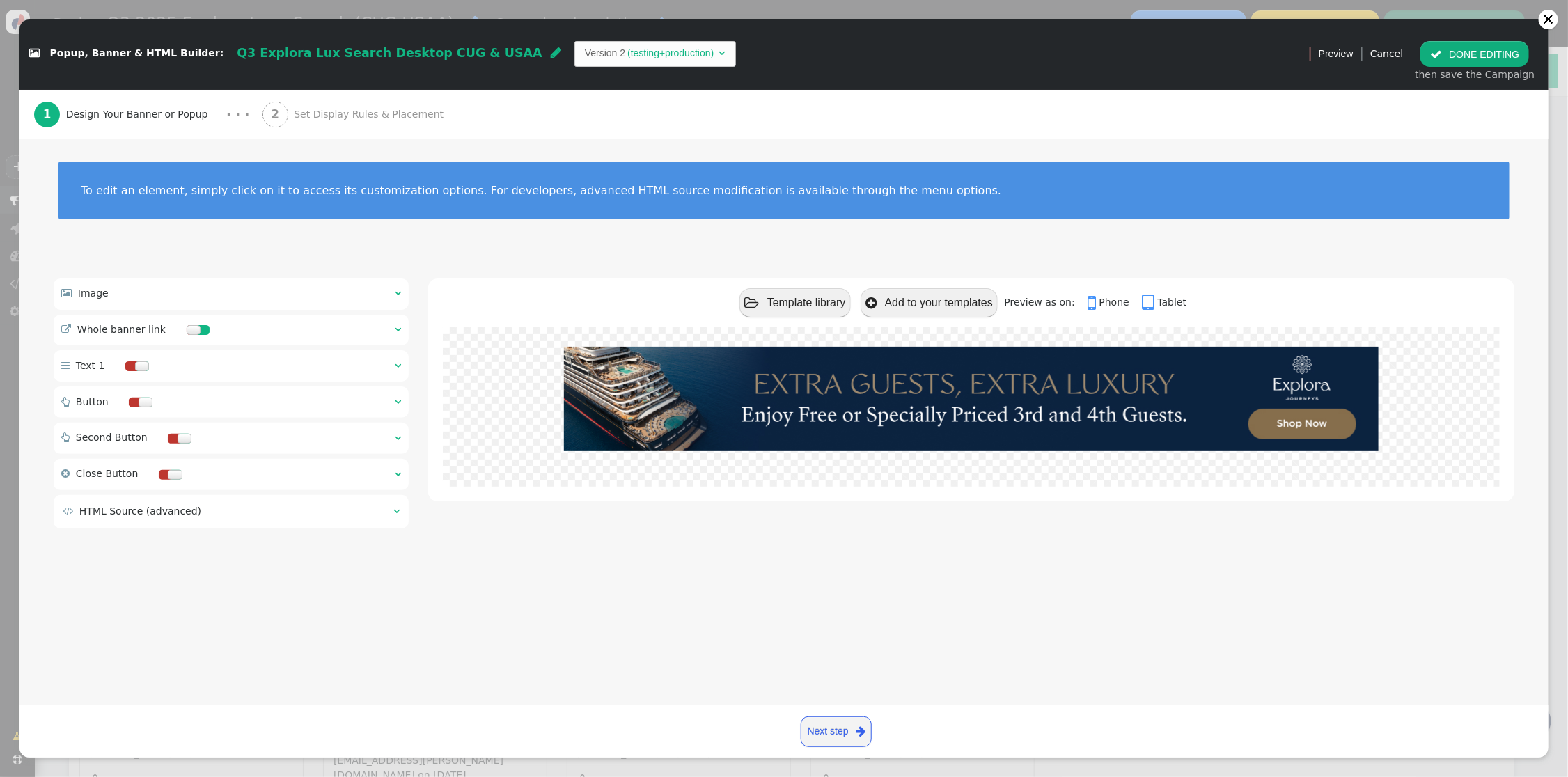
click at [293, 117] on span "Set Display Rules & Placement" at bounding box center [371, 115] width 156 height 14
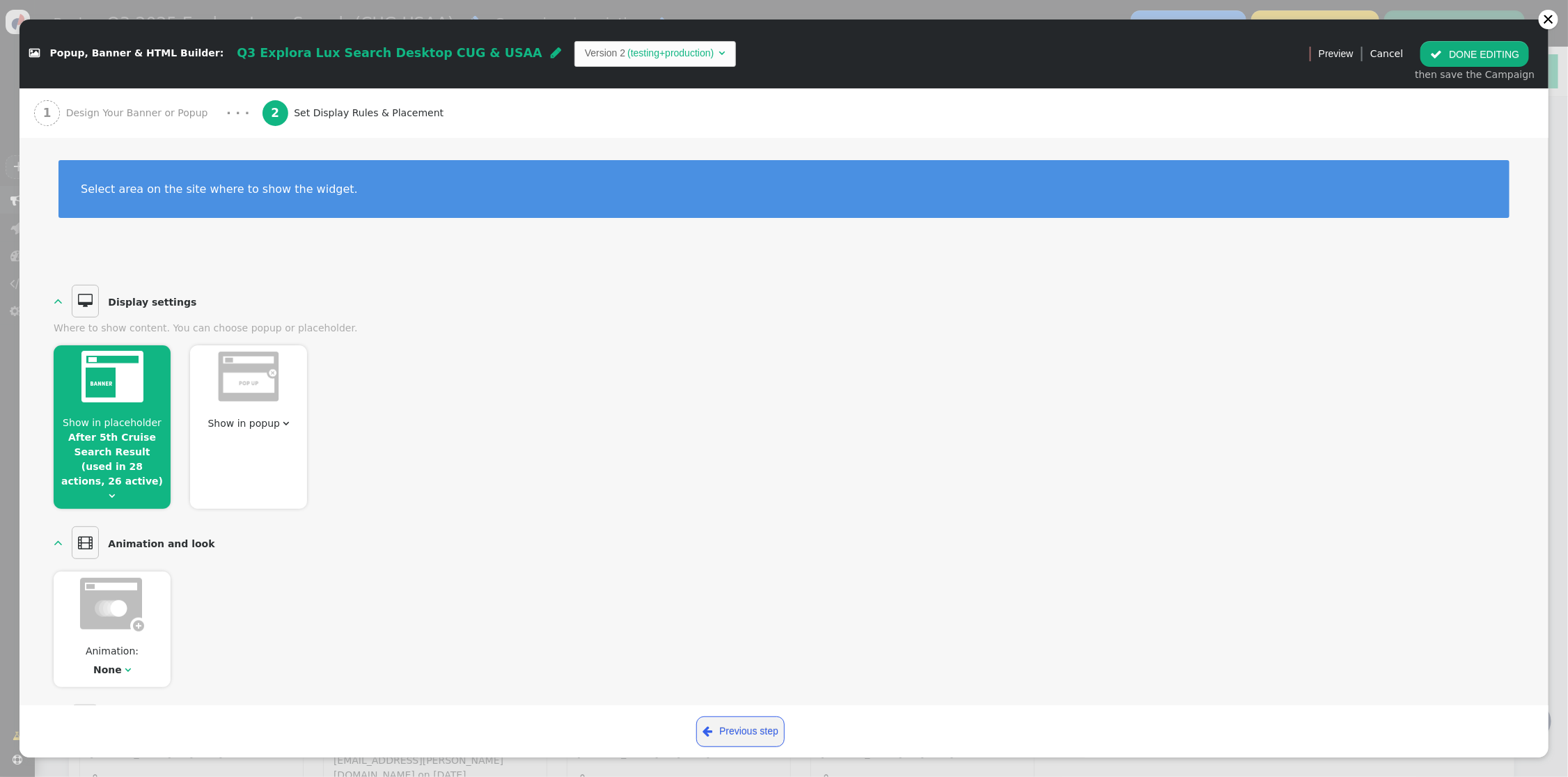
click at [123, 460] on link "After 5th Cruise Search Result (used in 28 actions, 26 active)" at bounding box center [112, 459] width 101 height 55
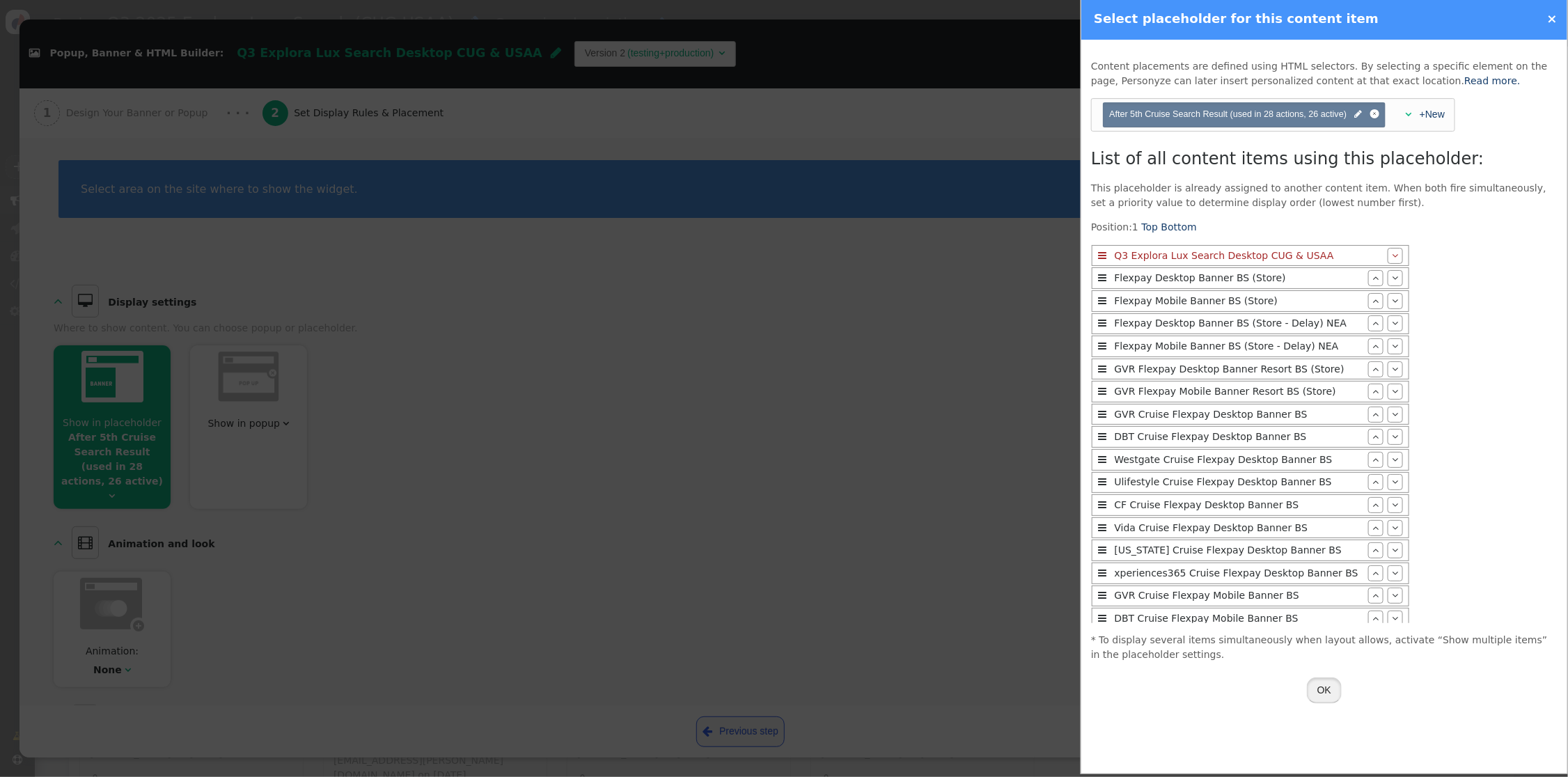
click at [1334, 689] on button "OK" at bounding box center [1324, 690] width 35 height 25
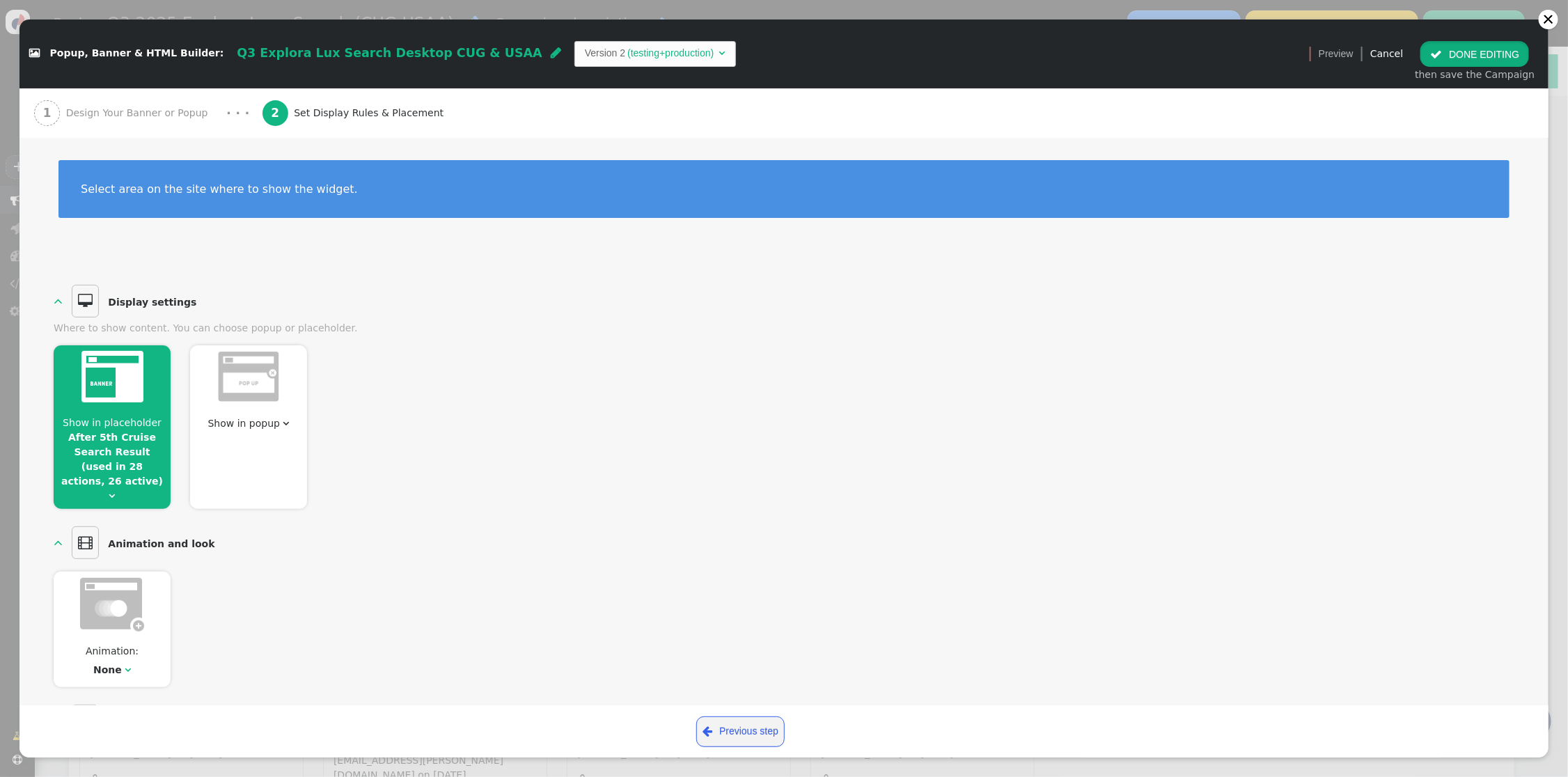
click at [1379, 51] on button " DONE EDITING" at bounding box center [1475, 53] width 109 height 25
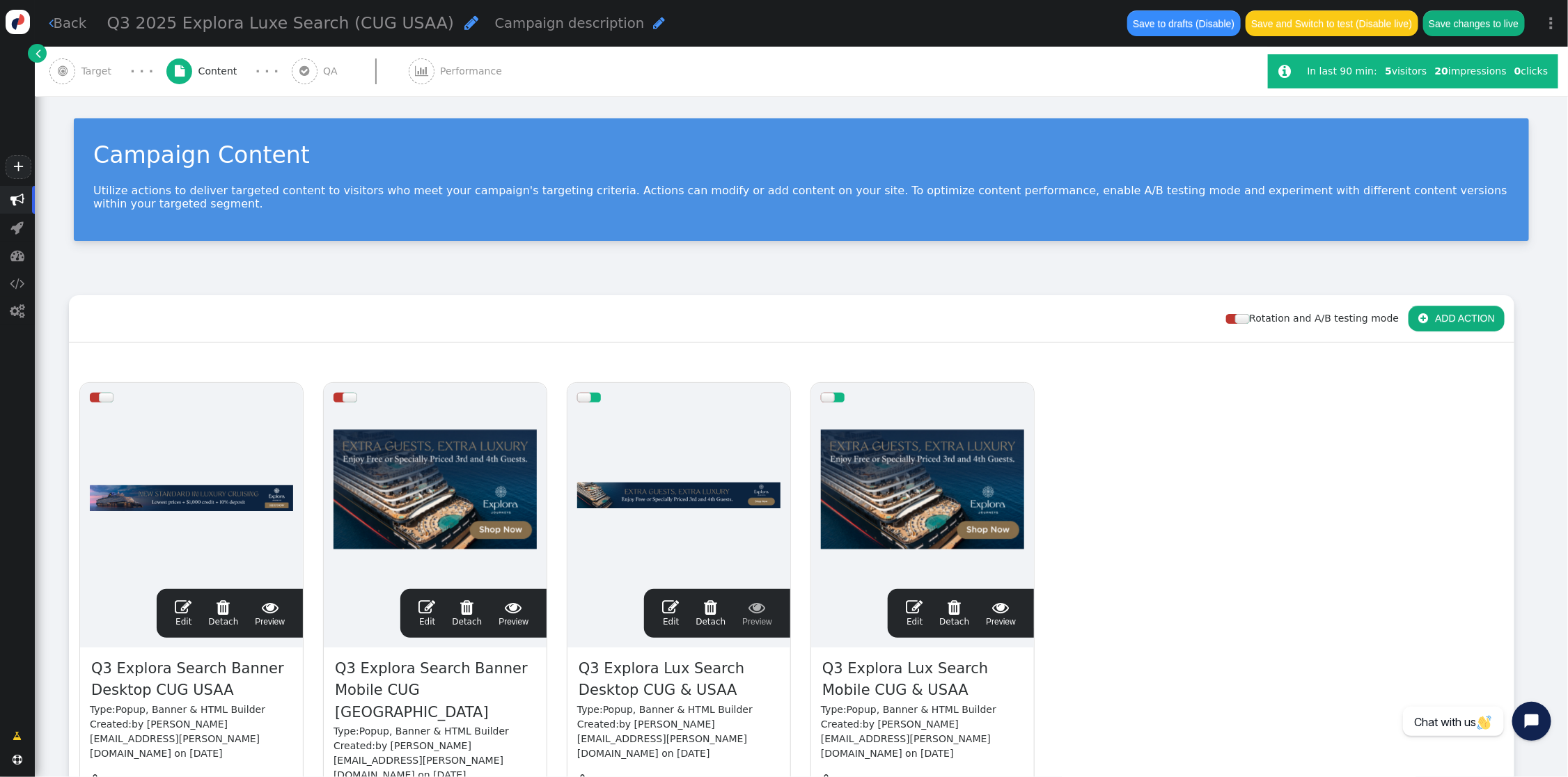
click at [920, 598] on span "" at bounding box center [914, 606] width 17 height 17
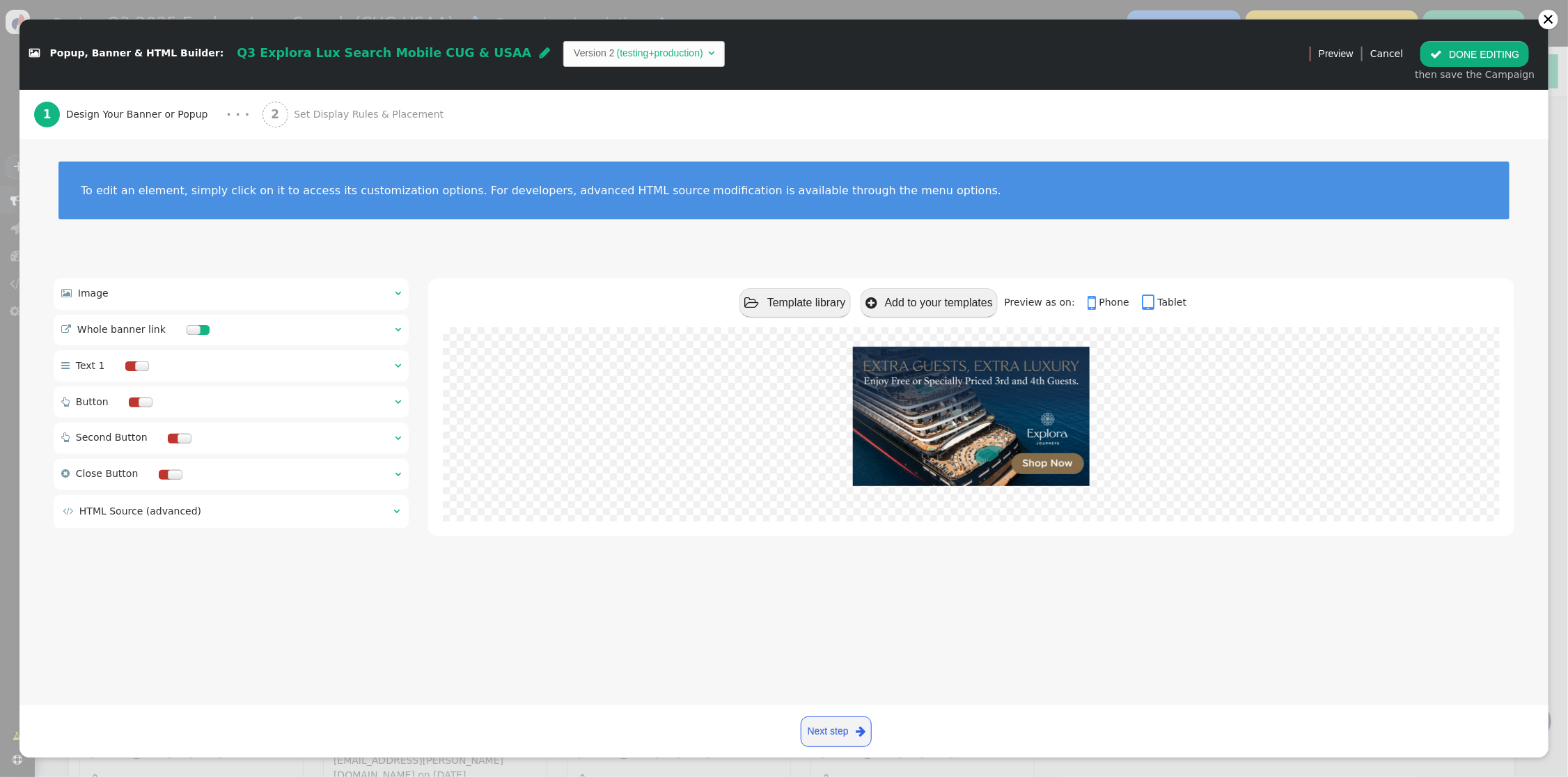
drag, startPoint x: 366, startPoint y: 107, endPoint x: 380, endPoint y: 178, distance: 72.4
click at [366, 108] on span "Set Display Rules & Placement" at bounding box center [371, 115] width 156 height 14
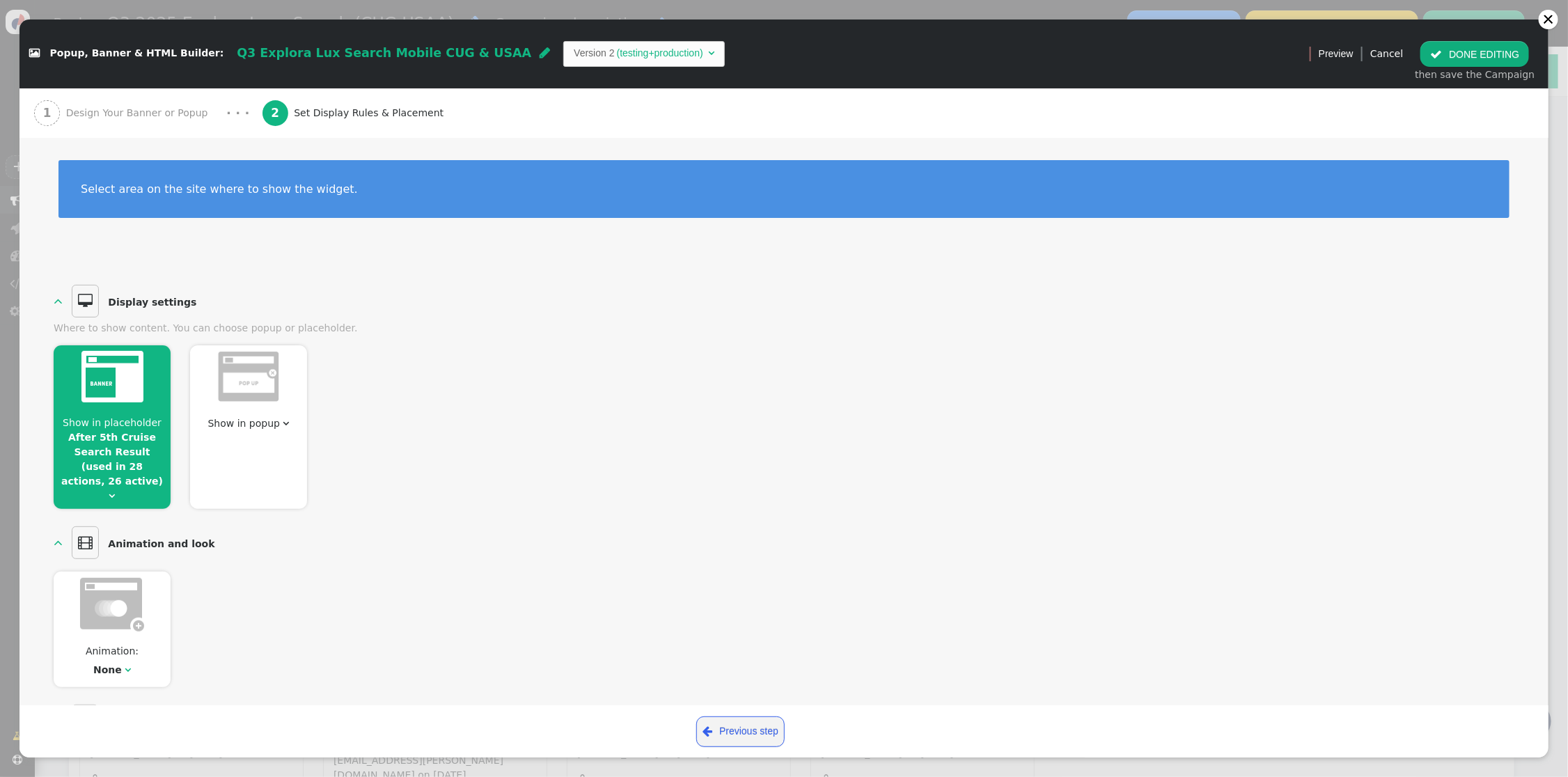
click at [109, 440] on link "After 5th Cruise Search Result (used in 28 actions, 26 active)" at bounding box center [112, 459] width 101 height 55
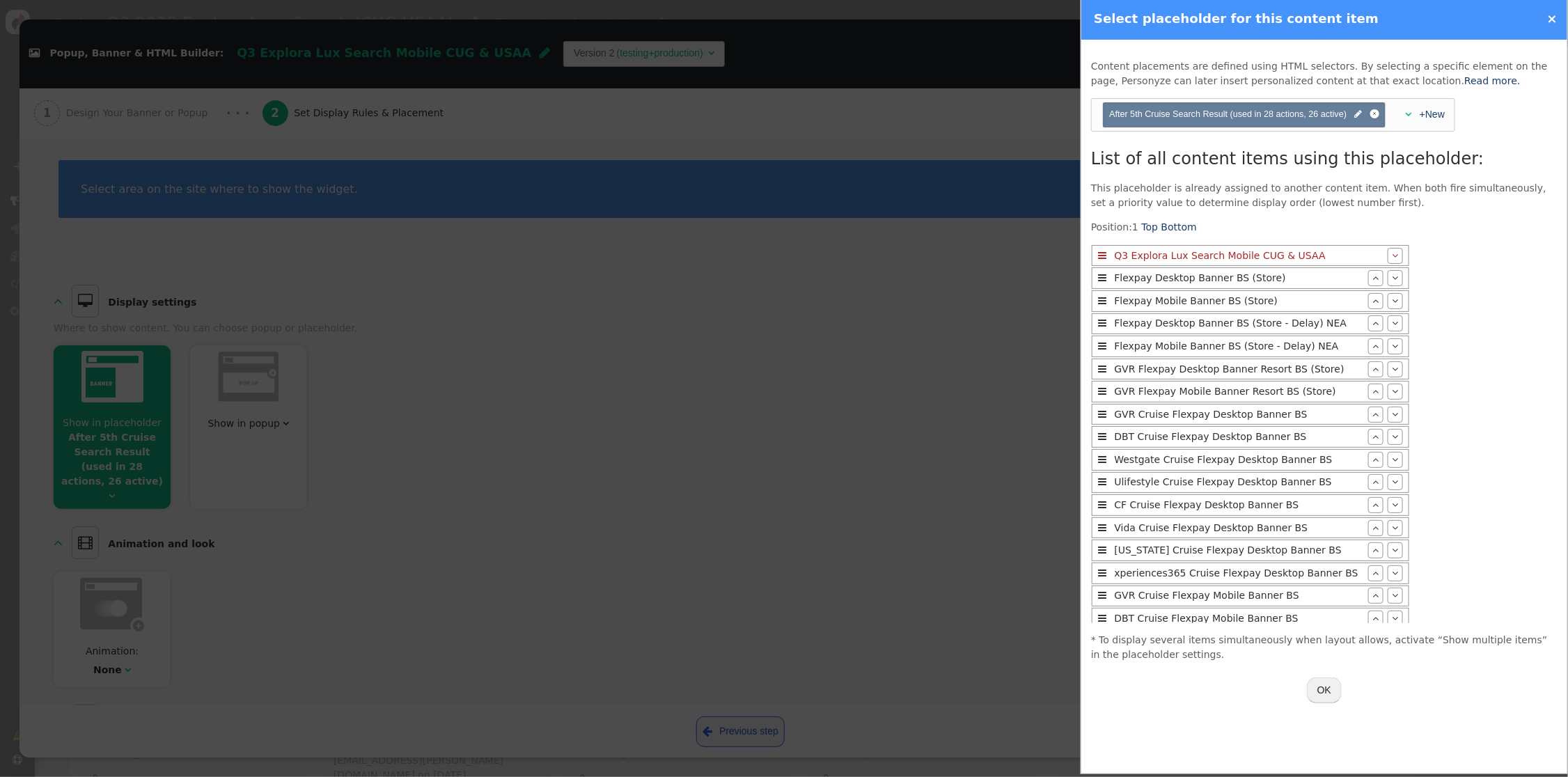
scroll to position [9, 0]
click at [1329, 694] on button "OK" at bounding box center [1324, 690] width 35 height 25
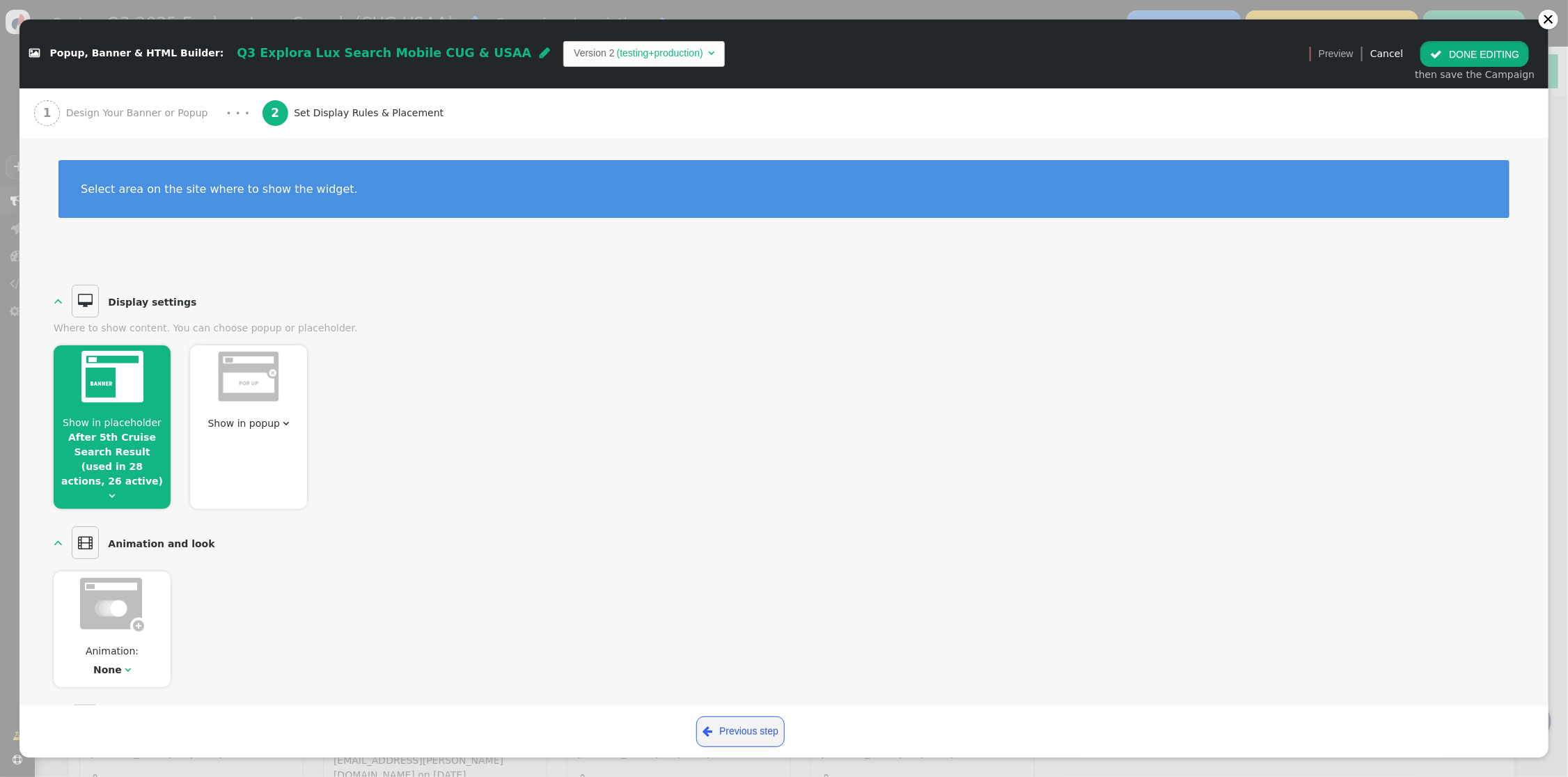
click at [1379, 52] on button " DONE EDITING" at bounding box center [1475, 53] width 109 height 25
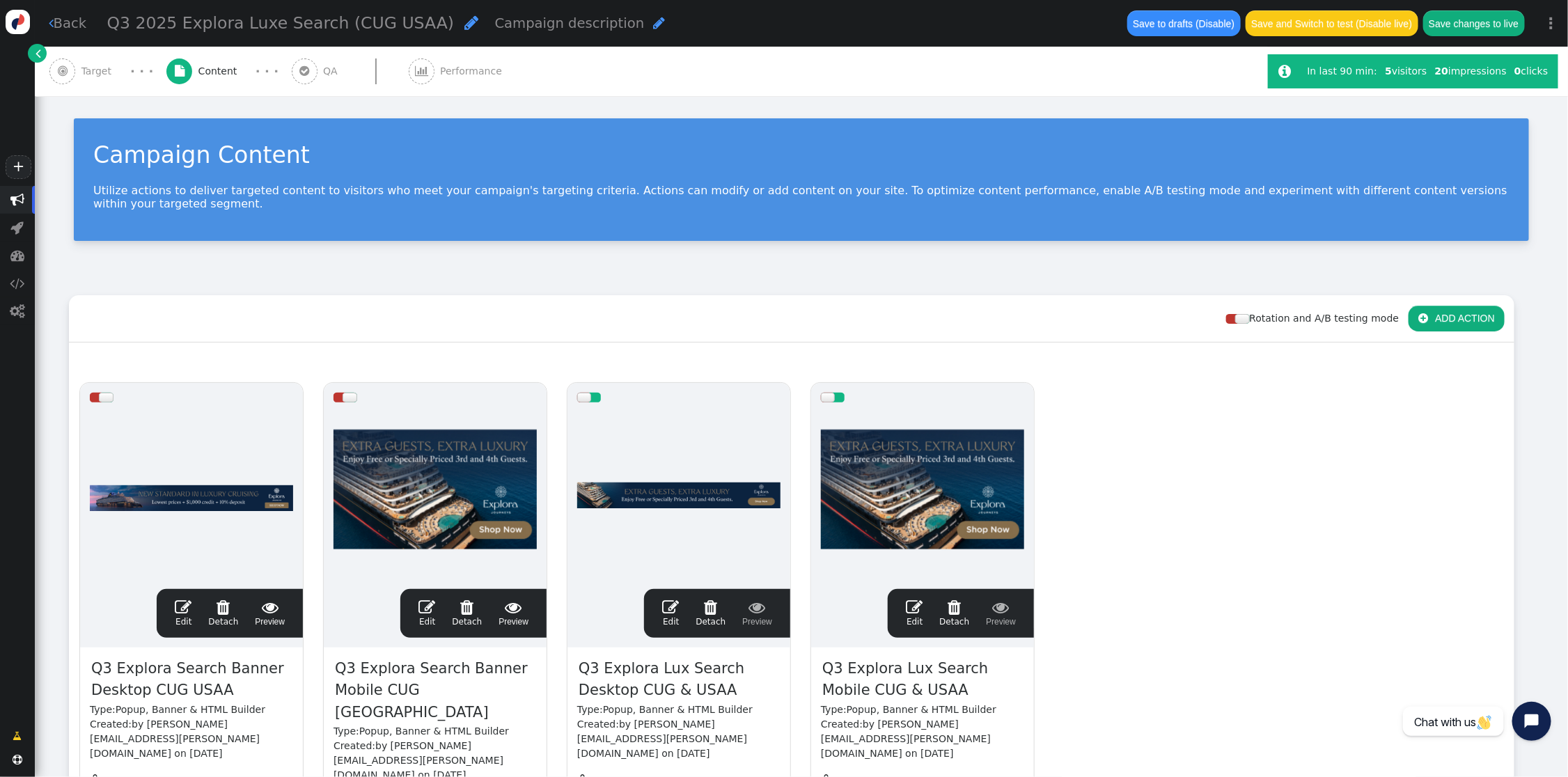
click at [1379, 29] on button "Save changes to live" at bounding box center [1474, 23] width 101 height 25
